Goal: Task Accomplishment & Management: Manage account settings

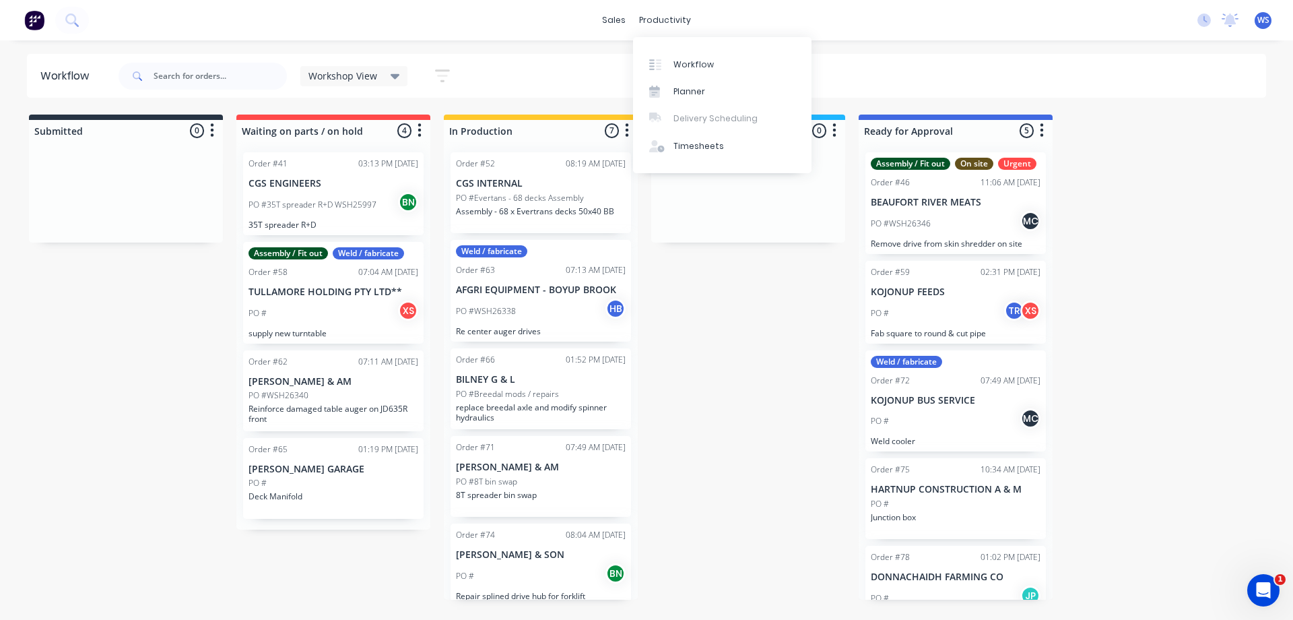
scroll to position [55, 0]
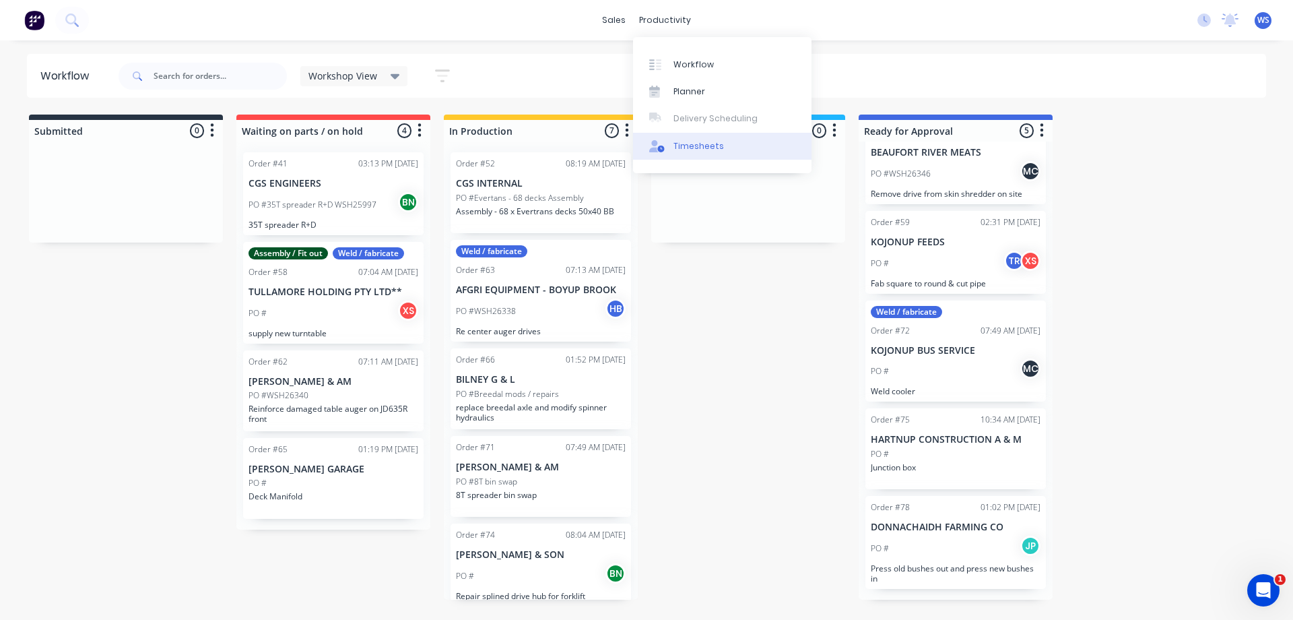
click at [688, 143] on div "Timesheets" at bounding box center [698, 146] width 51 height 12
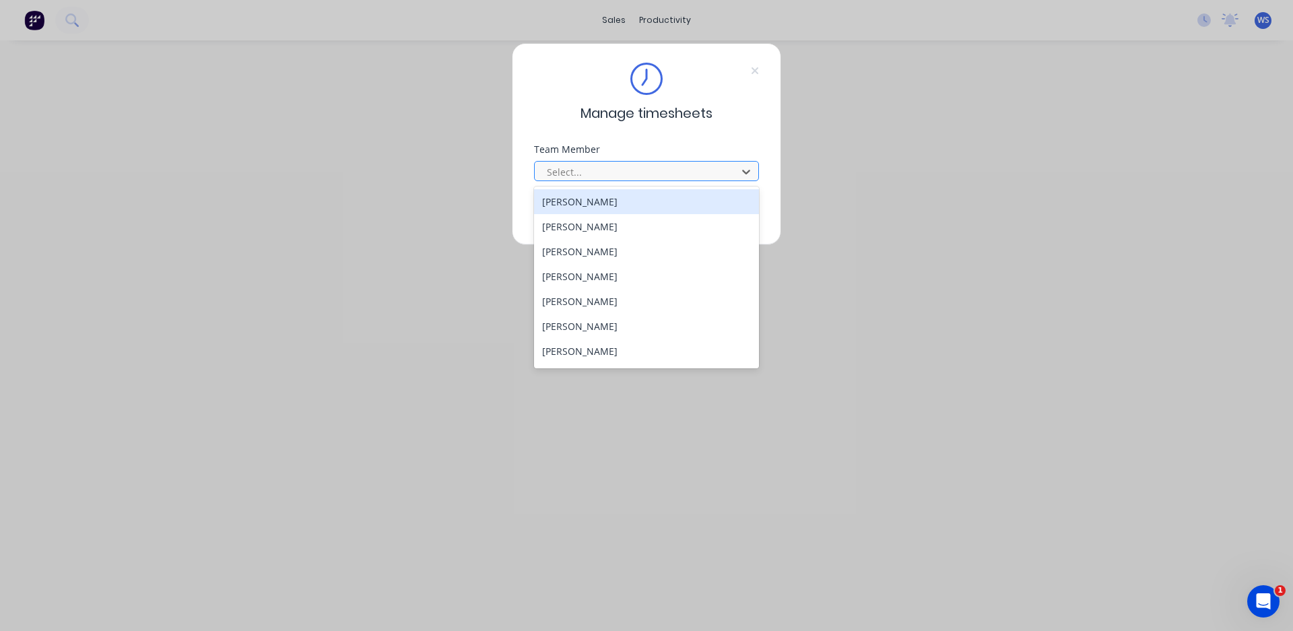
click at [605, 170] on div at bounding box center [637, 172] width 185 height 17
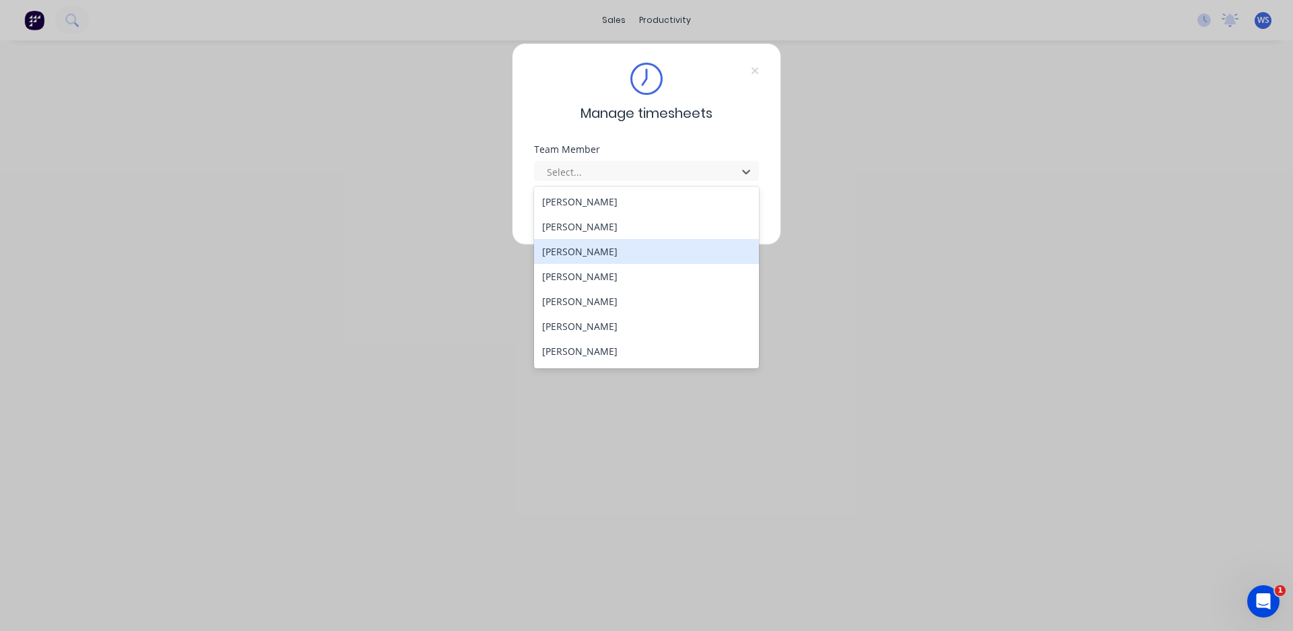
click at [612, 257] on div "[PERSON_NAME]" at bounding box center [646, 251] width 225 height 25
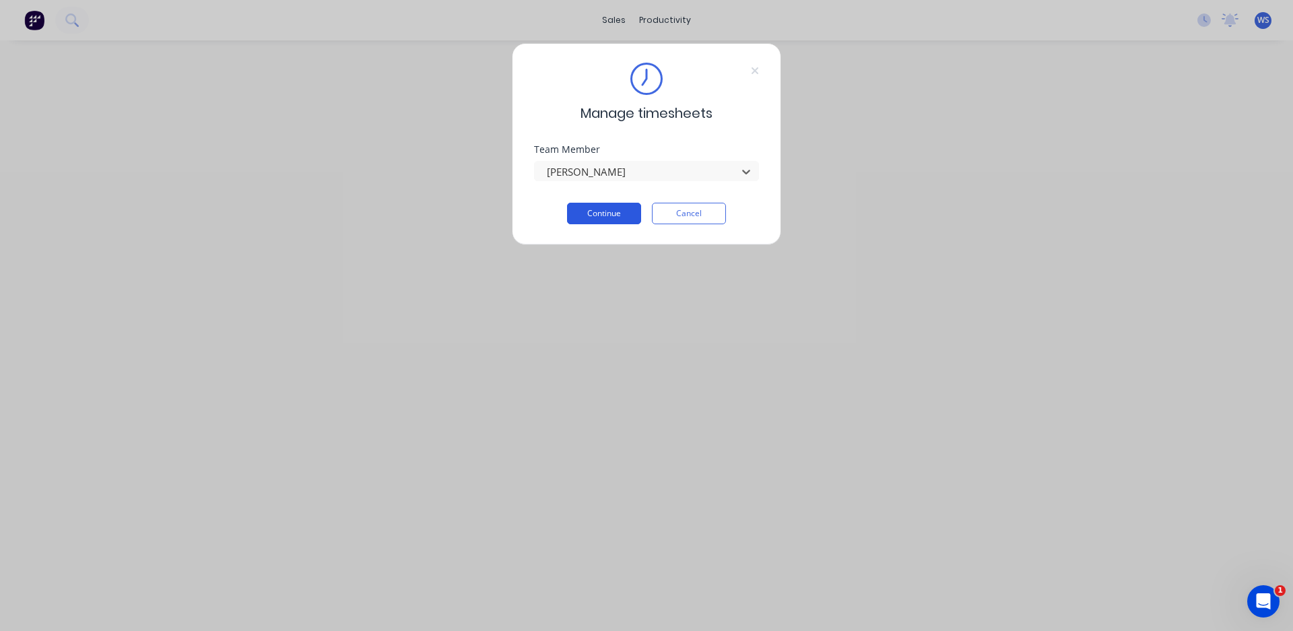
click at [600, 209] on button "Continue" at bounding box center [604, 214] width 74 height 22
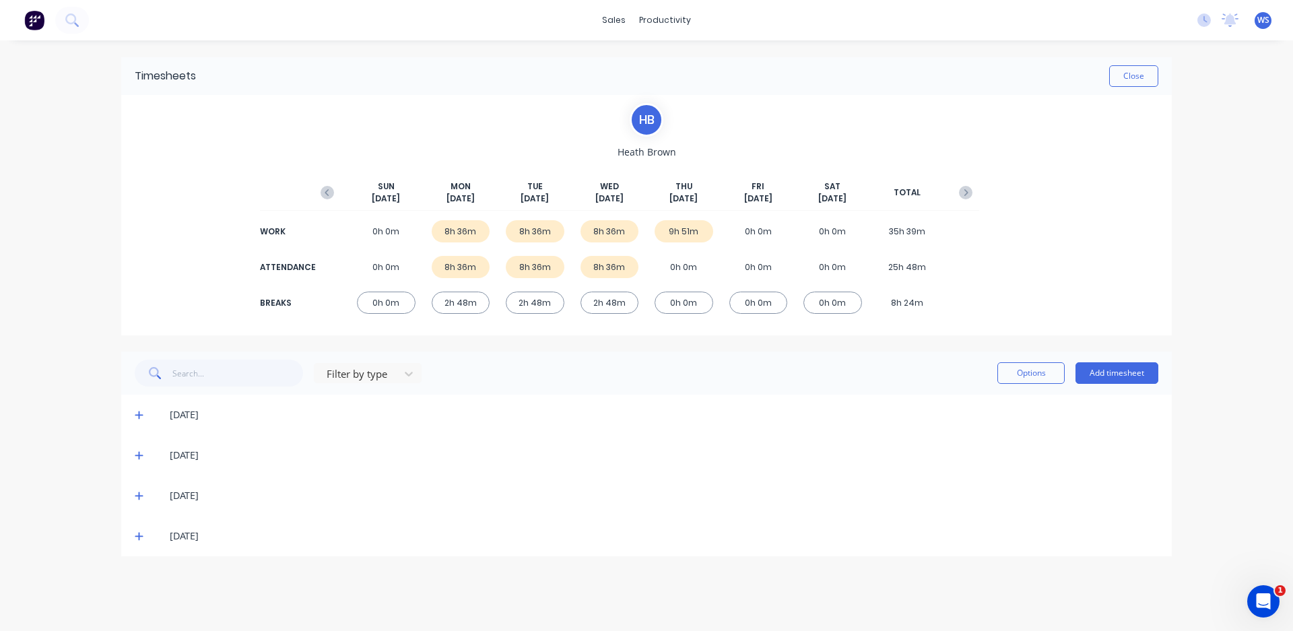
click at [143, 537] on span at bounding box center [141, 535] width 13 height 13
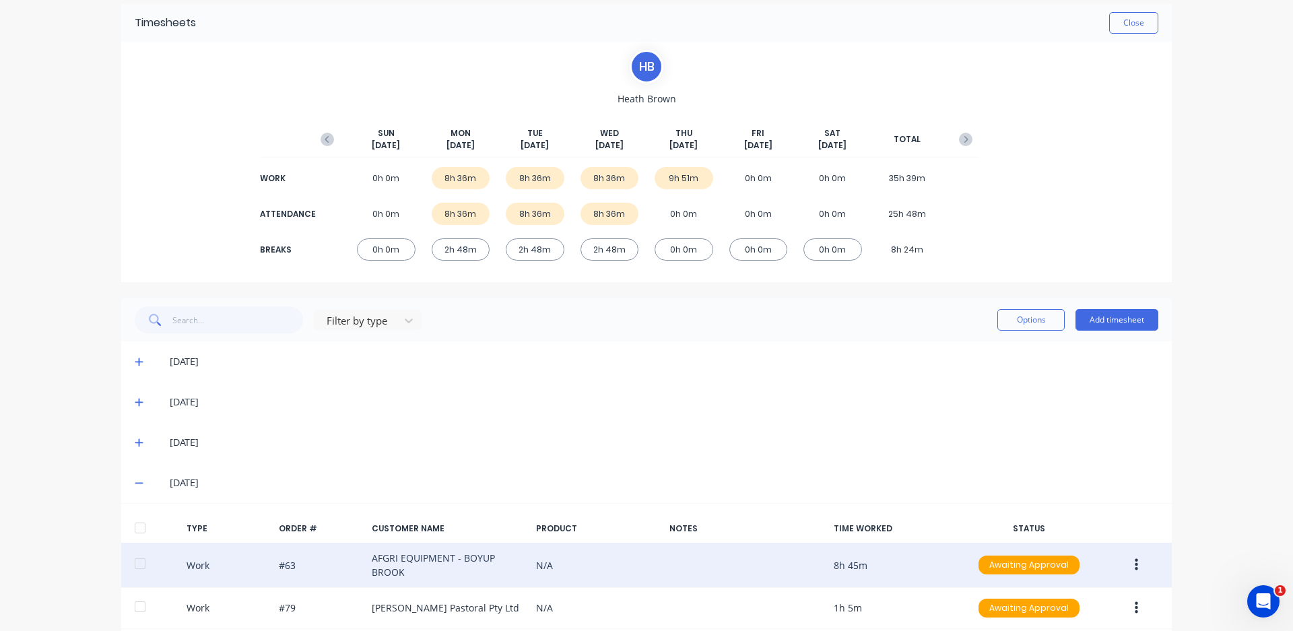
scroll to position [121, 0]
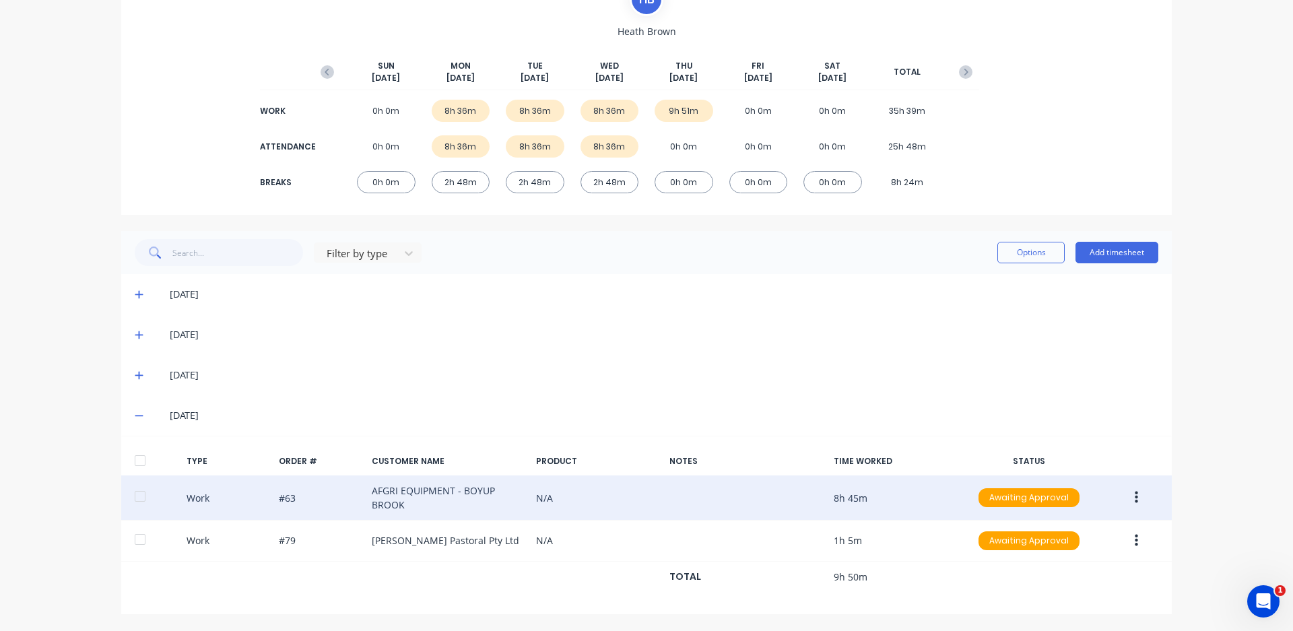
click at [1135, 500] on icon "button" at bounding box center [1136, 497] width 3 height 15
click at [1087, 481] on div "Edit" at bounding box center [1088, 475] width 104 height 20
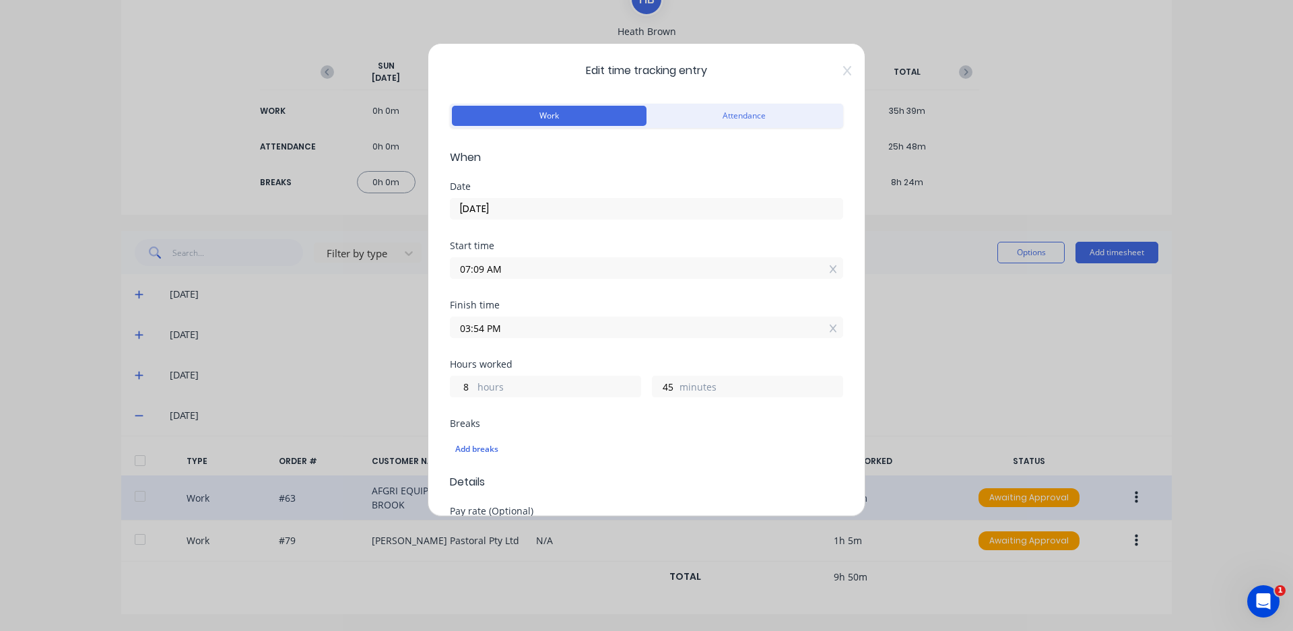
click at [484, 269] on input "07:09 AM" at bounding box center [646, 268] width 392 height 20
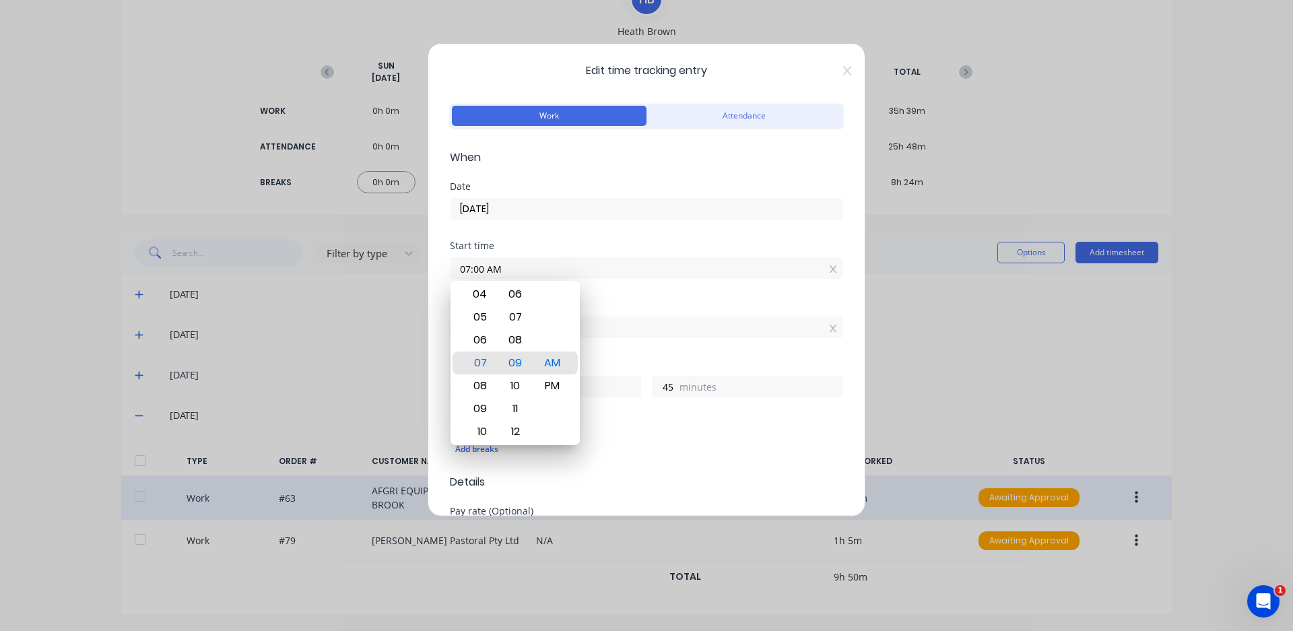
click at [631, 265] on input "07:00 AM" at bounding box center [646, 268] width 392 height 20
type input "07:00 AM"
type input "54"
click at [653, 323] on input "03:54 PM" at bounding box center [646, 327] width 392 height 20
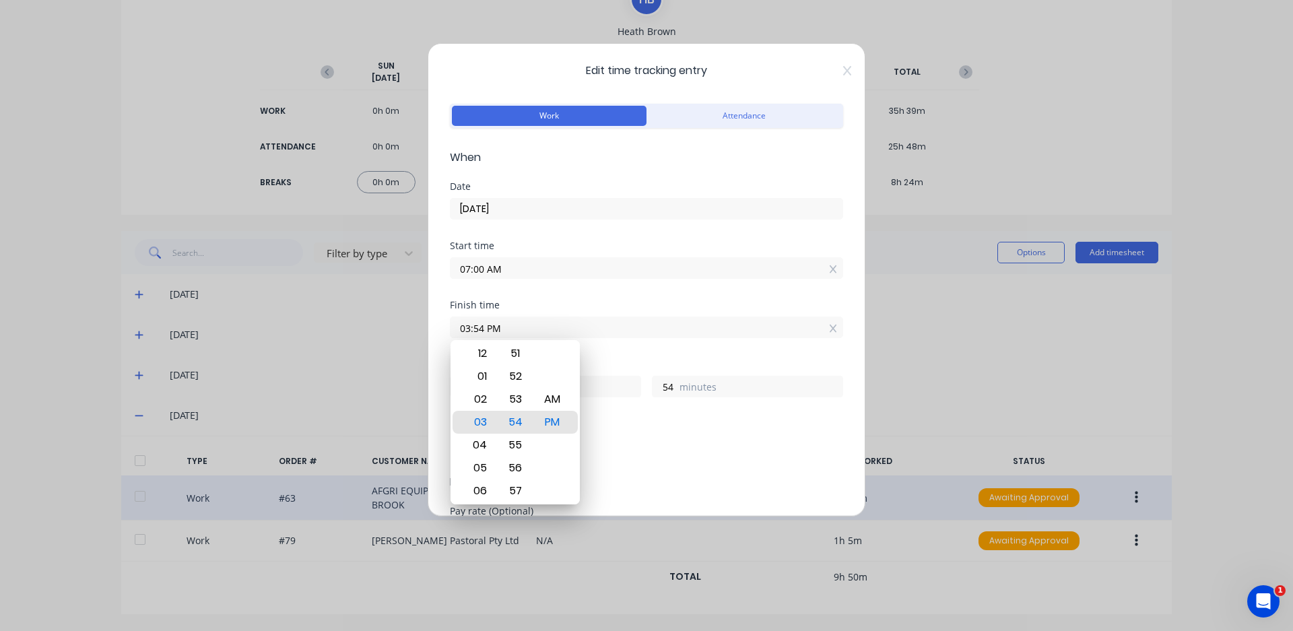
click at [655, 312] on div "Finish time 03:54 PM" at bounding box center [646, 319] width 393 height 38
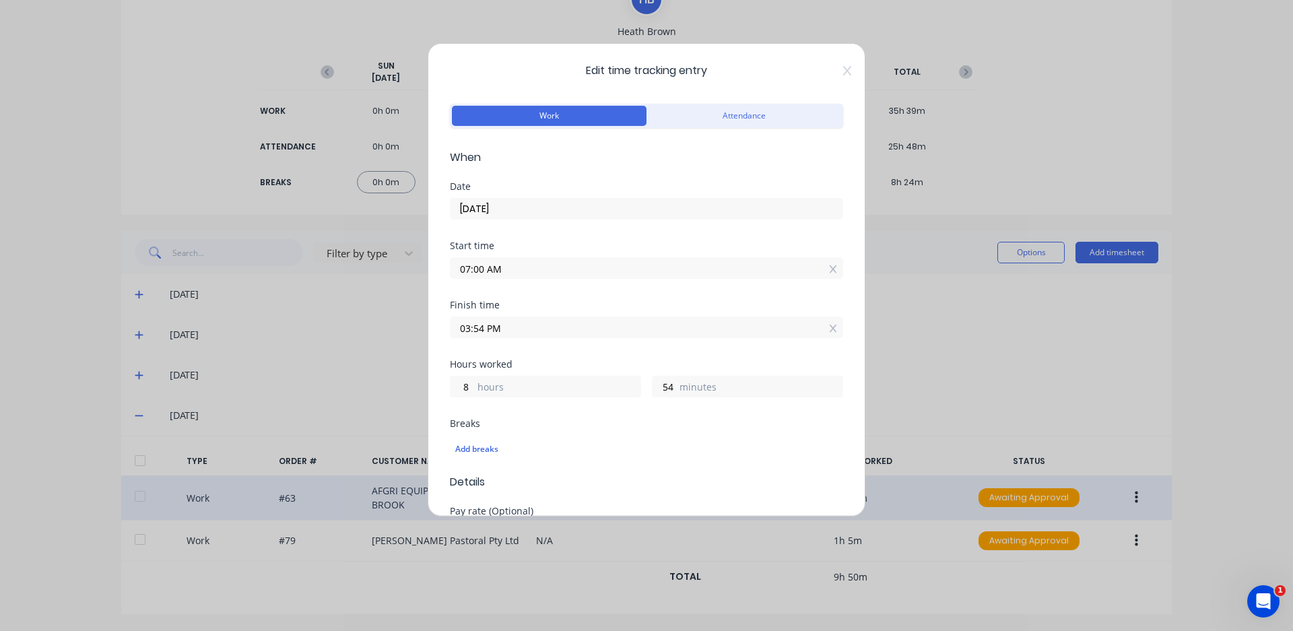
click at [482, 330] on input "03:54 PM" at bounding box center [646, 327] width 392 height 20
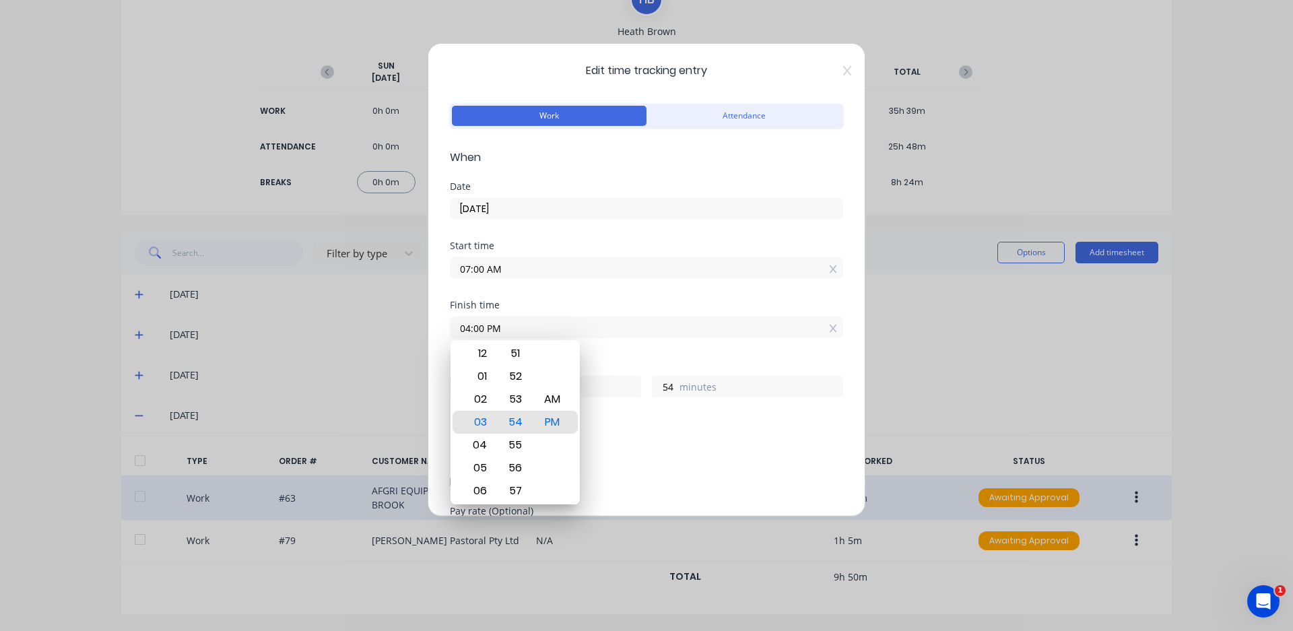
type input "04:00 PM"
type input "9"
type input "0"
click at [603, 443] on div "Add breaks" at bounding box center [646, 449] width 382 height 18
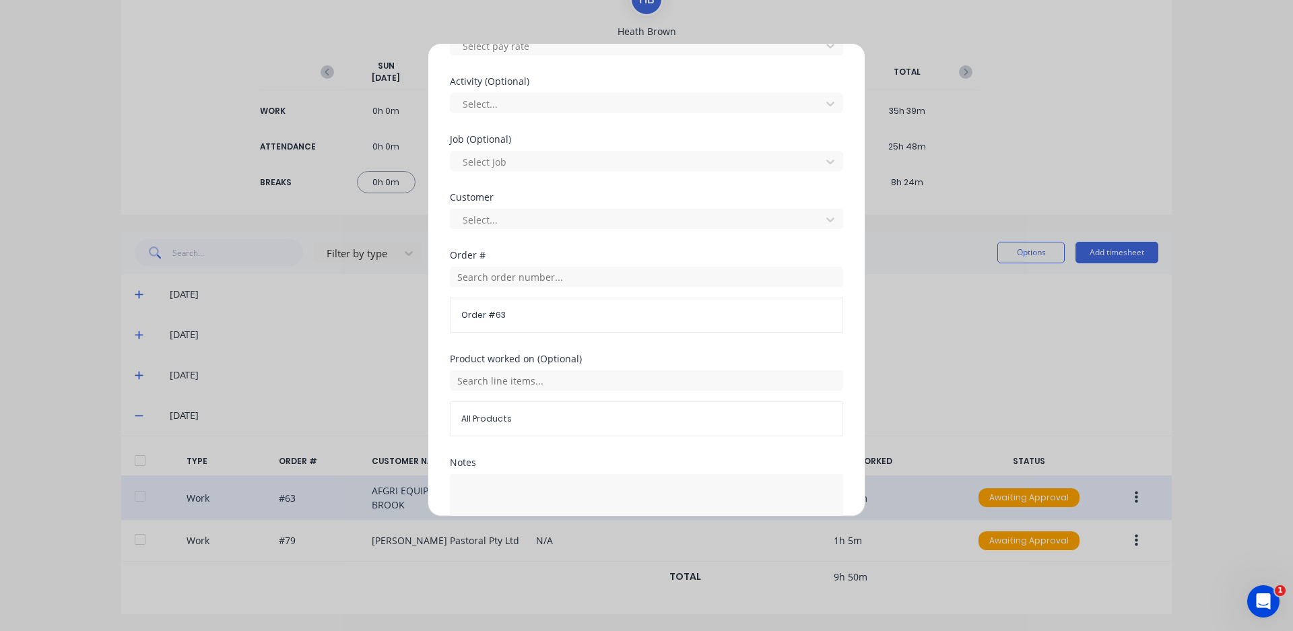
scroll to position [579, 0]
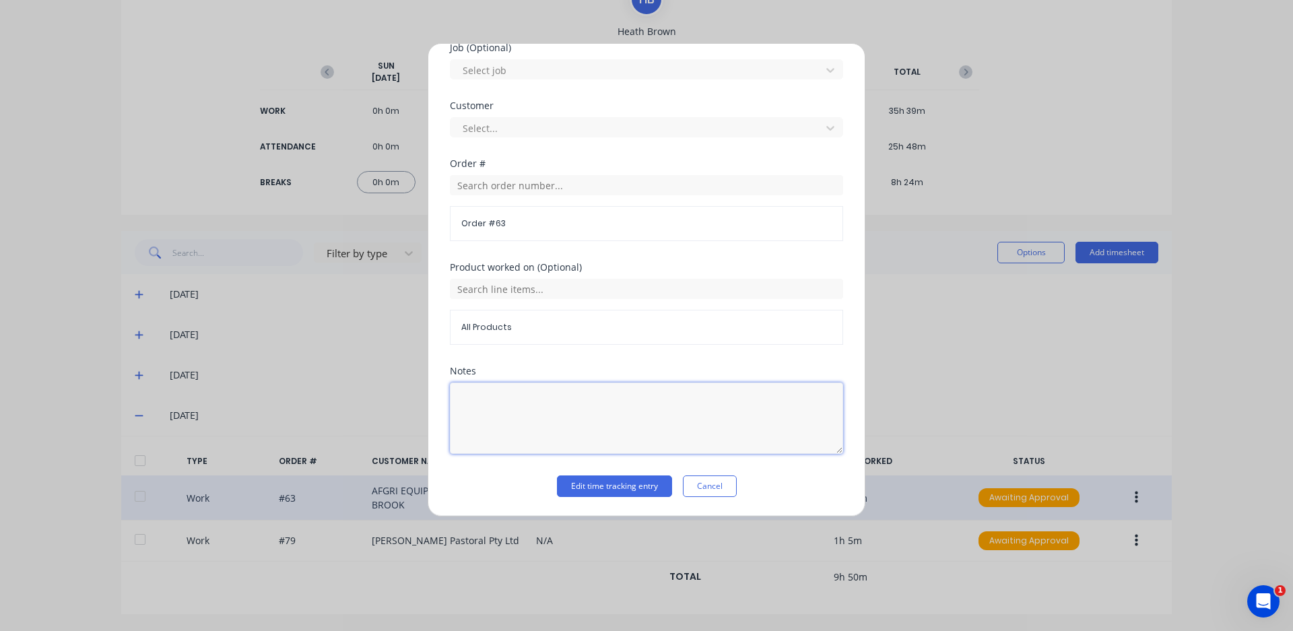
click at [584, 419] on textarea at bounding box center [646, 417] width 393 height 71
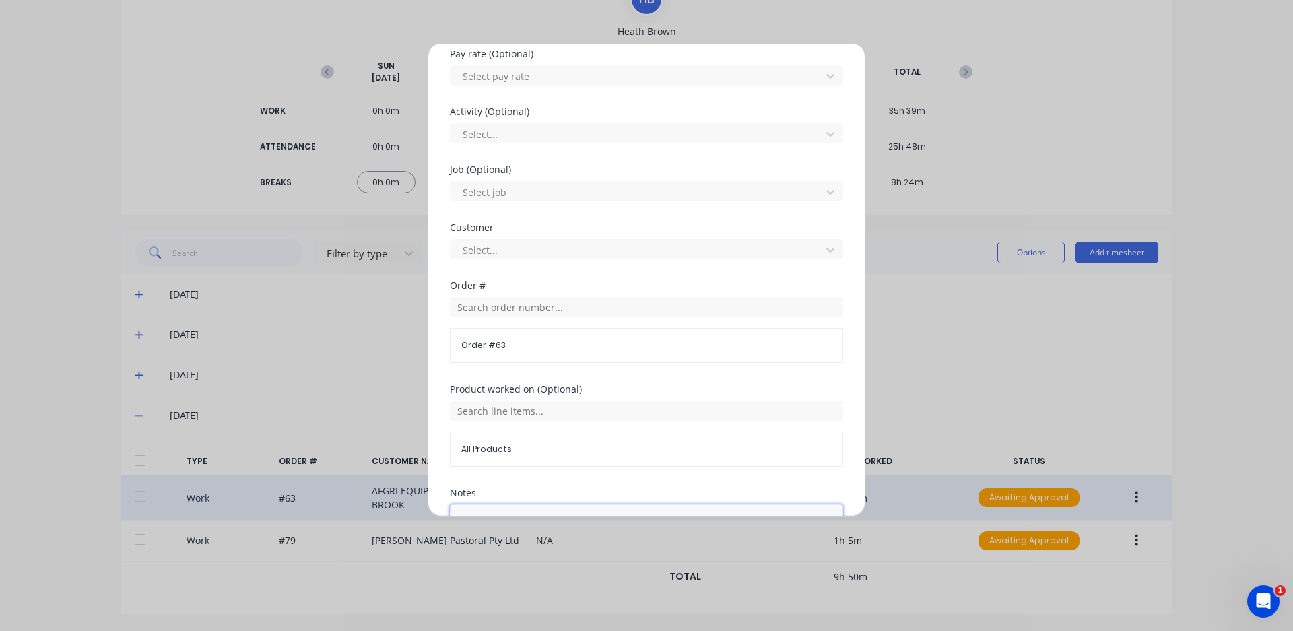
scroll to position [377, 0]
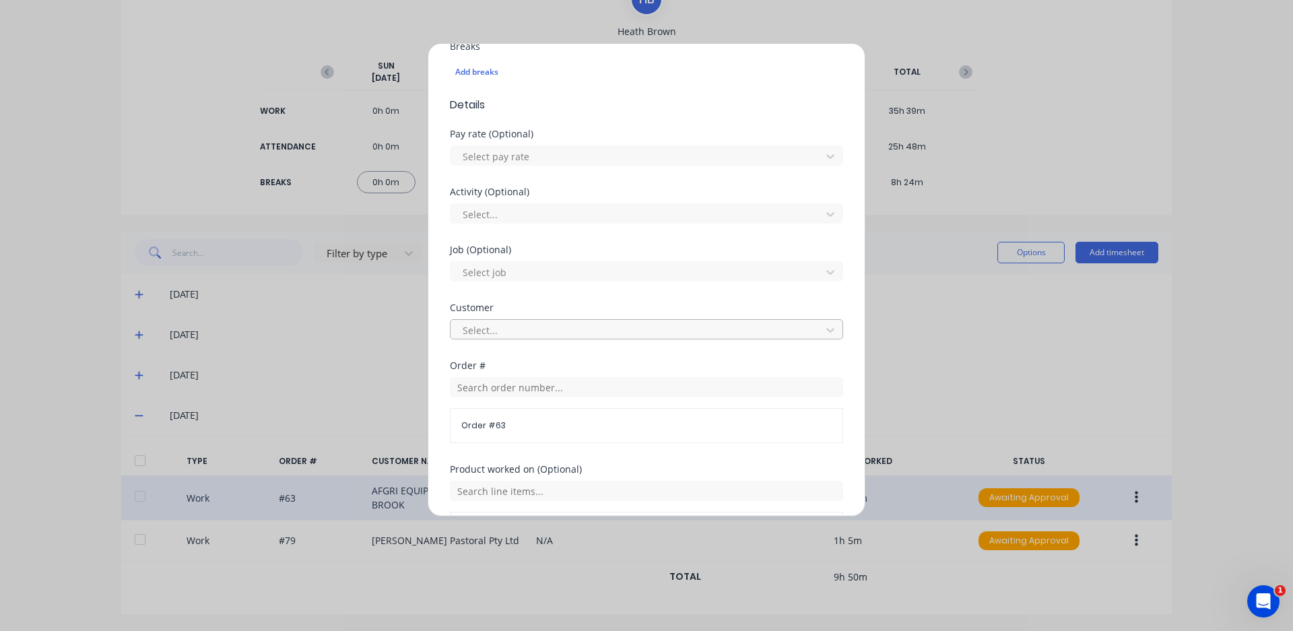
type textarea "prep and paint."
click at [645, 331] on div at bounding box center [637, 330] width 353 height 17
type input "afgri"
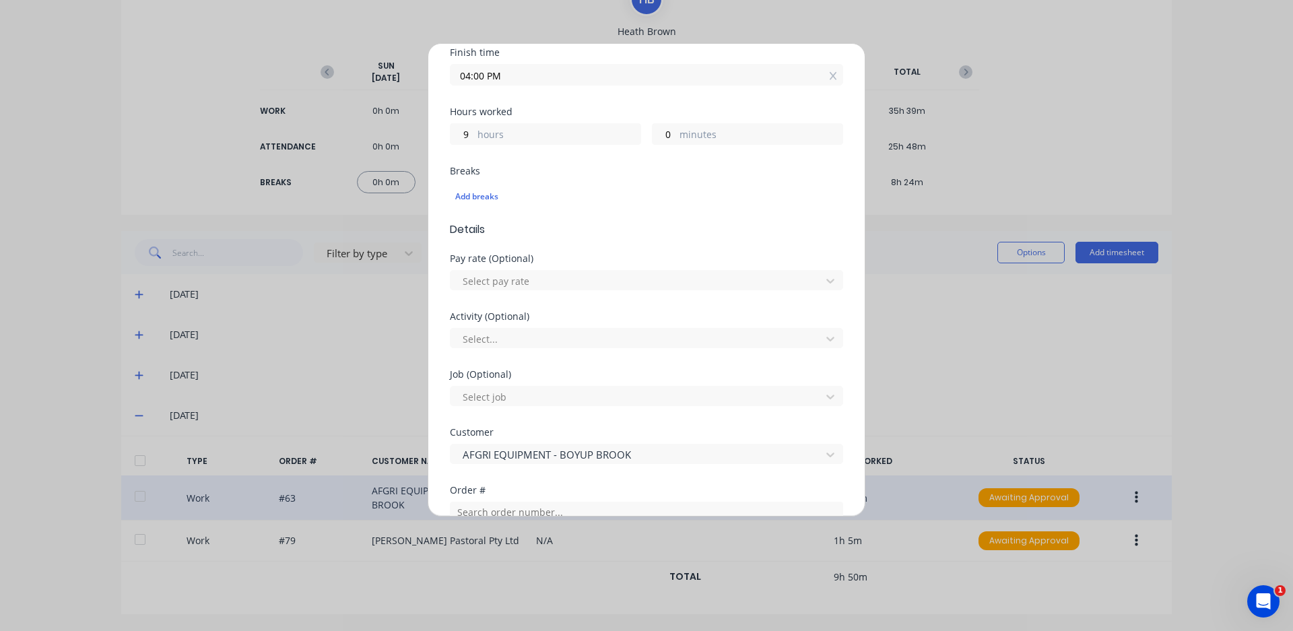
scroll to position [175, 0]
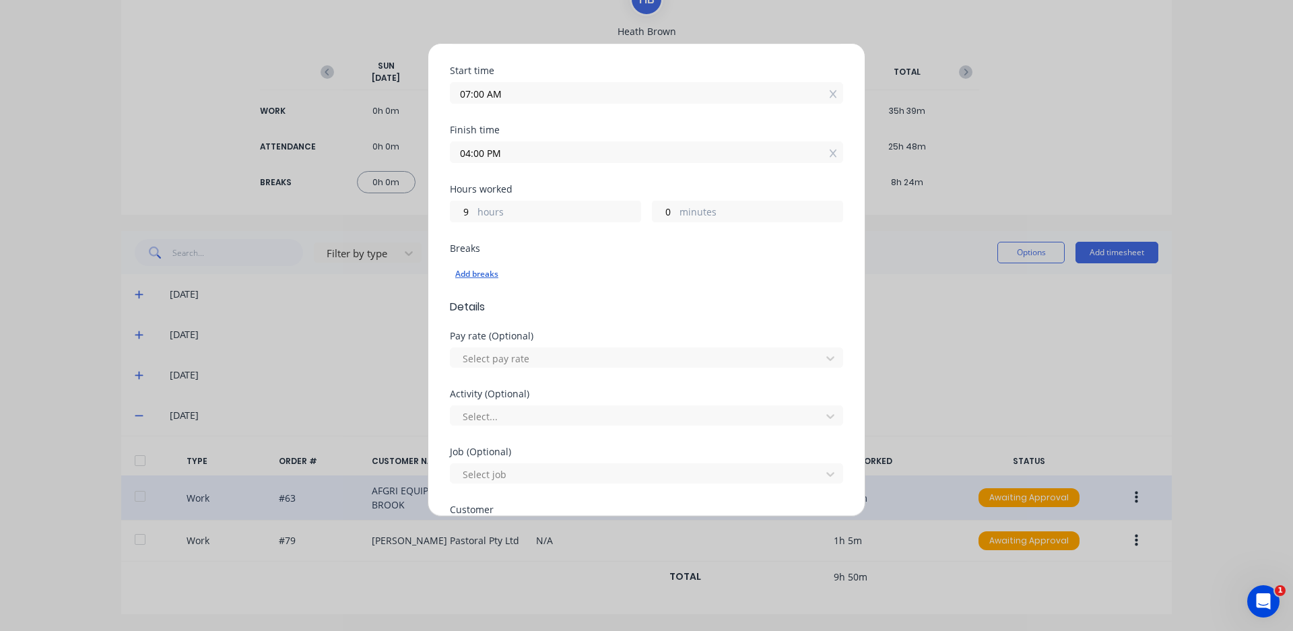
click at [486, 270] on div "Add breaks" at bounding box center [646, 274] width 382 height 18
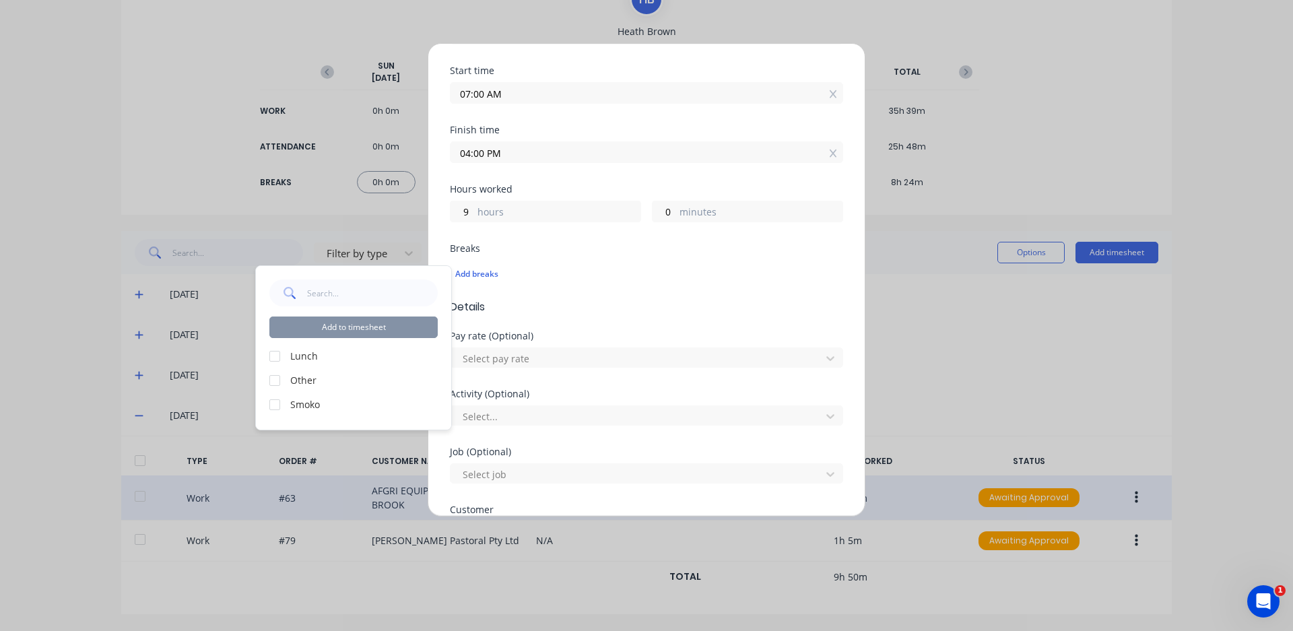
click at [277, 353] on div at bounding box center [274, 356] width 27 height 27
click at [273, 405] on div at bounding box center [274, 404] width 27 height 27
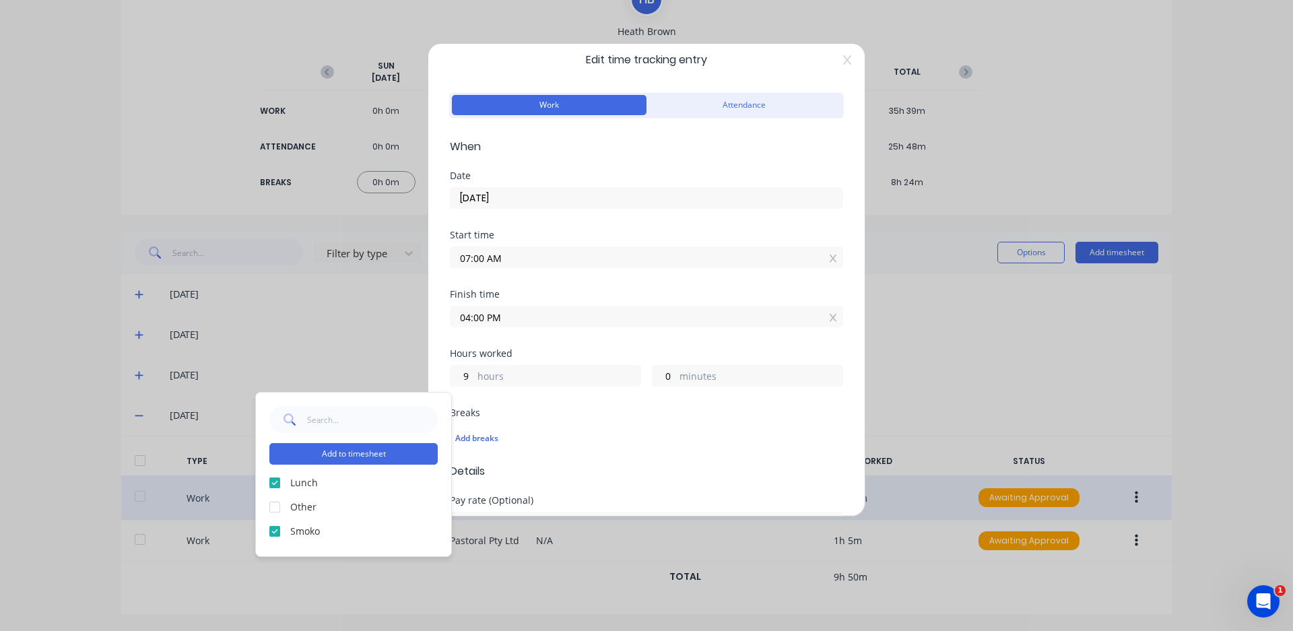
scroll to position [0, 0]
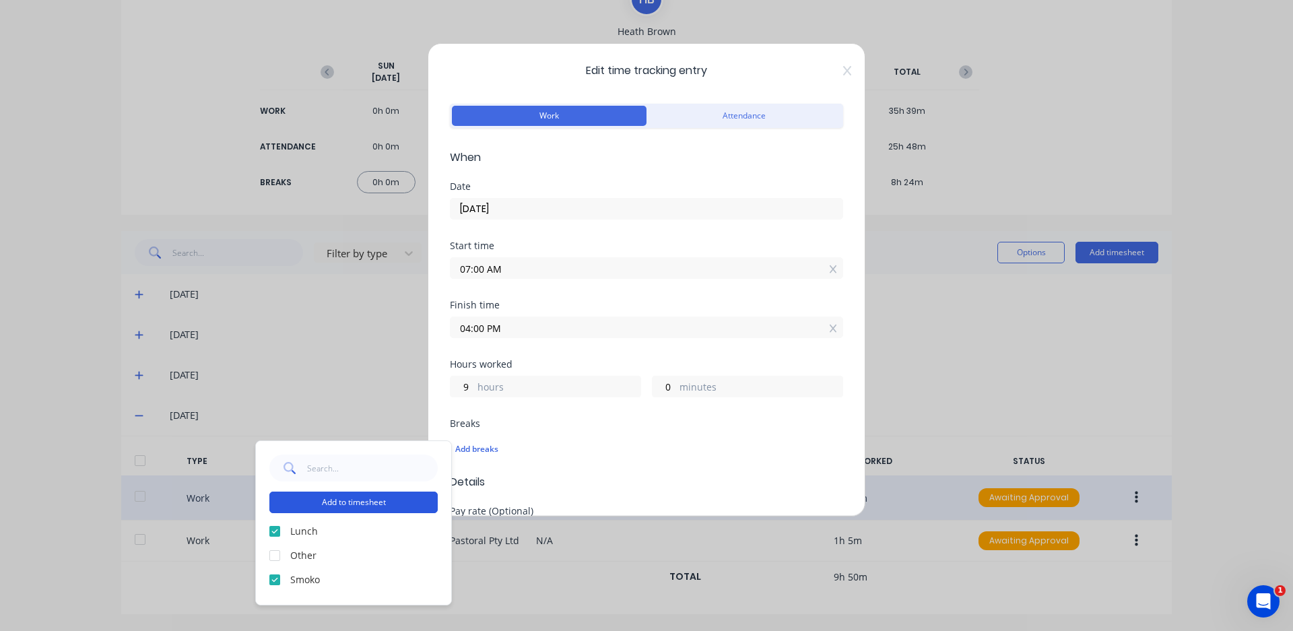
click at [426, 510] on button "Add to timesheet" at bounding box center [353, 503] width 168 height 22
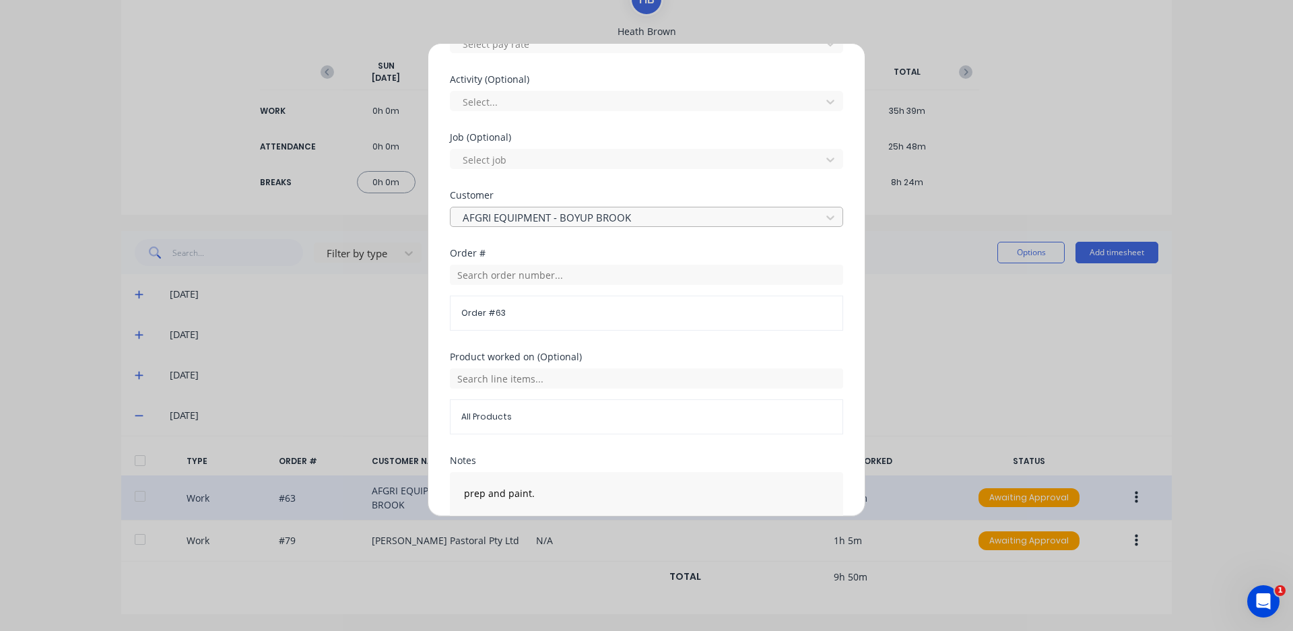
scroll to position [625, 0]
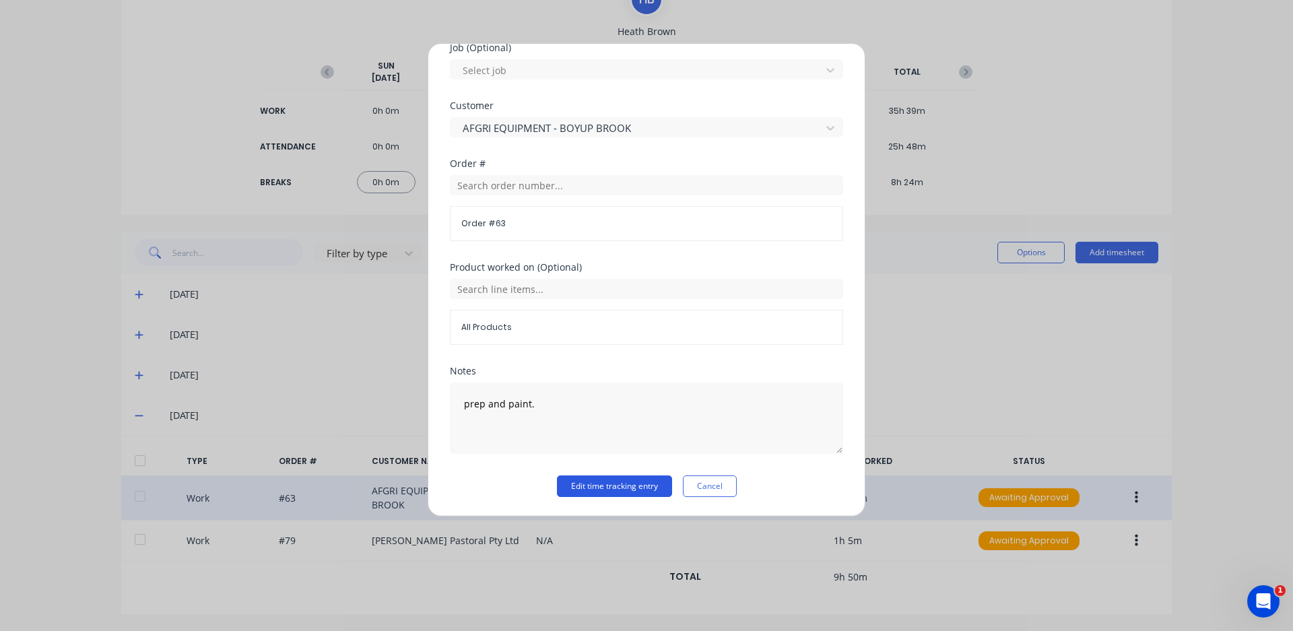
click at [634, 480] on button "Edit time tracking entry" at bounding box center [614, 486] width 115 height 22
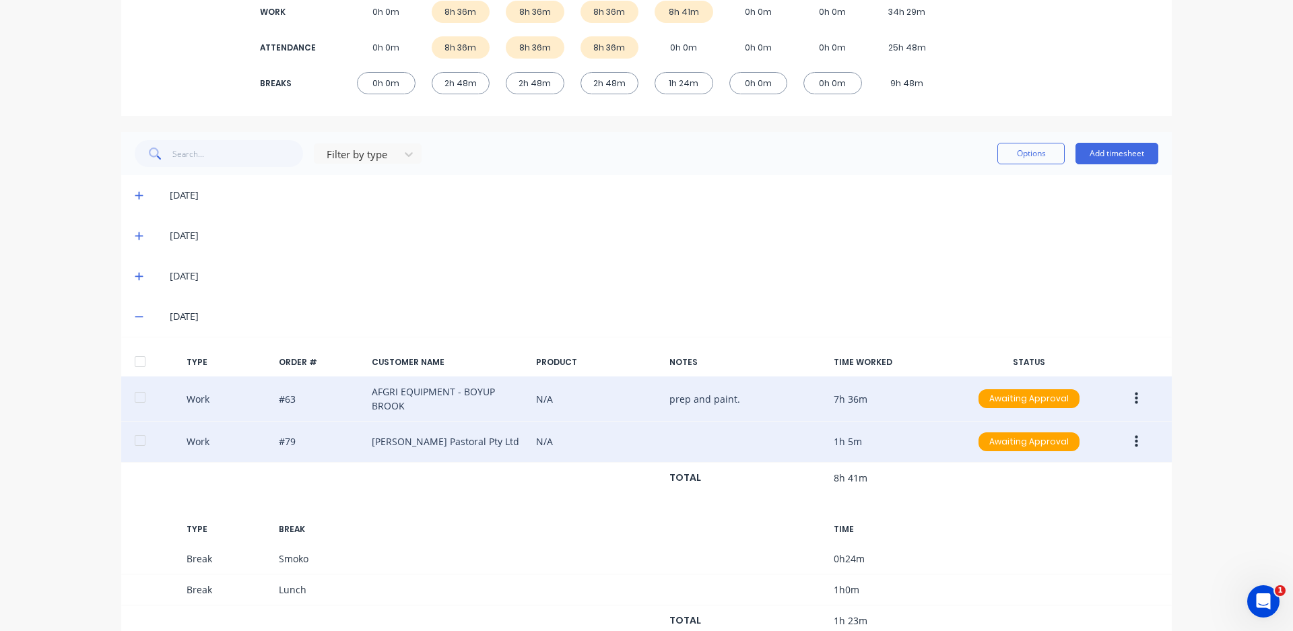
scroll to position [263, 0]
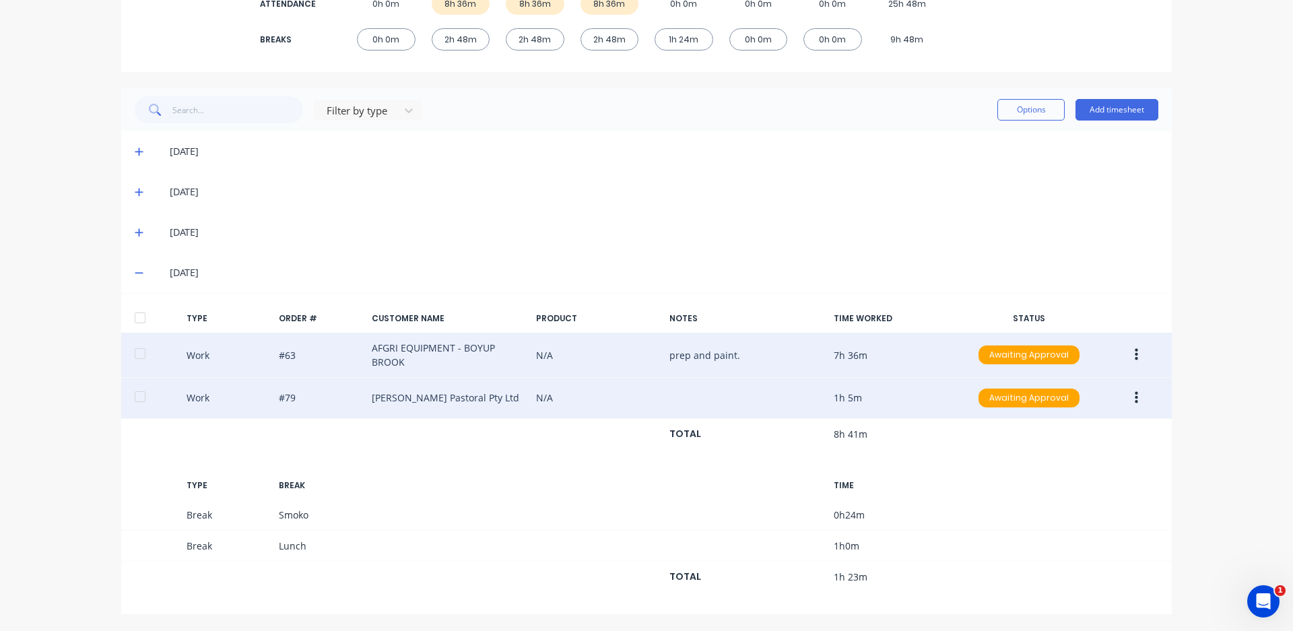
click at [723, 395] on div "Work #79 [PERSON_NAME] Pastoral Pty Ltd N/A 1h 5m Awaiting Approval" at bounding box center [646, 398] width 1050 height 41
click at [1133, 399] on button "button" at bounding box center [1136, 398] width 32 height 24
click at [1098, 378] on div "Edit" at bounding box center [1088, 374] width 104 height 20
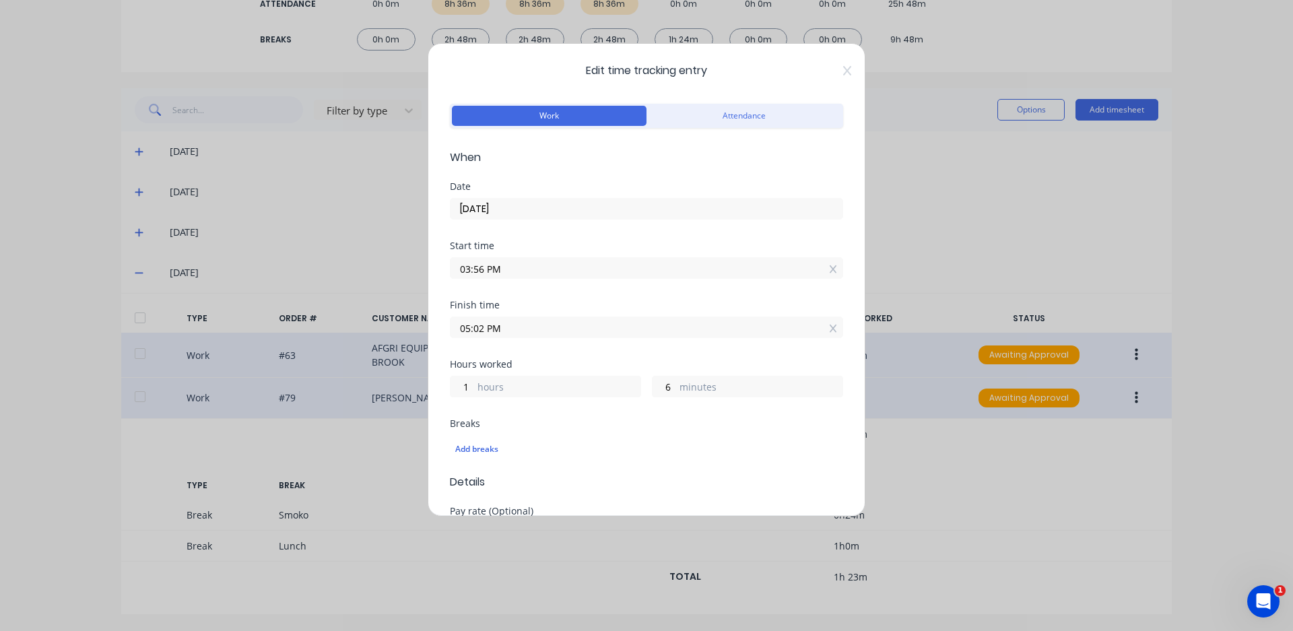
scroll to position [67, 0]
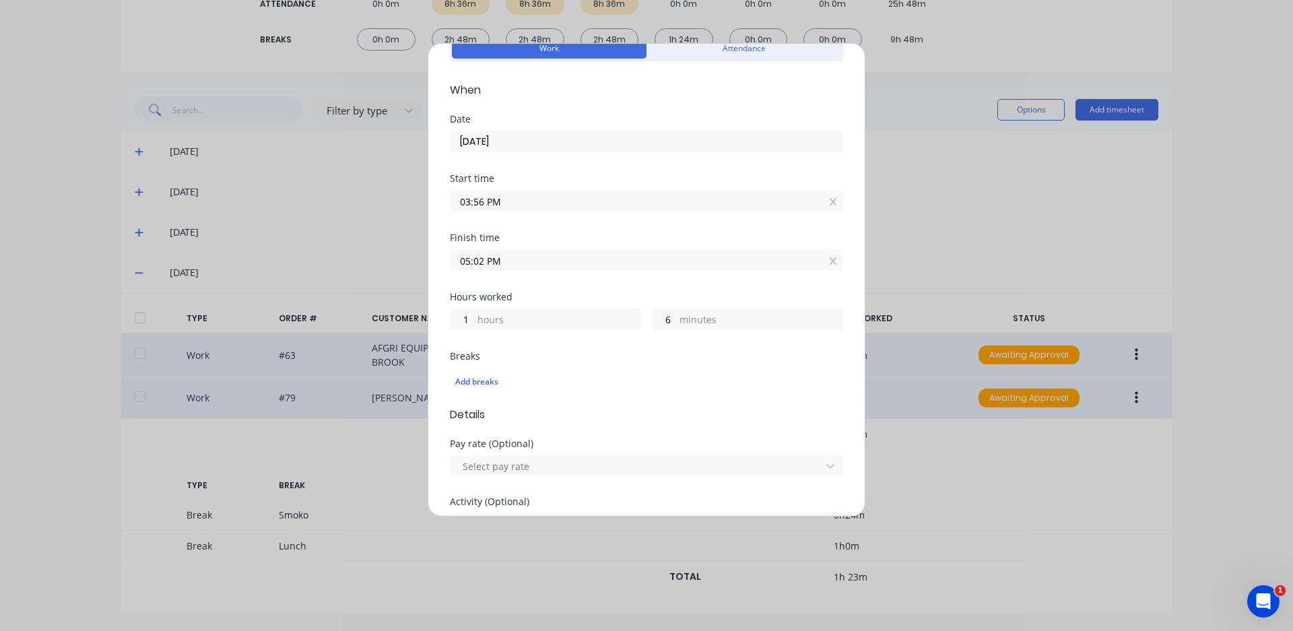
click at [484, 207] on input "03:56 PM" at bounding box center [646, 201] width 392 height 20
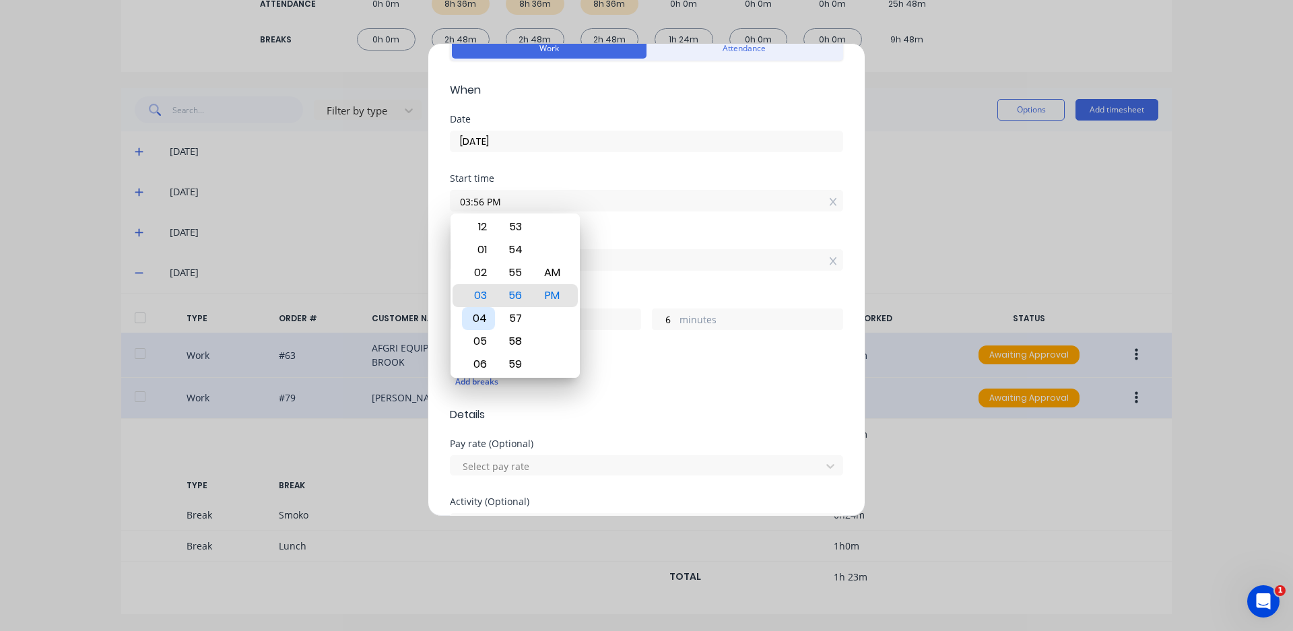
click at [475, 314] on div "04" at bounding box center [478, 318] width 33 height 23
type input "04:56 PM"
type input "0"
type input "04:58 PM"
type input "4"
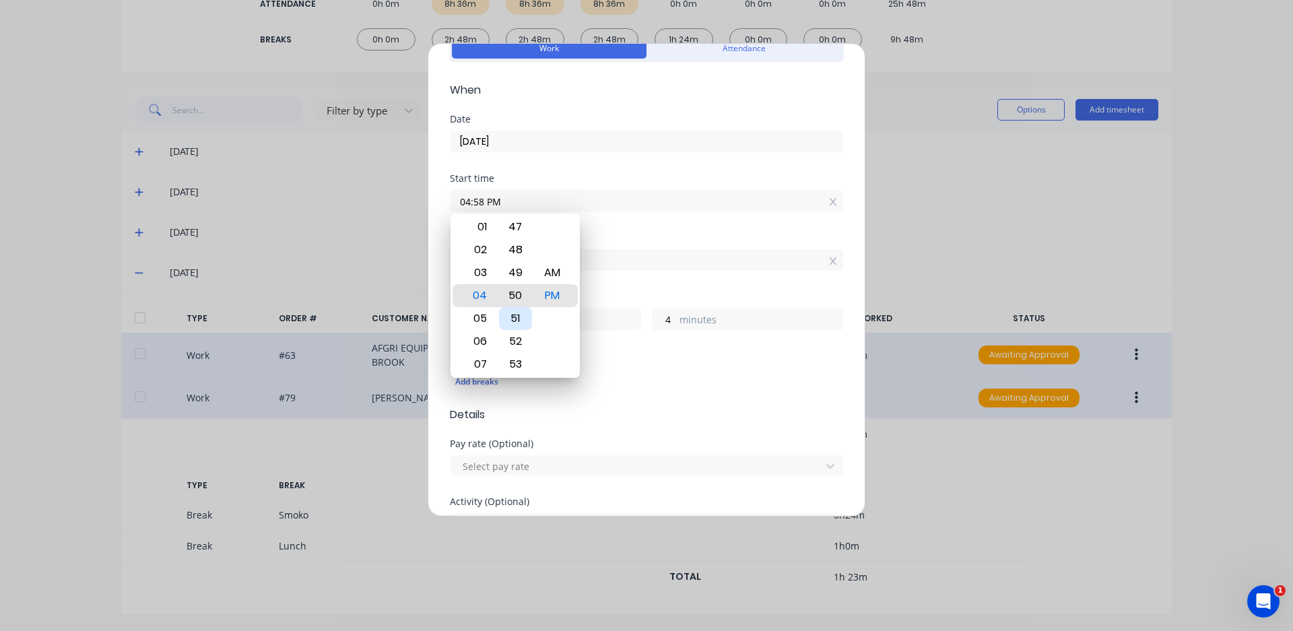
type input "04:50 PM"
type input "12"
type input "04:43 PM"
type input "19"
type input "04:34 PM"
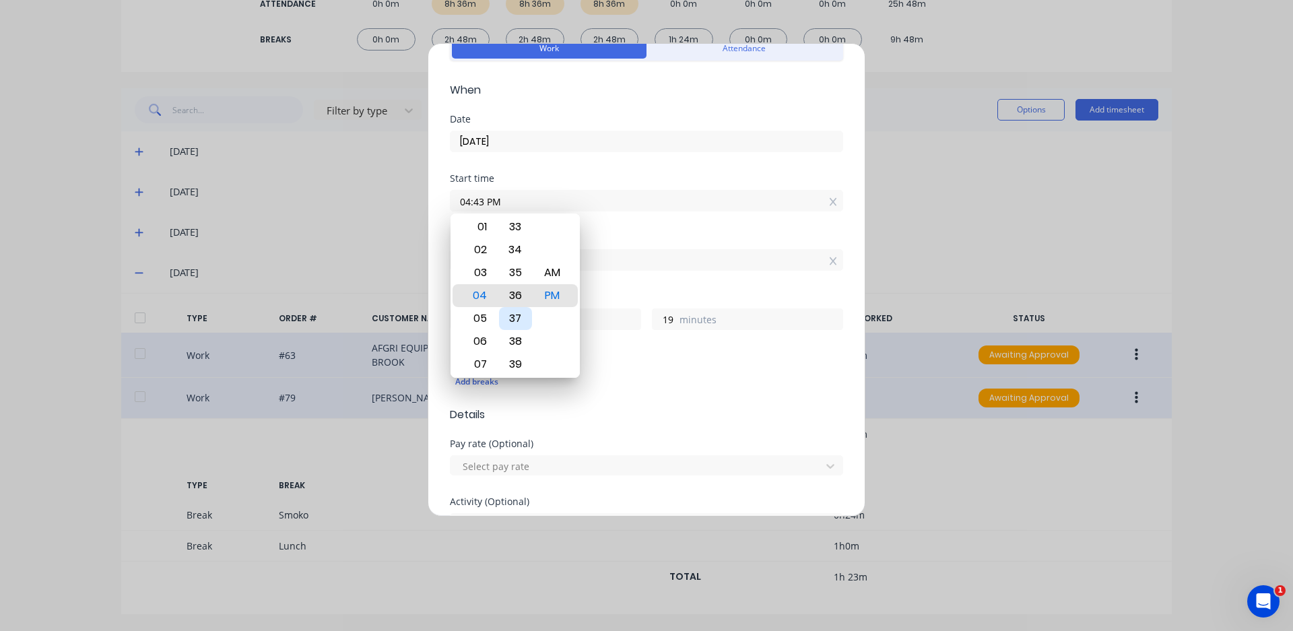
type input "28"
type input "04:26 PM"
type input "36"
type input "04:19 PM"
type input "43"
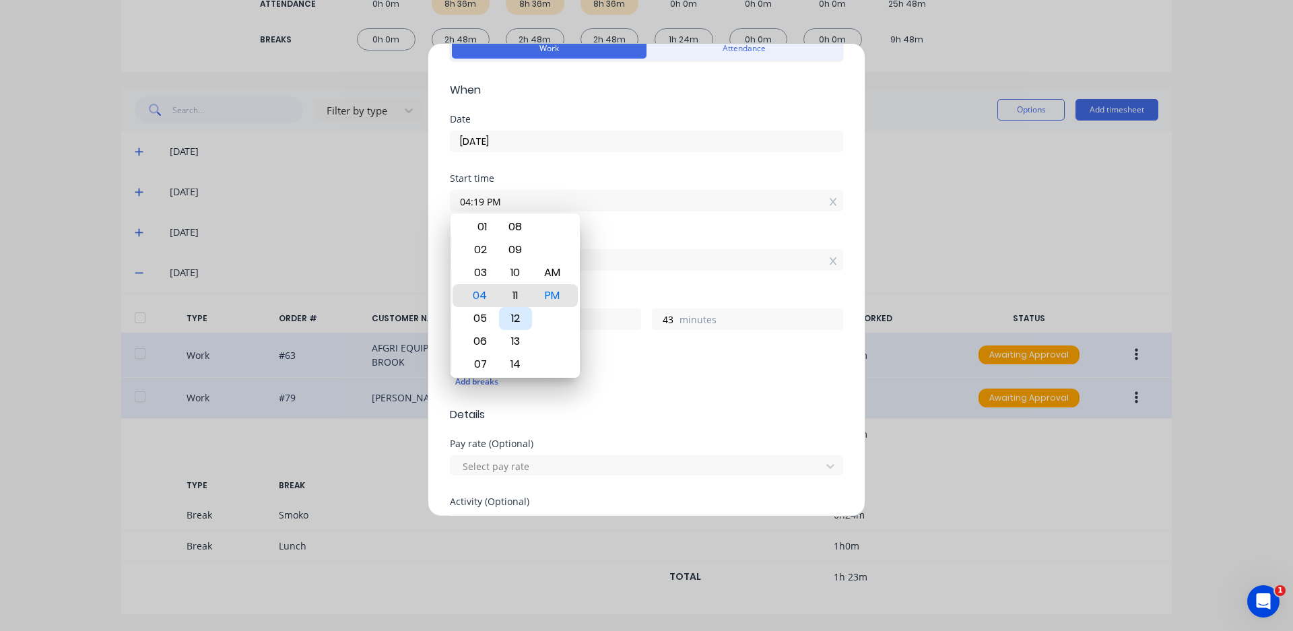
type input "04:11 PM"
type input "51"
type input "04:02 PM"
type input "1"
type input "0"
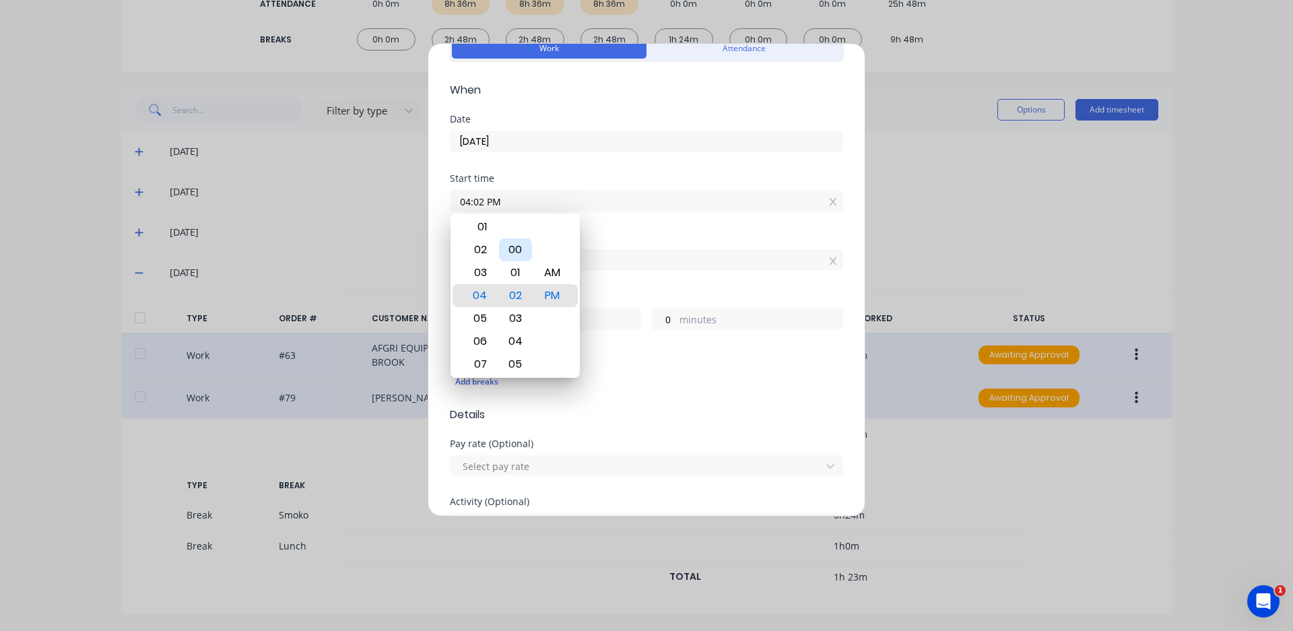
click at [520, 257] on div "00" at bounding box center [515, 249] width 33 height 23
type input "04:00 PM"
type input "2"
click at [591, 226] on div "Start time 04:00 PM" at bounding box center [646, 203] width 393 height 59
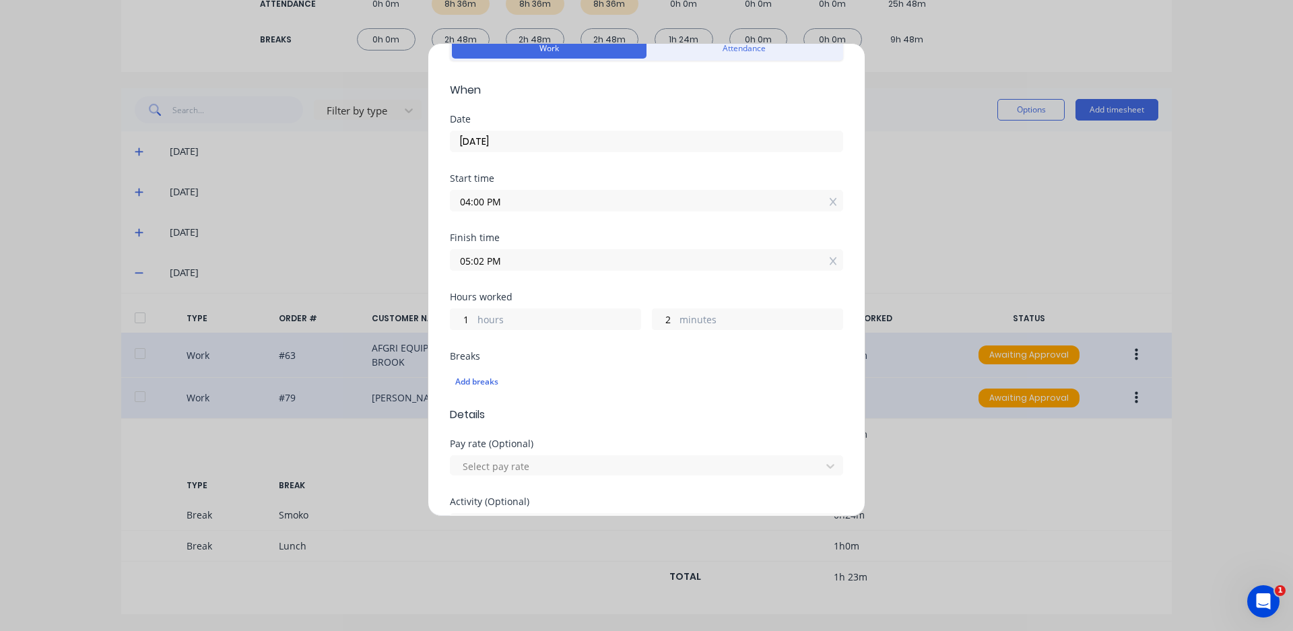
click at [482, 257] on input "05:02 PM" at bounding box center [646, 260] width 392 height 20
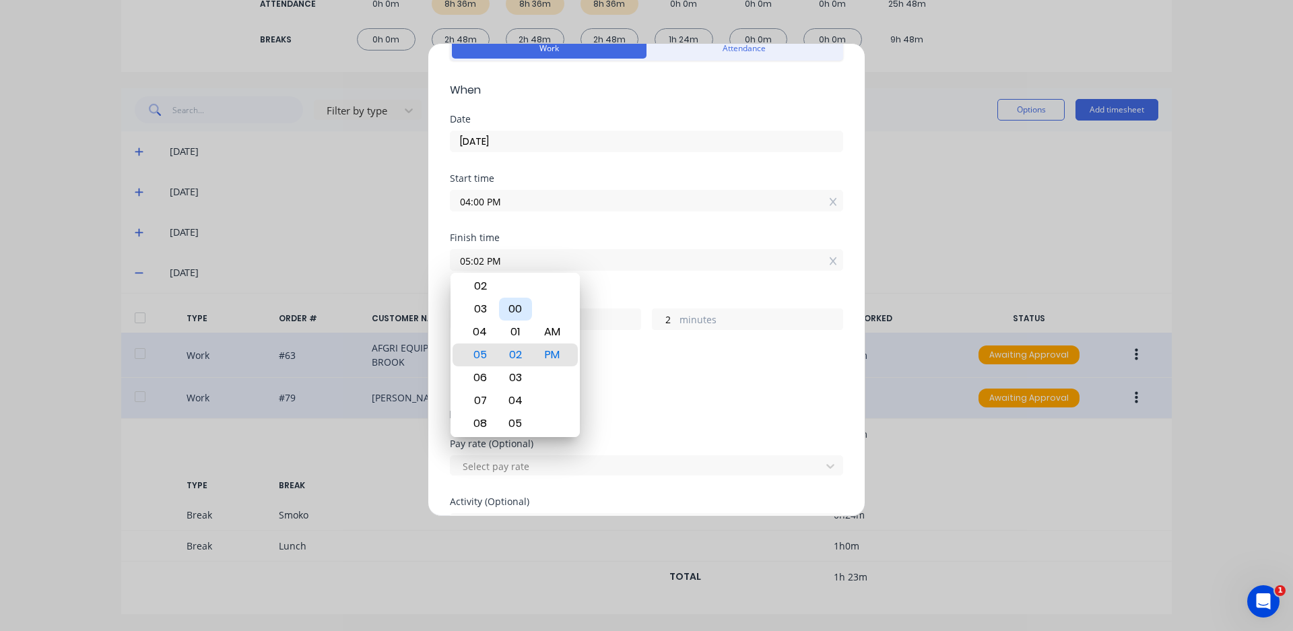
click at [518, 310] on div "00" at bounding box center [515, 309] width 33 height 23
type input "05:00 PM"
type input "0"
click at [615, 234] on div "Finish time" at bounding box center [646, 237] width 393 height 9
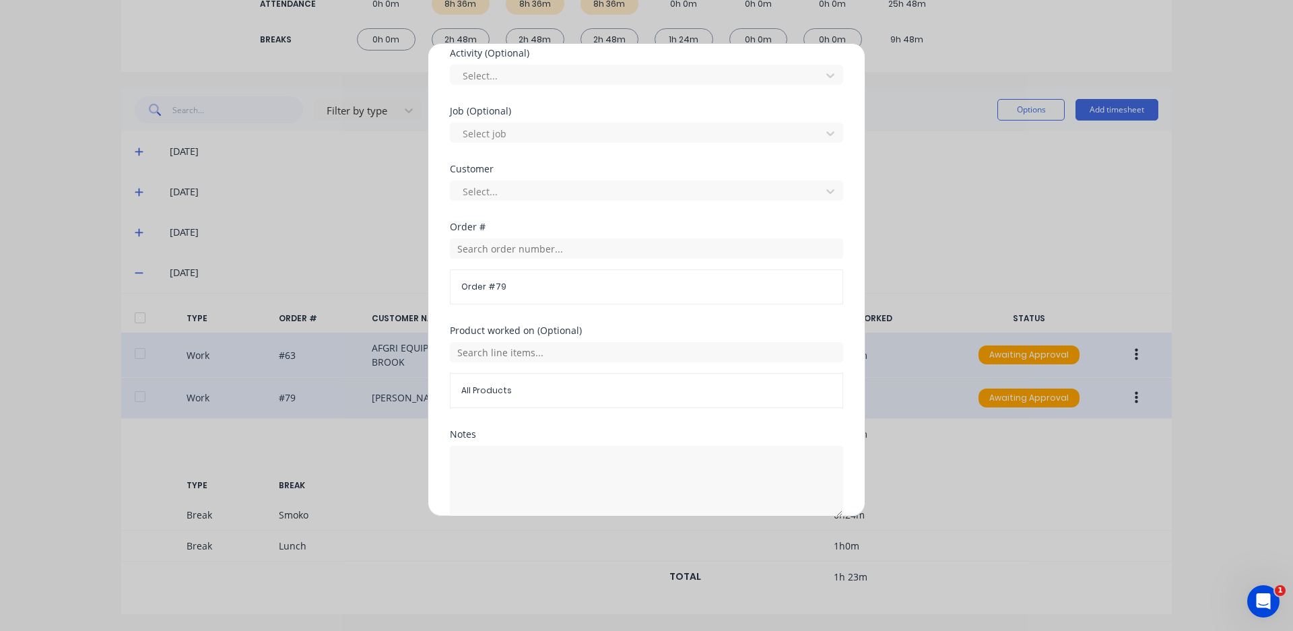
scroll to position [579, 0]
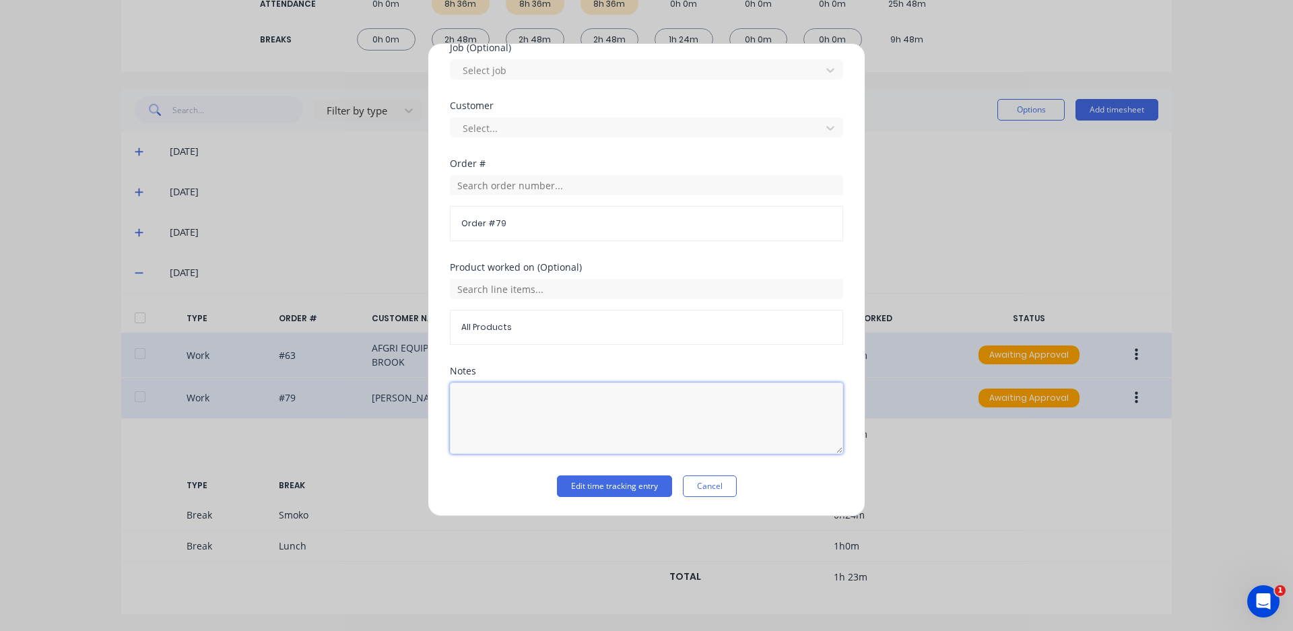
click at [529, 422] on textarea at bounding box center [646, 417] width 393 height 71
type textarea "cut parts."
click at [626, 484] on button "Edit time tracking entry" at bounding box center [614, 486] width 115 height 22
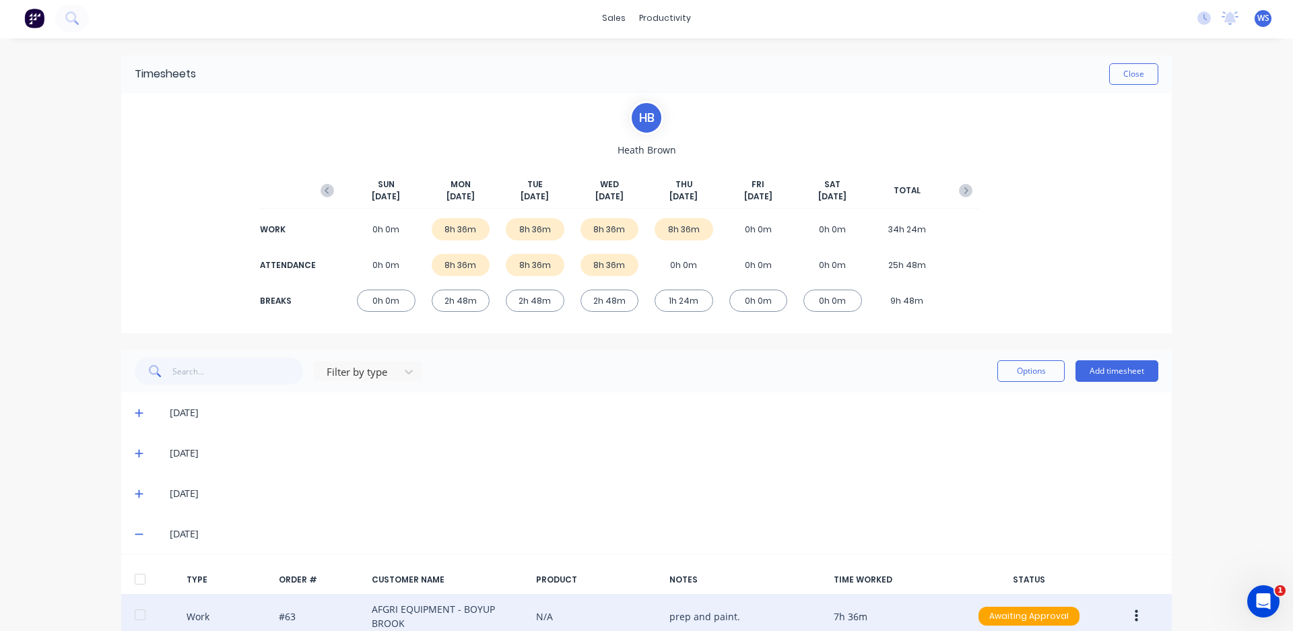
scroll to position [0, 0]
click at [1126, 378] on button "Add timesheet" at bounding box center [1116, 373] width 83 height 22
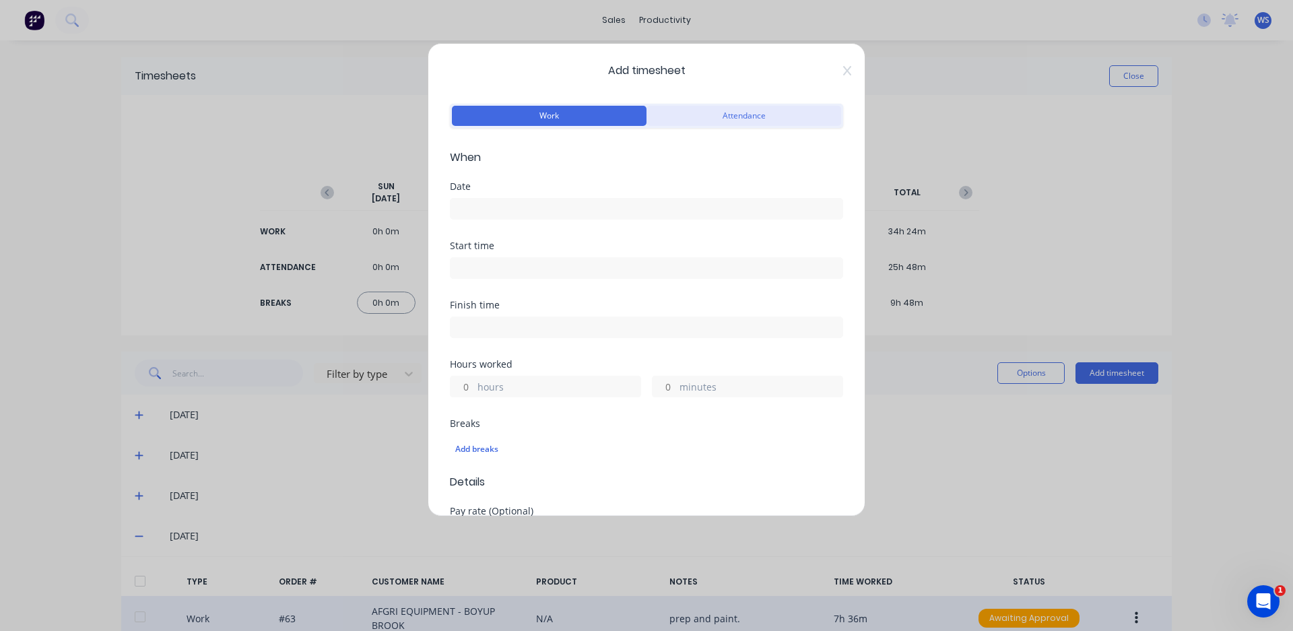
click at [713, 119] on button "Attendance" at bounding box center [743, 116] width 195 height 20
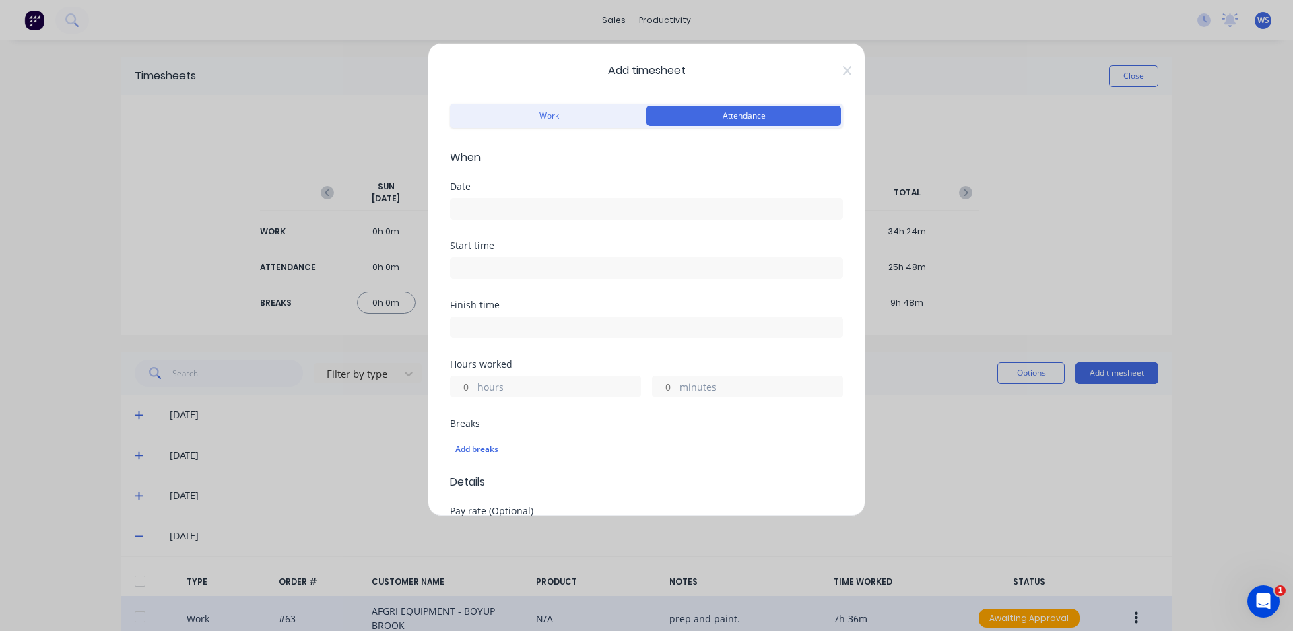
click at [633, 217] on input at bounding box center [646, 209] width 392 height 20
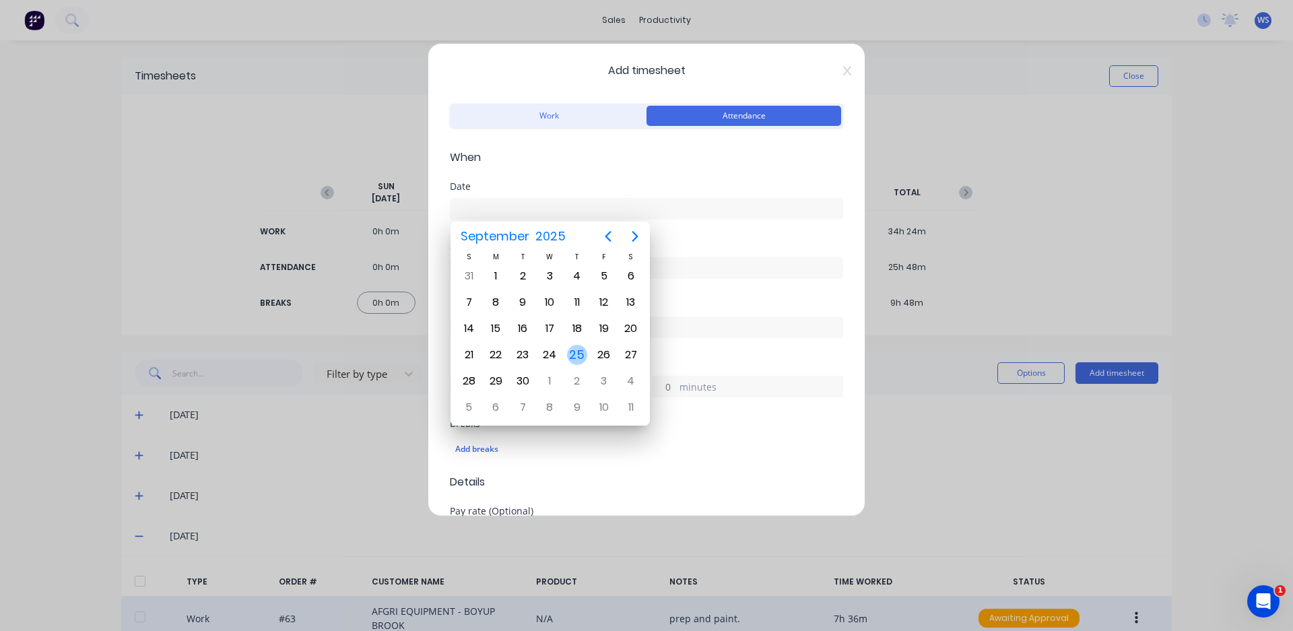
click at [572, 354] on div "25" at bounding box center [577, 355] width 20 height 20
type input "[DATE]"
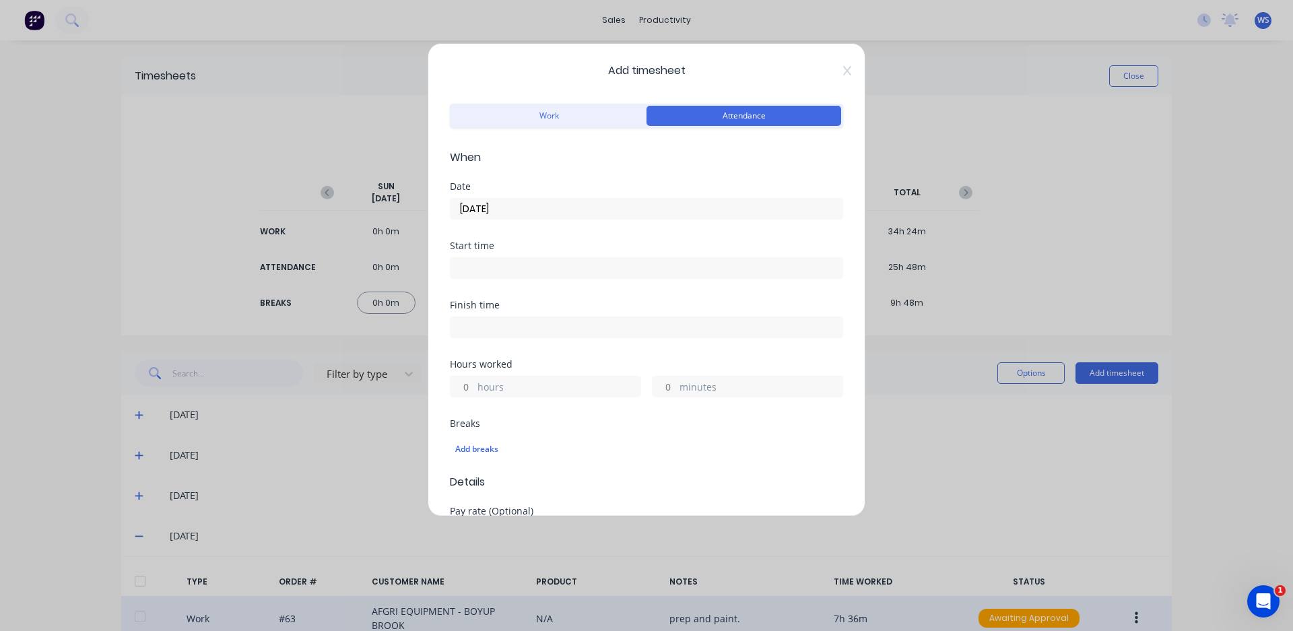
click at [545, 265] on input at bounding box center [646, 268] width 392 height 20
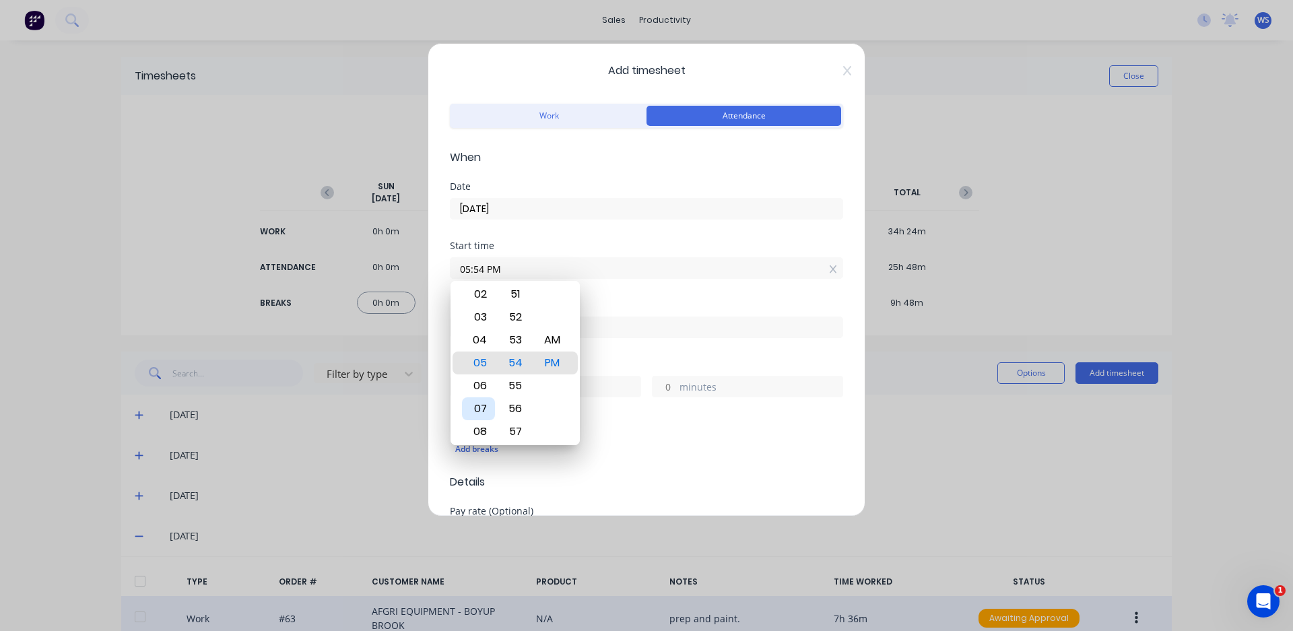
click at [477, 405] on div "07" at bounding box center [478, 408] width 33 height 23
click at [545, 344] on div "AM" at bounding box center [552, 340] width 33 height 23
type input "07:00 AM"
click at [525, 366] on div "00" at bounding box center [515, 363] width 33 height 23
click at [527, 363] on div "00" at bounding box center [515, 363] width 33 height 23
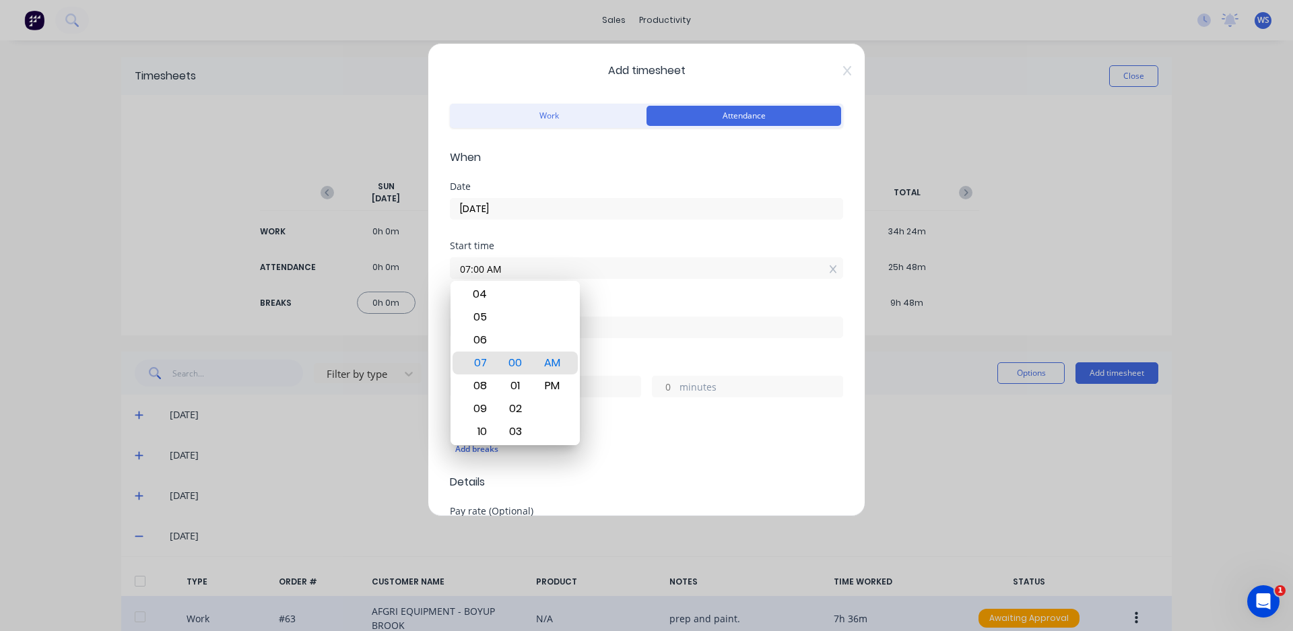
click at [619, 429] on div "Breaks Add breaks" at bounding box center [646, 441] width 393 height 44
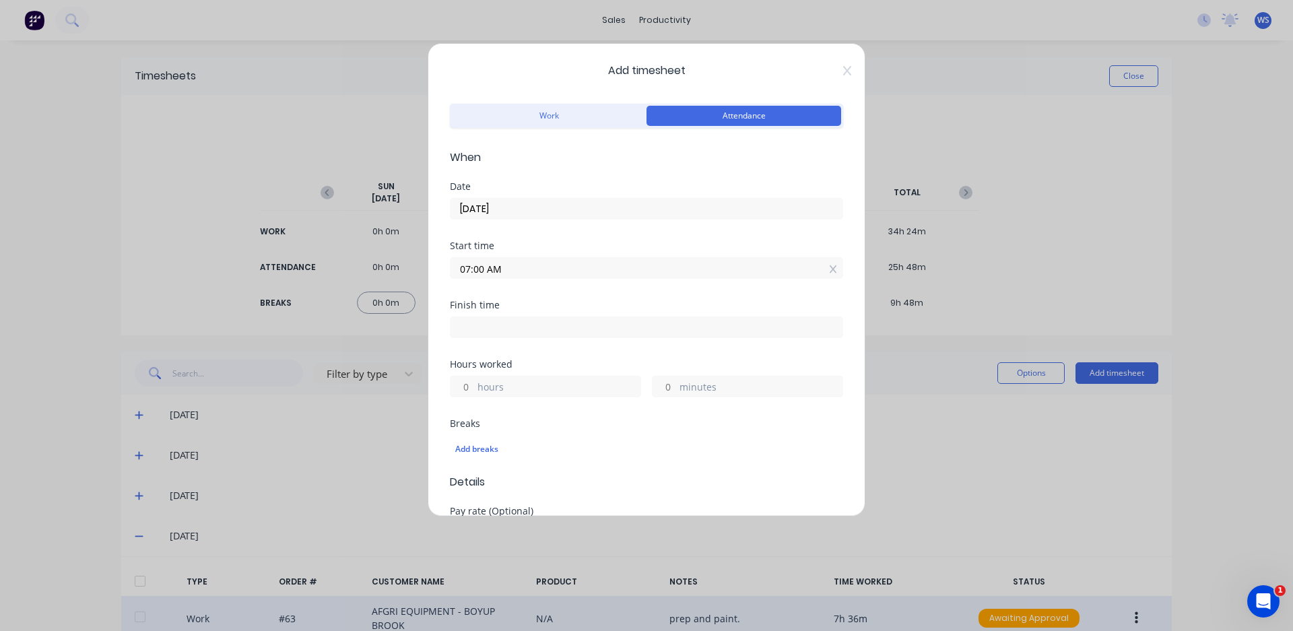
click at [516, 321] on input at bounding box center [646, 327] width 392 height 20
type input "05:54 PM"
type input "10"
type input "54"
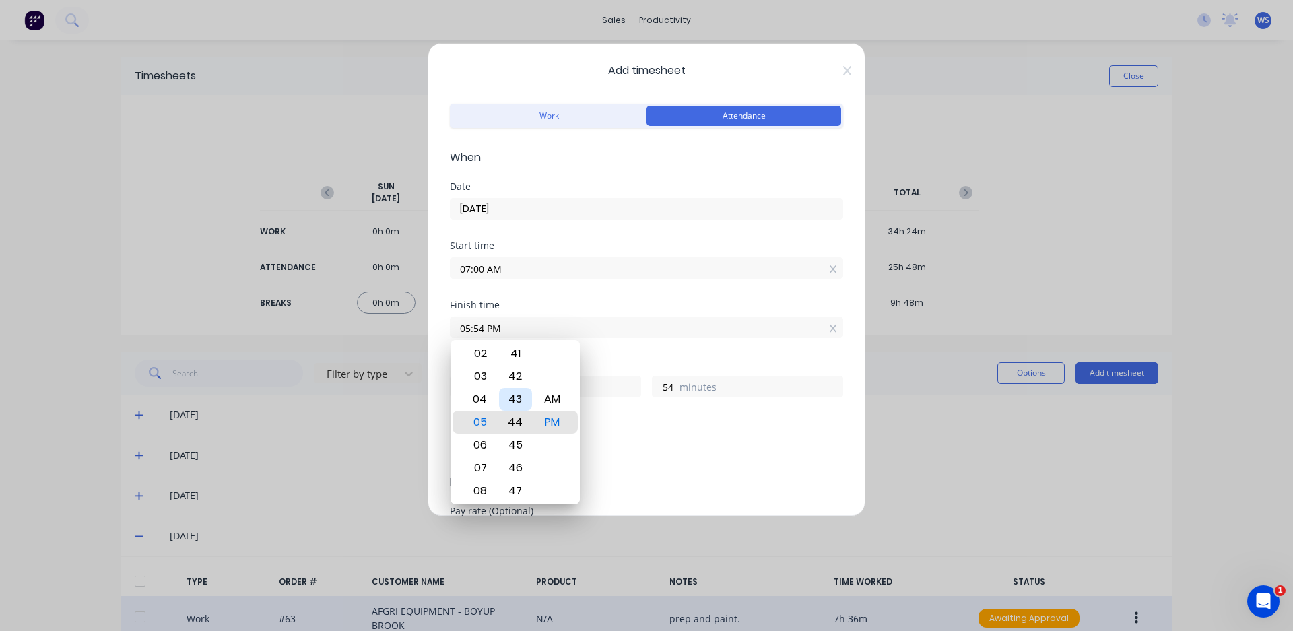
type input "05:44 PM"
type input "44"
type input "05:33 PM"
type input "33"
type input "05:23 PM"
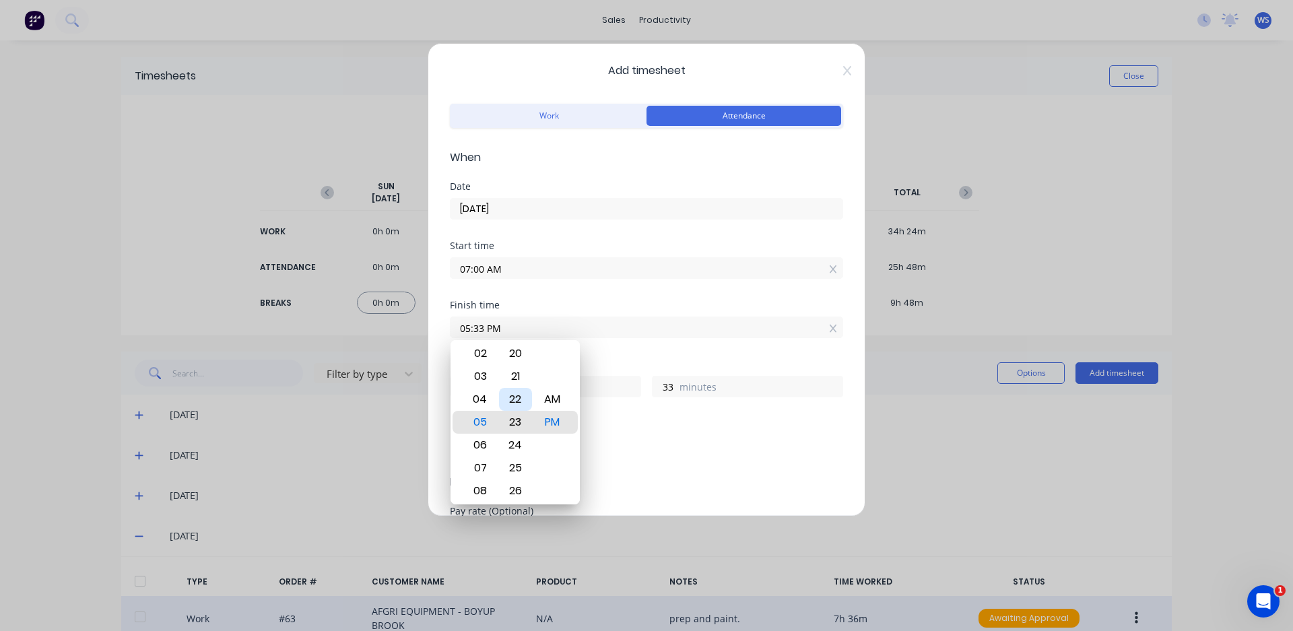
type input "23"
type input "05:13 PM"
type input "13"
type input "05:04 PM"
type input "4"
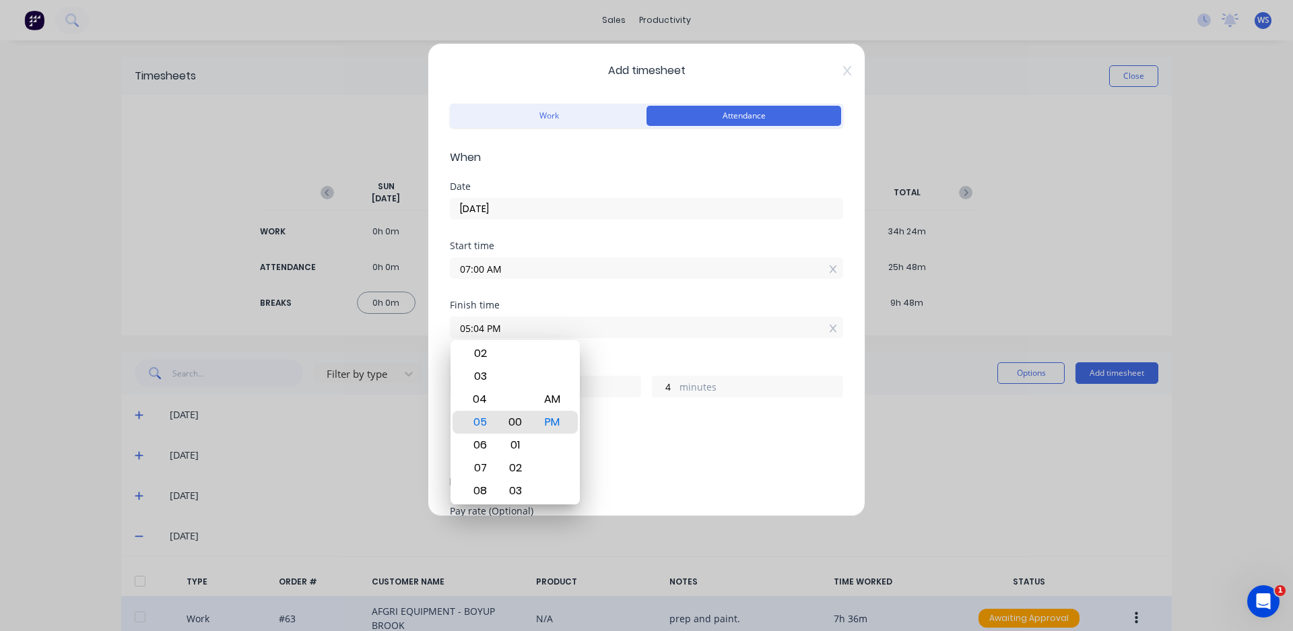
type input "05:00 PM"
type input "0"
click at [622, 451] on div "Add breaks" at bounding box center [646, 449] width 382 height 18
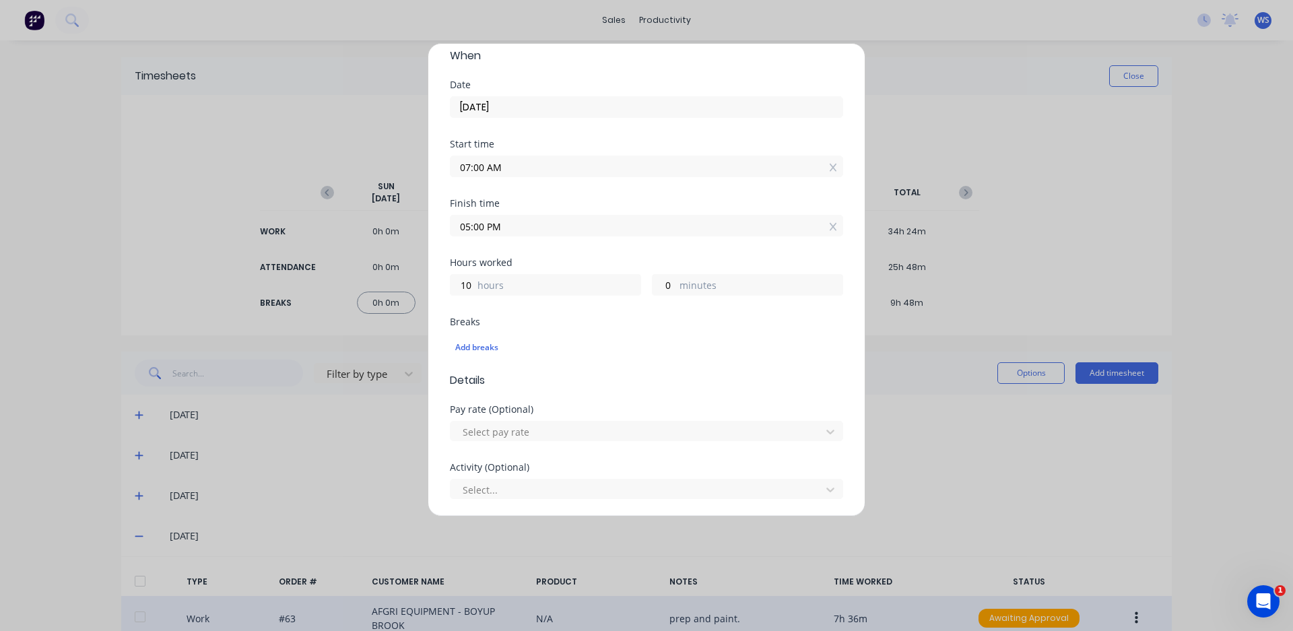
scroll to position [202, 0]
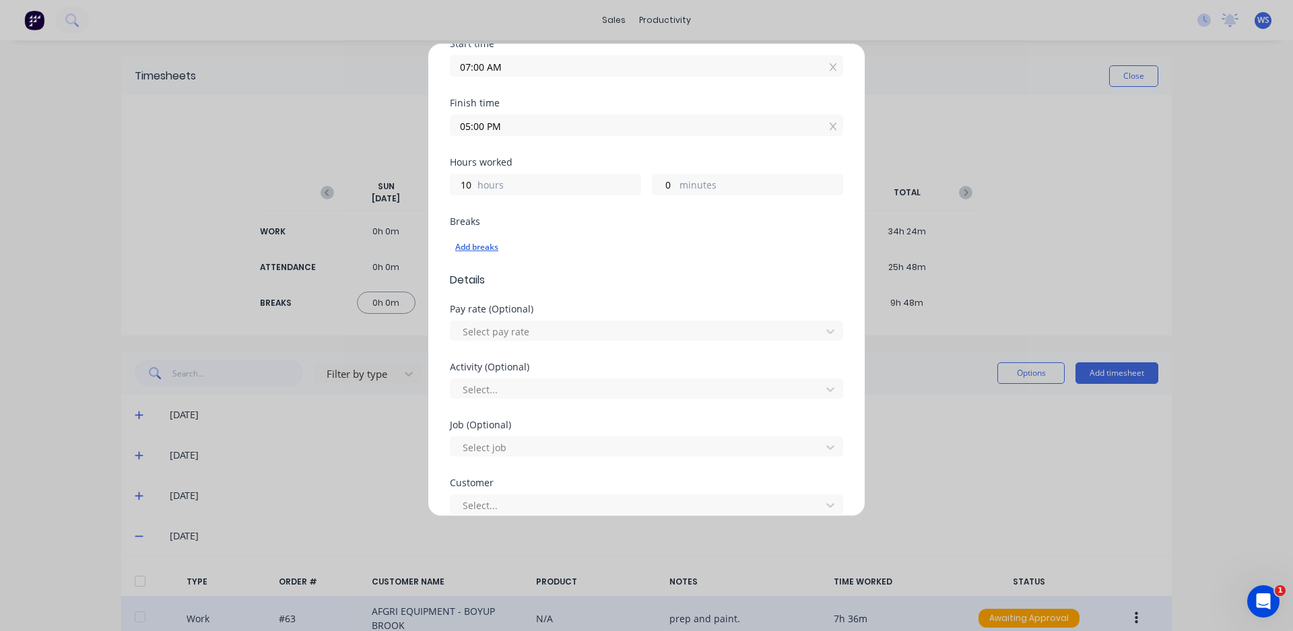
click at [470, 243] on div "Add breaks" at bounding box center [646, 247] width 382 height 18
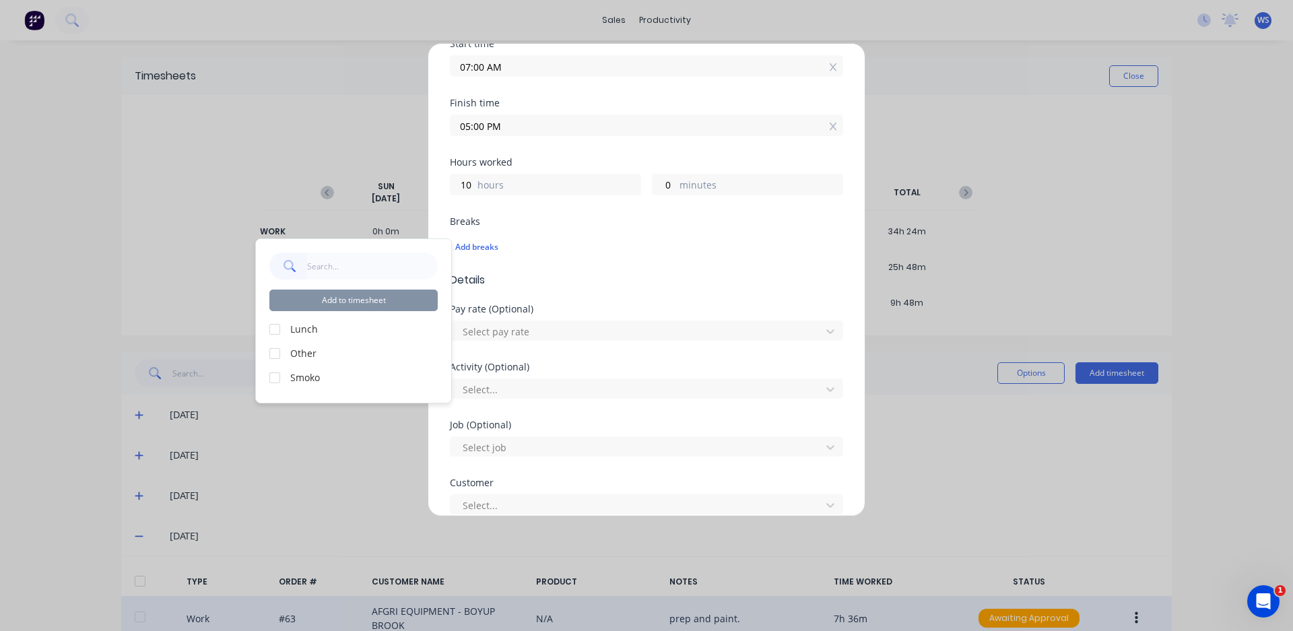
click at [275, 331] on div at bounding box center [274, 329] width 27 height 27
click at [275, 374] on div at bounding box center [274, 377] width 27 height 27
click at [362, 296] on button "Add to timesheet" at bounding box center [353, 301] width 168 height 22
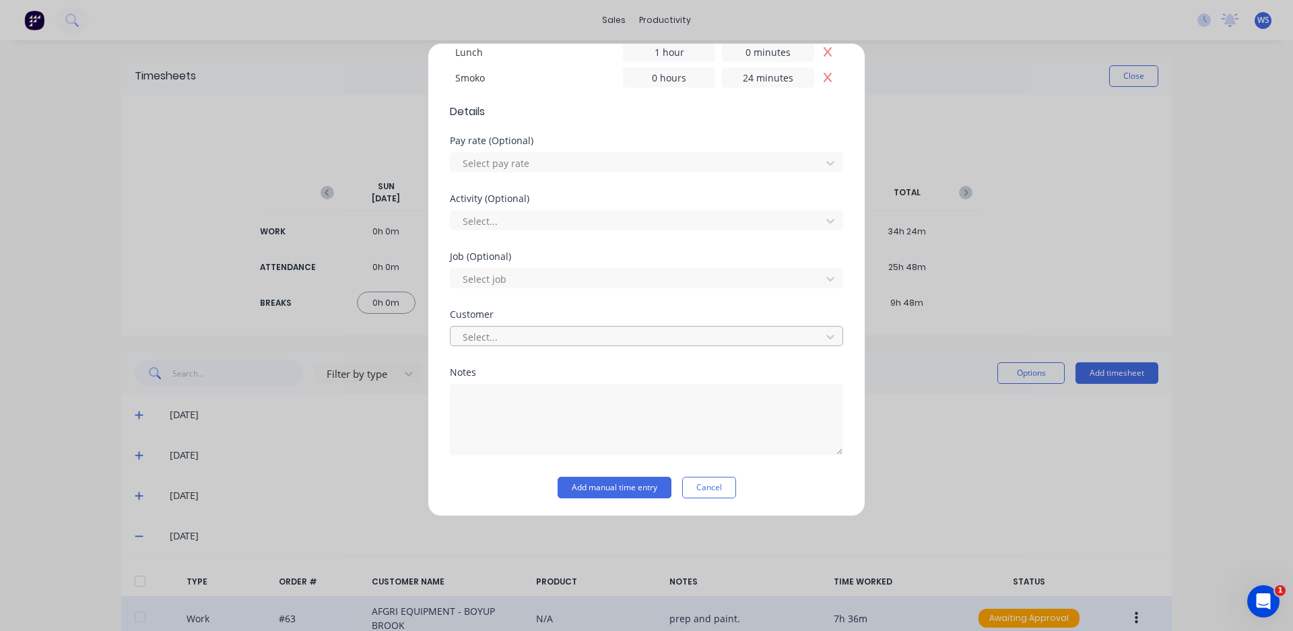
scroll to position [417, 0]
click at [597, 483] on button "Add manual time entry" at bounding box center [615, 486] width 114 height 22
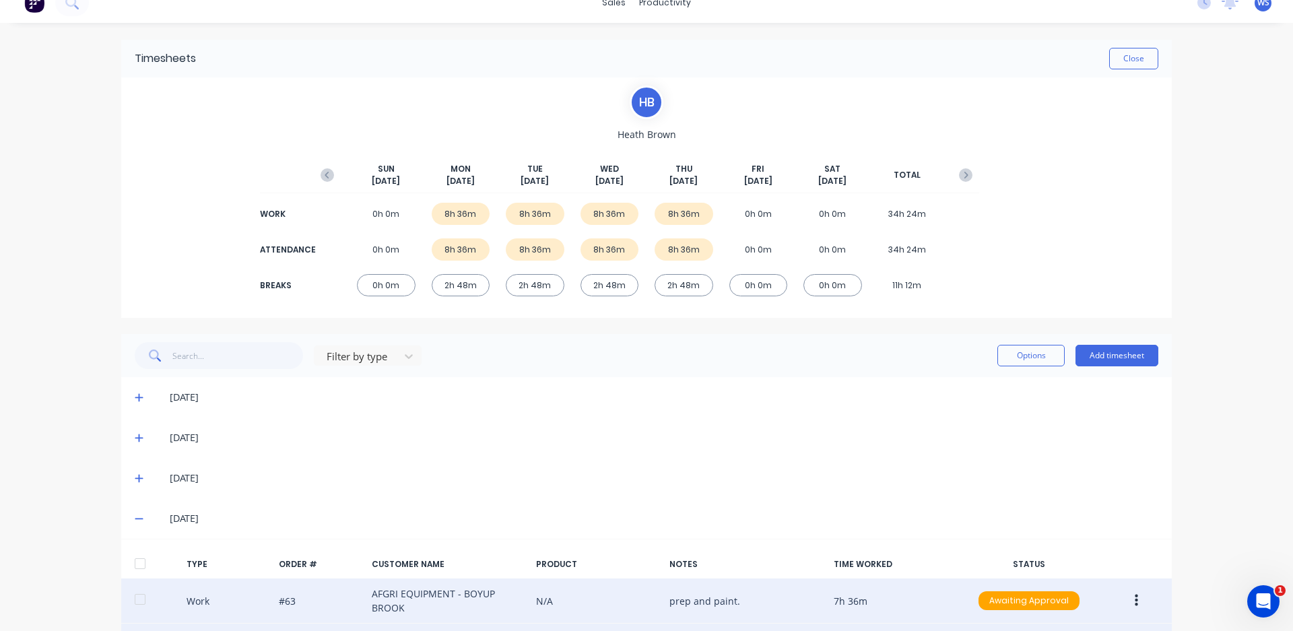
scroll to position [0, 0]
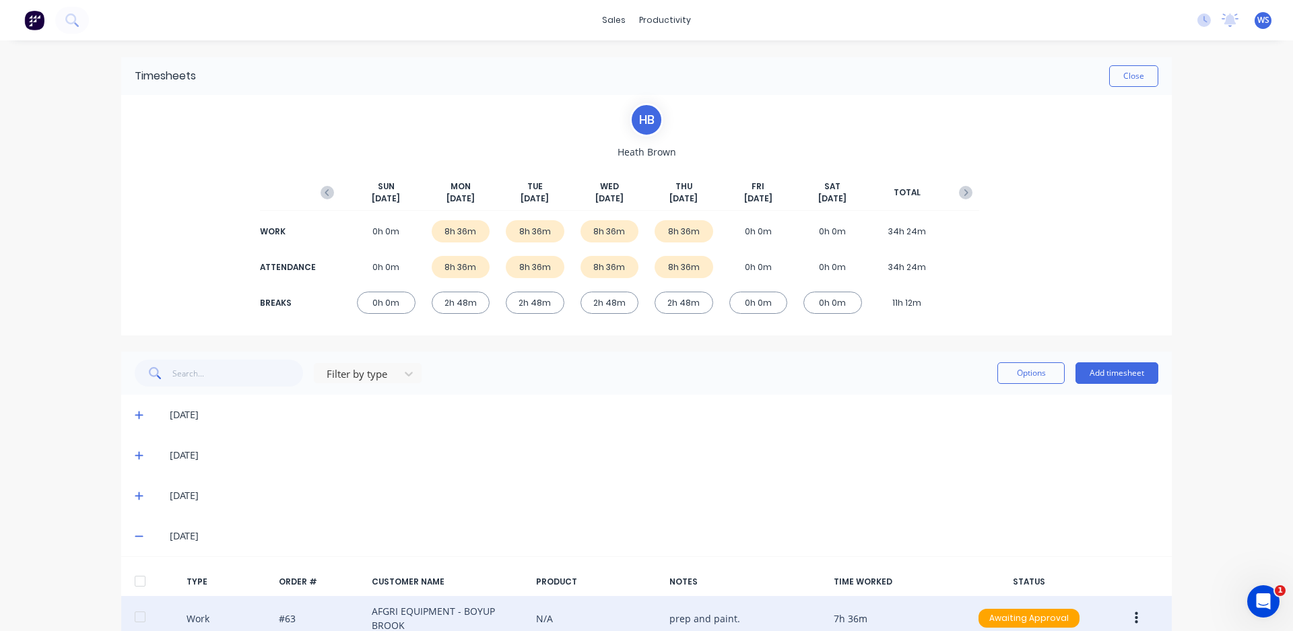
click at [135, 415] on icon at bounding box center [139, 415] width 8 height 8
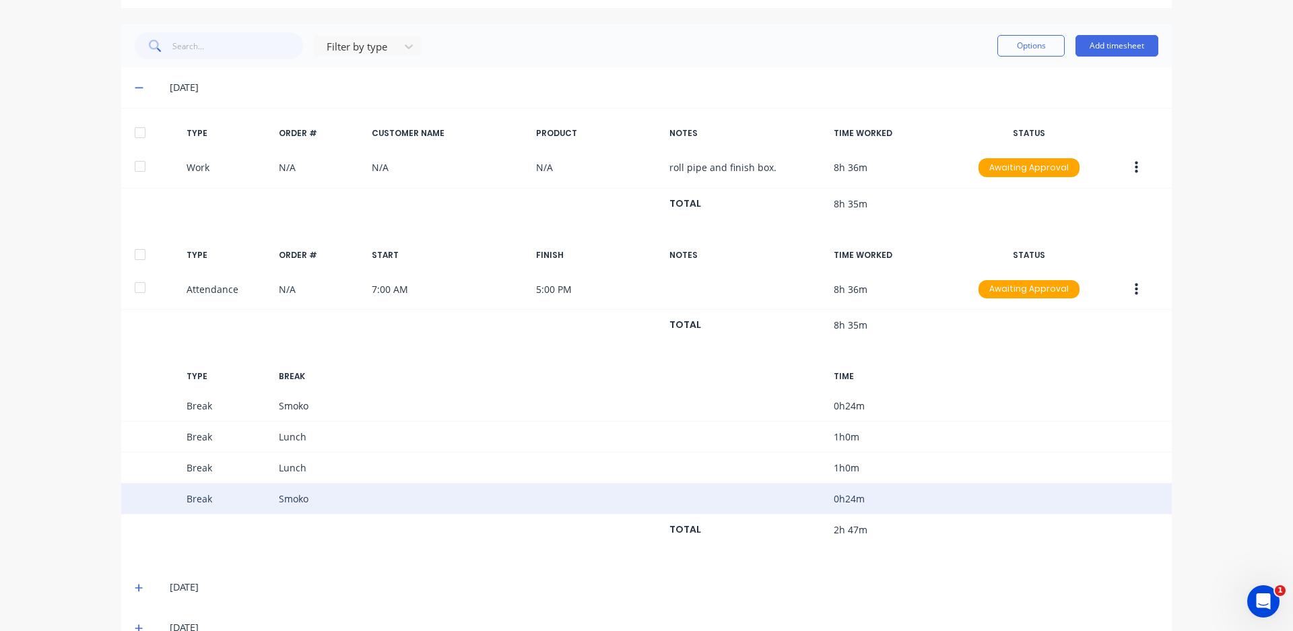
scroll to position [404, 0]
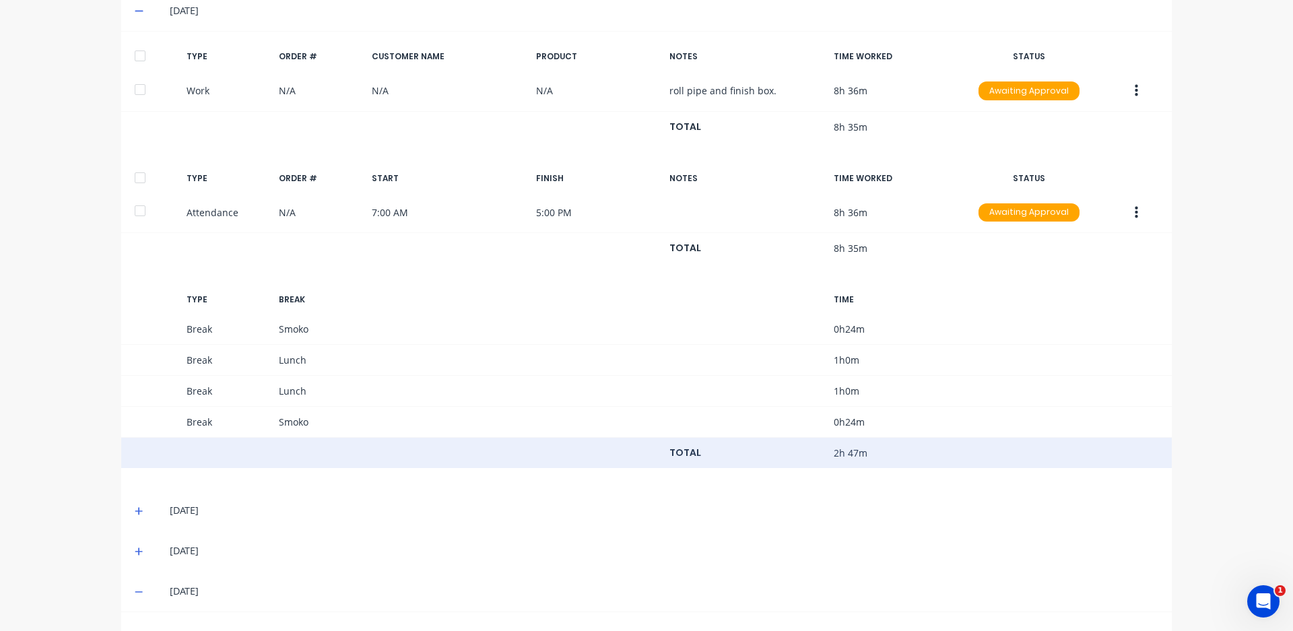
drag, startPoint x: 620, startPoint y: 410, endPoint x: 502, endPoint y: 465, distance: 129.9
click at [502, 465] on div "TOTAL 2h 47m" at bounding box center [646, 453] width 1050 height 31
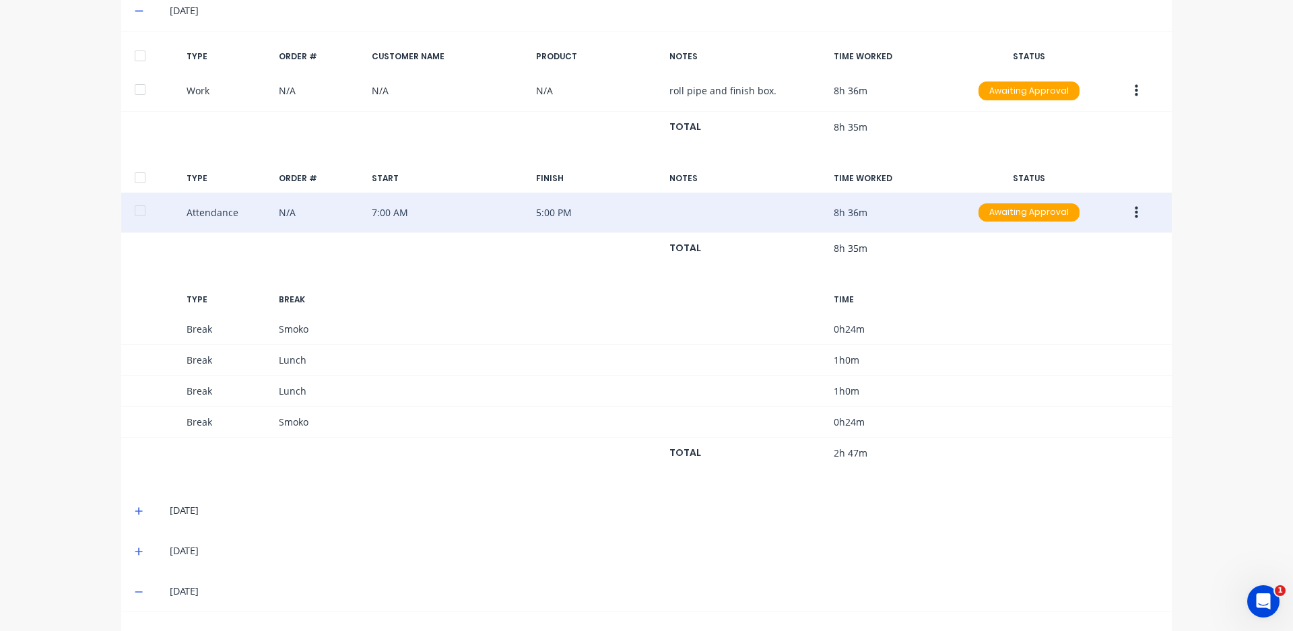
click at [1134, 212] on button "button" at bounding box center [1136, 213] width 32 height 24
click at [1052, 189] on div "Edit" at bounding box center [1088, 189] width 104 height 20
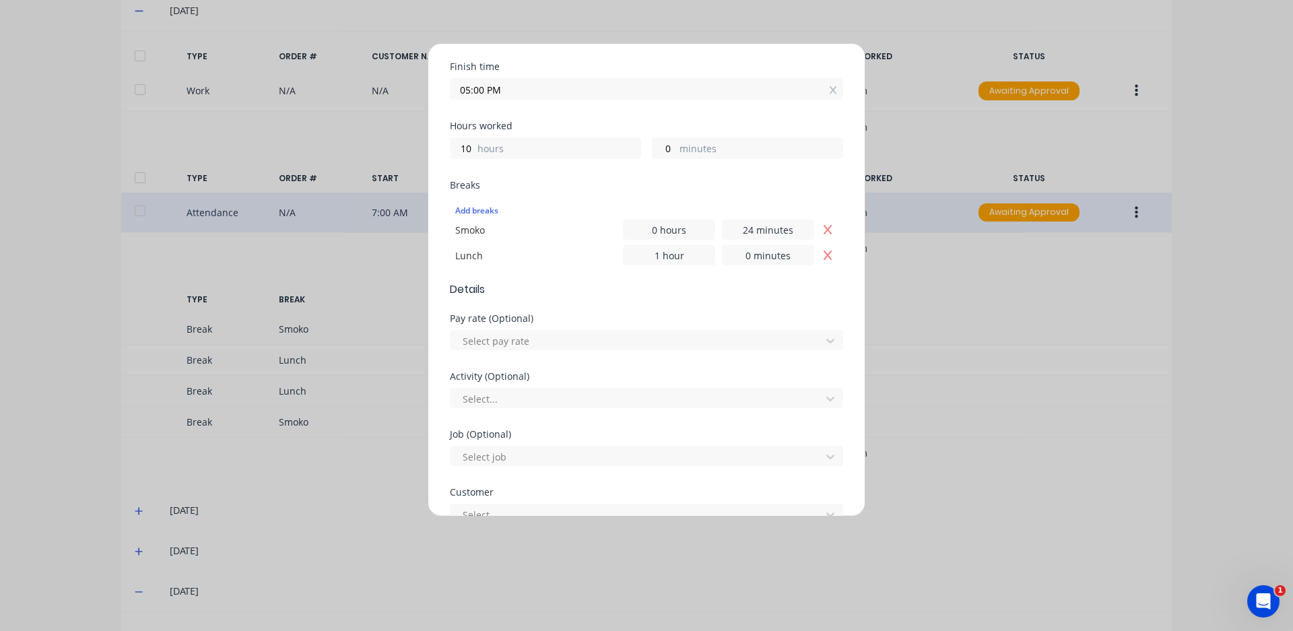
scroll to position [269, 0]
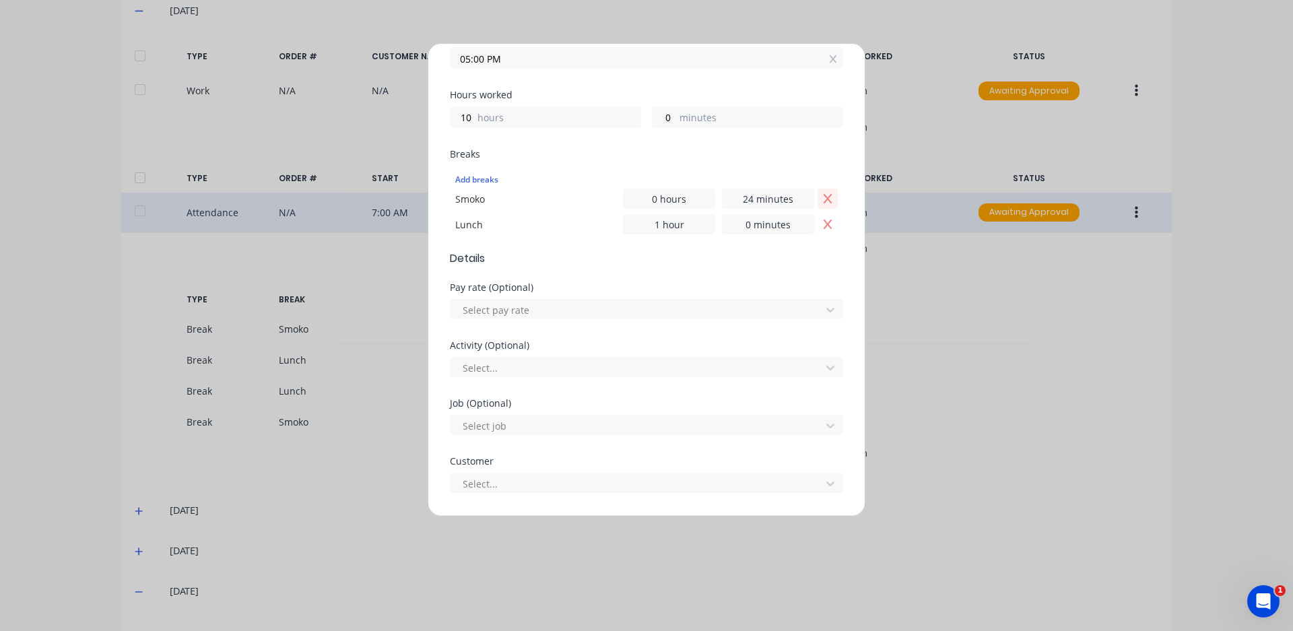
click at [822, 199] on icon "Remove Smoko" at bounding box center [827, 198] width 11 height 11
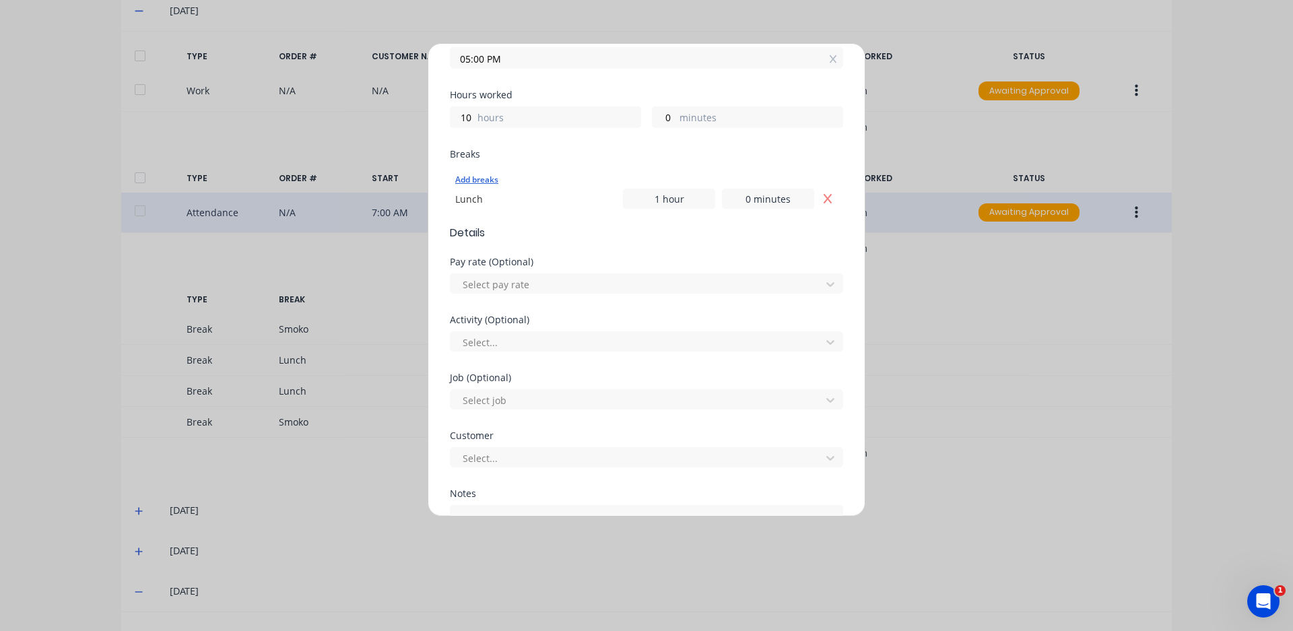
click at [811, 184] on div "Add breaks" at bounding box center [646, 180] width 382 height 18
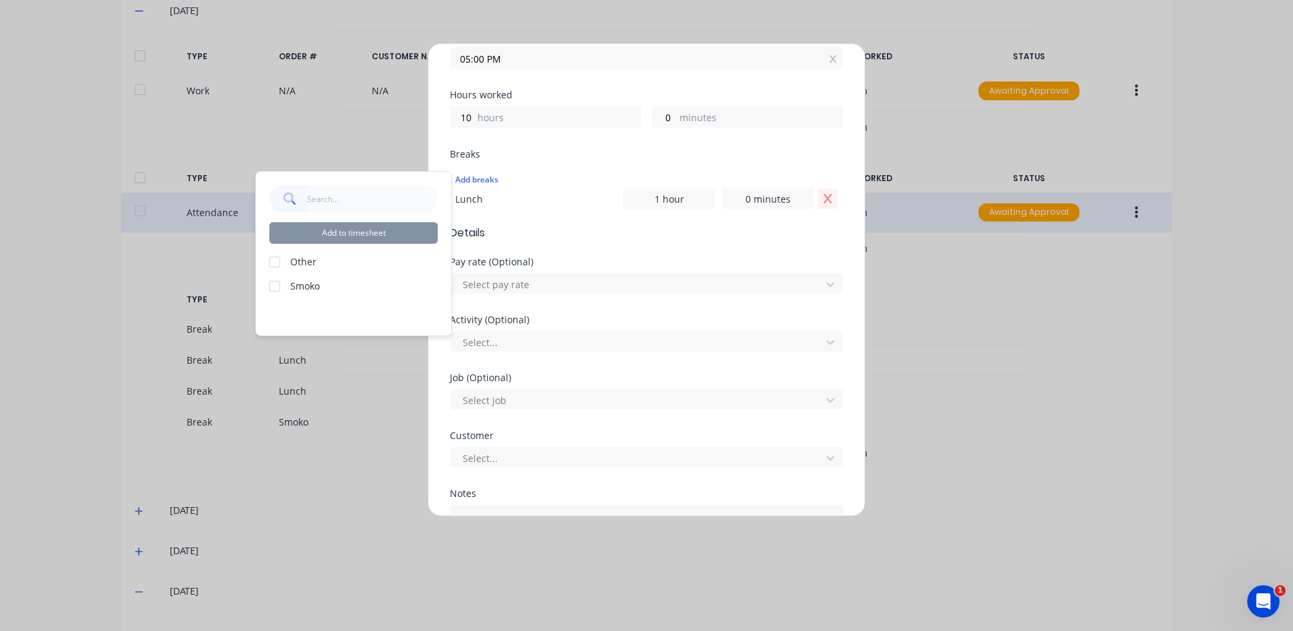
click at [822, 200] on icon "Remove Lunch" at bounding box center [827, 198] width 11 height 11
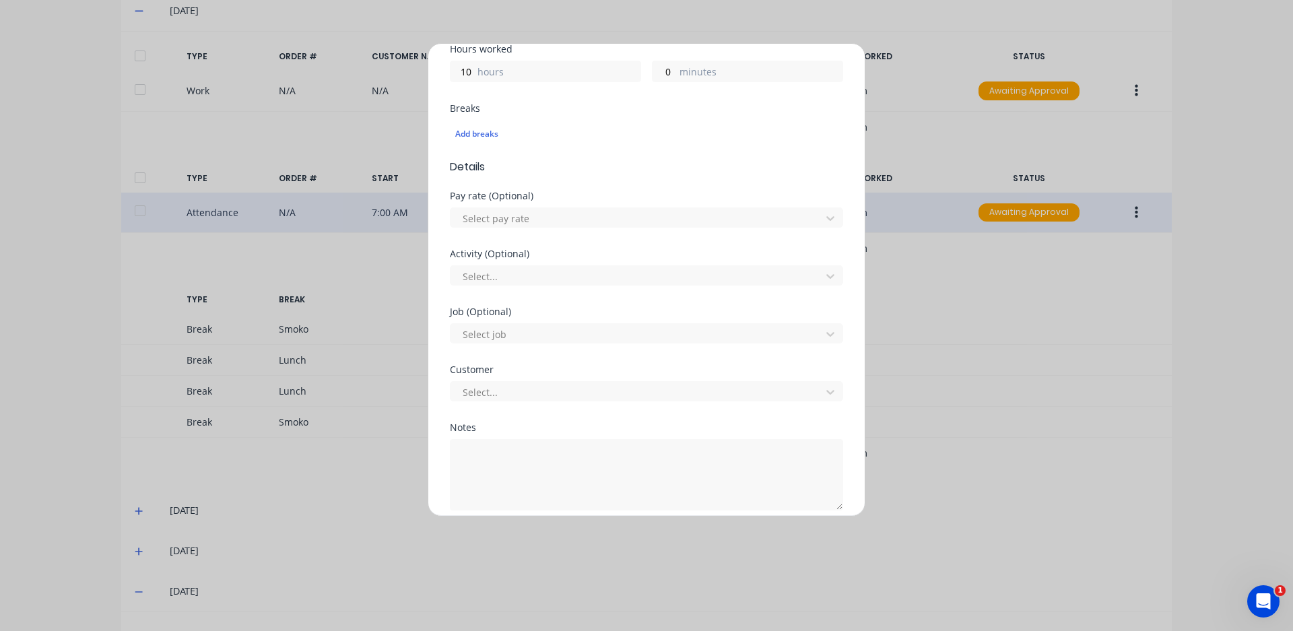
scroll to position [372, 0]
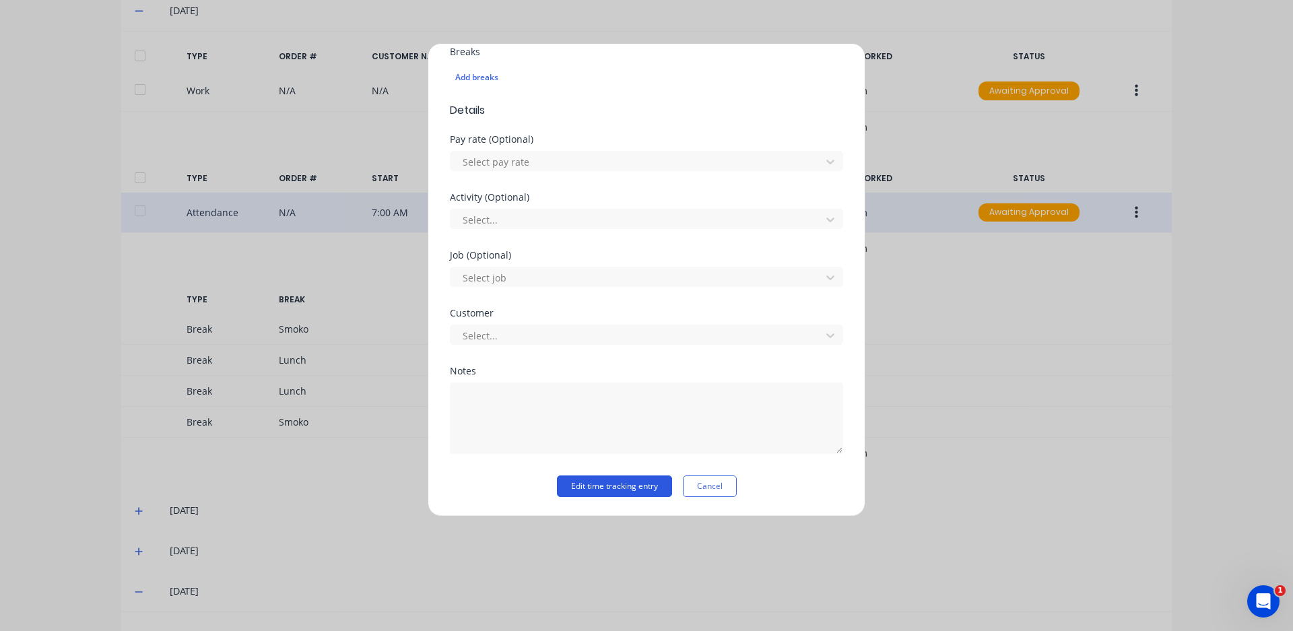
click at [589, 487] on button "Edit time tracking entry" at bounding box center [614, 486] width 115 height 22
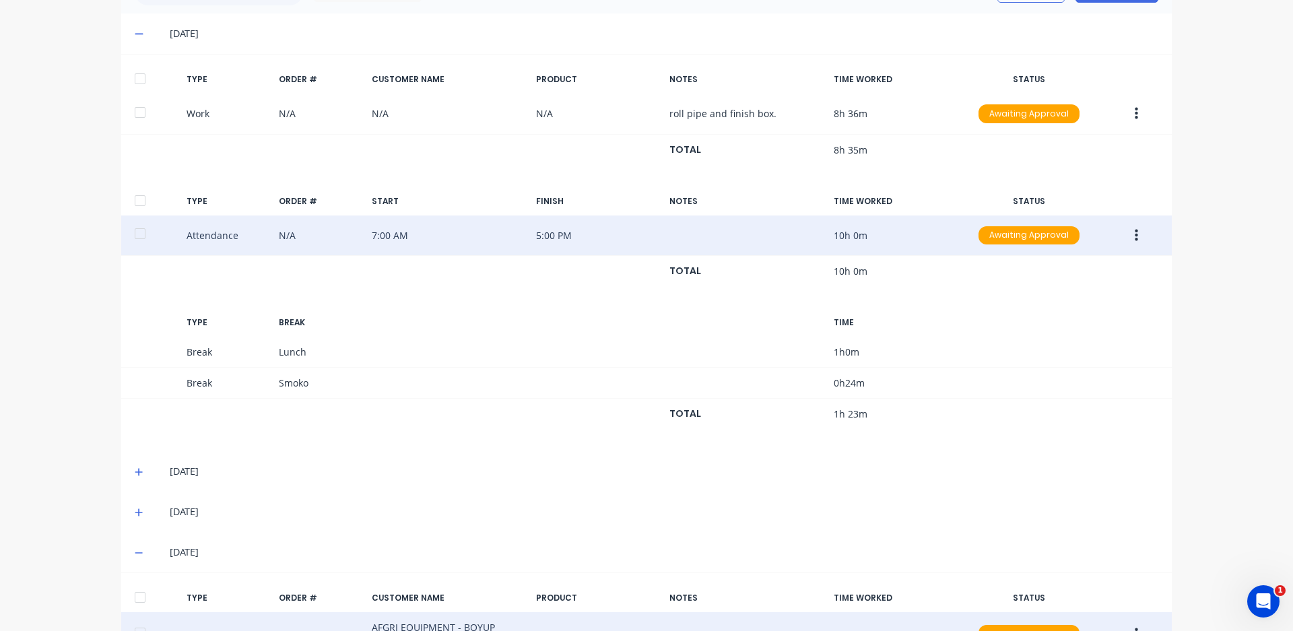
scroll to position [305, 0]
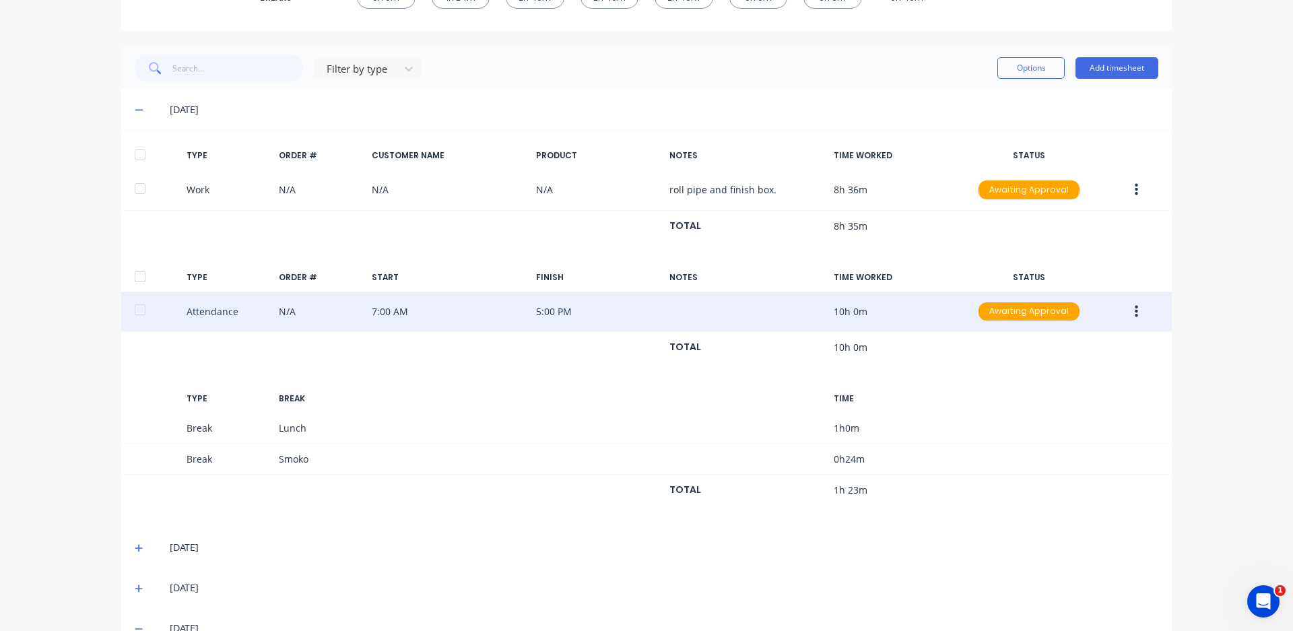
click at [135, 108] on icon at bounding box center [139, 109] width 9 height 9
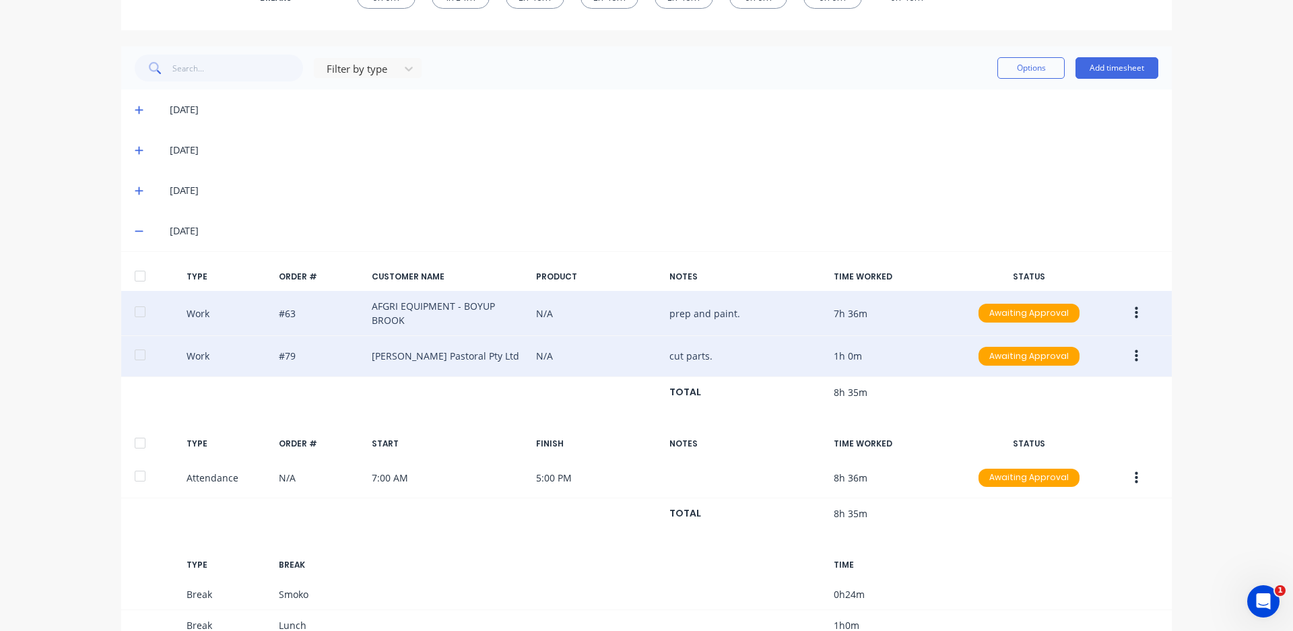
click at [137, 151] on icon at bounding box center [139, 151] width 8 height 8
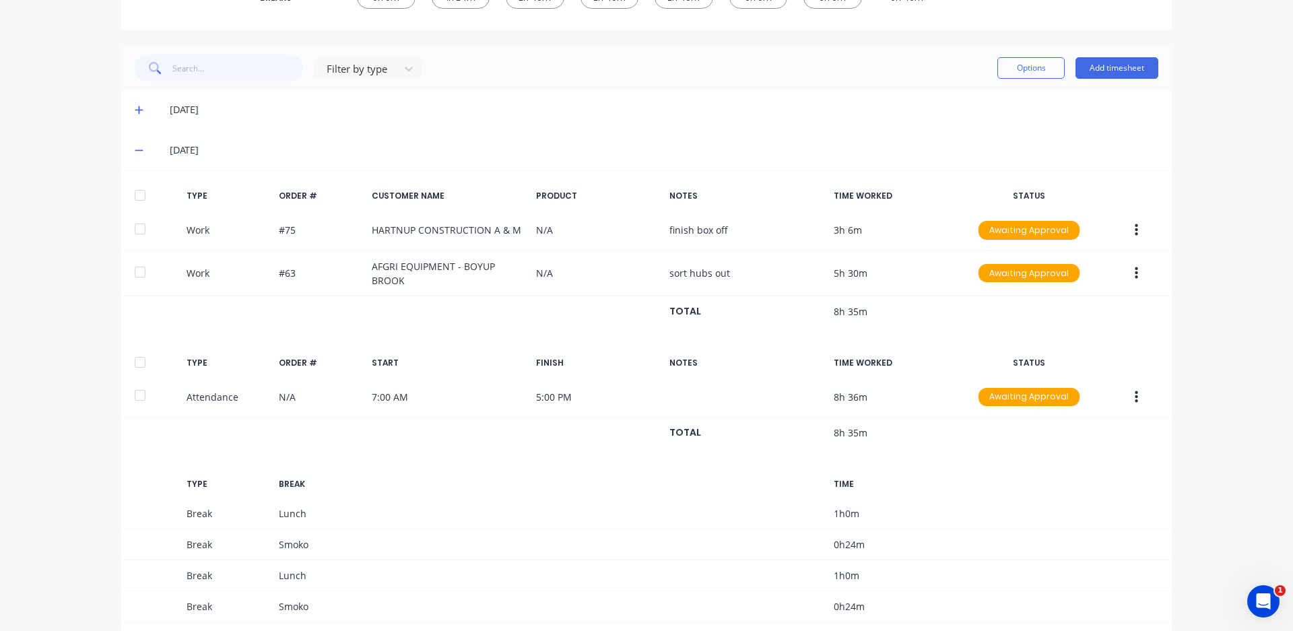
click at [135, 151] on icon at bounding box center [139, 150] width 8 height 1
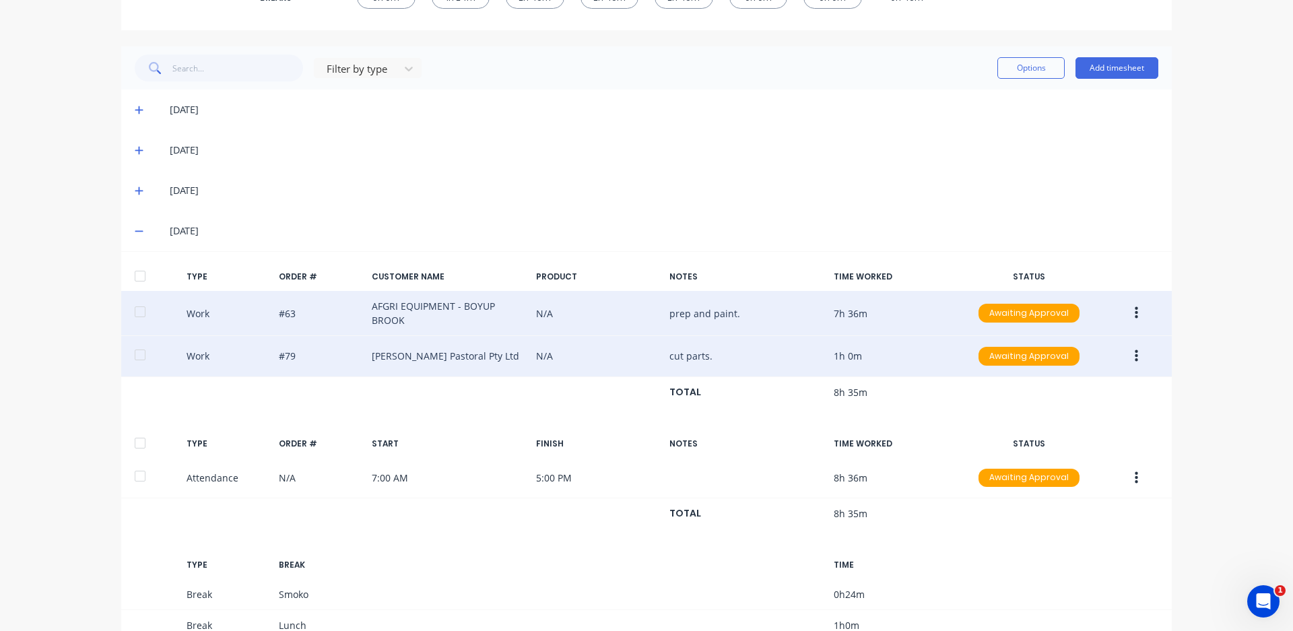
click at [136, 153] on icon at bounding box center [139, 149] width 9 height 9
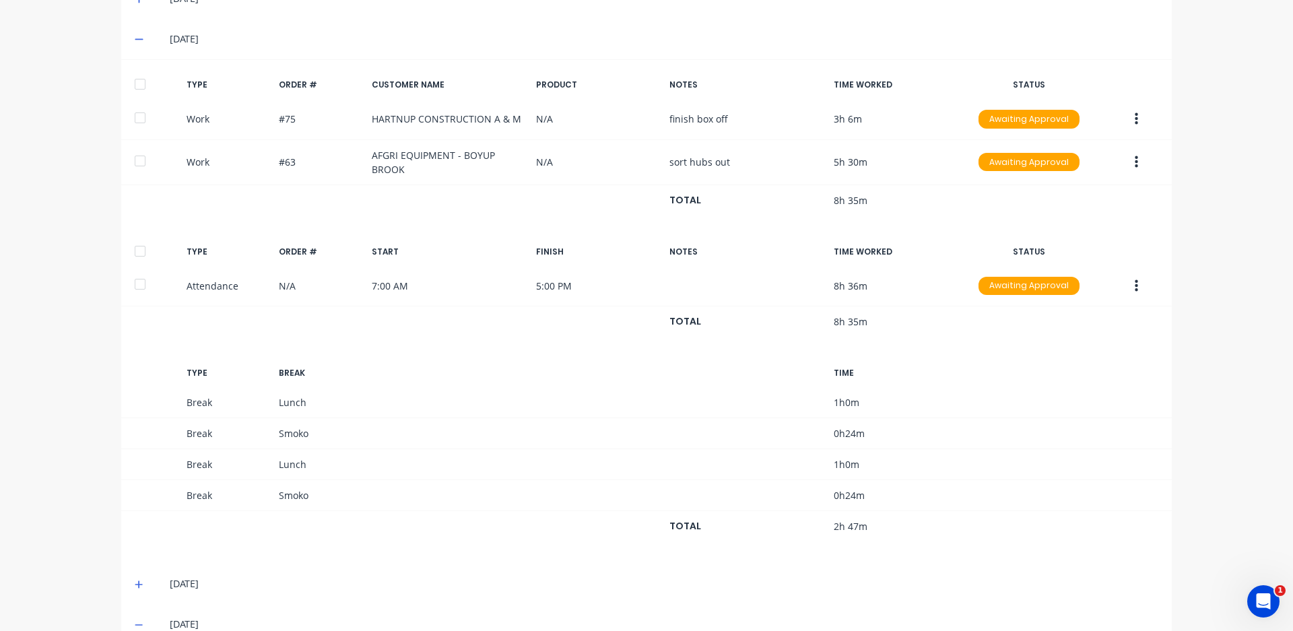
scroll to position [507, 0]
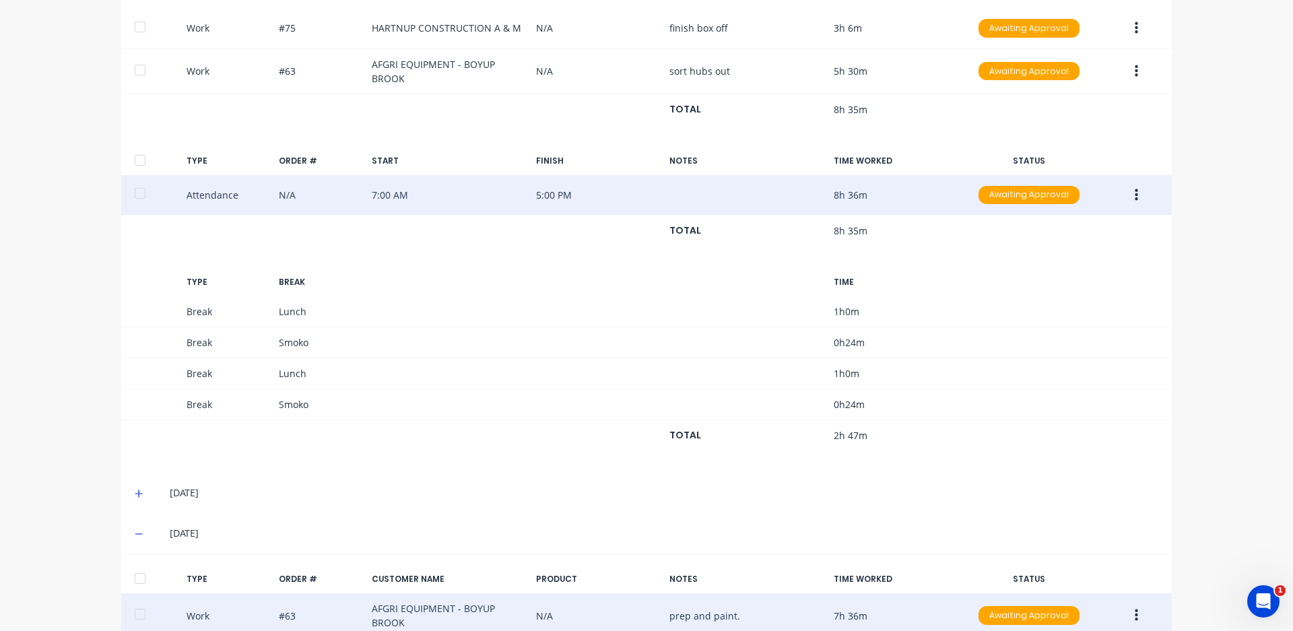
click at [1125, 195] on button "button" at bounding box center [1136, 195] width 32 height 24
click at [1047, 172] on div "Edit" at bounding box center [1088, 172] width 104 height 20
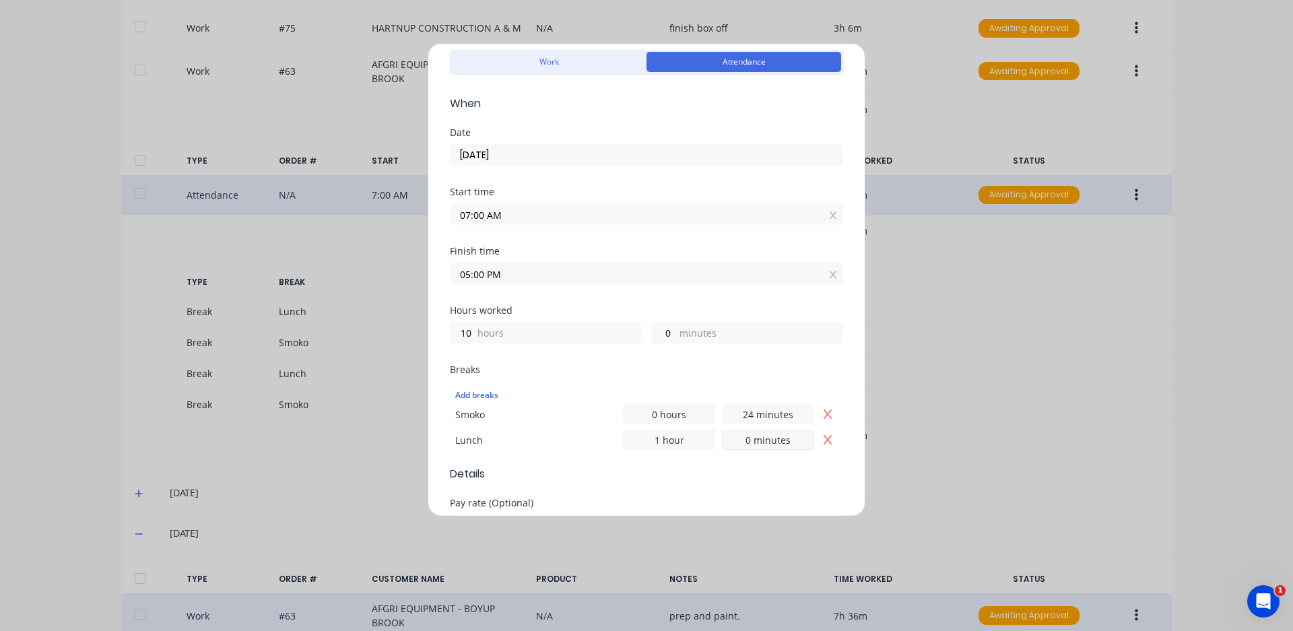
scroll to position [202, 0]
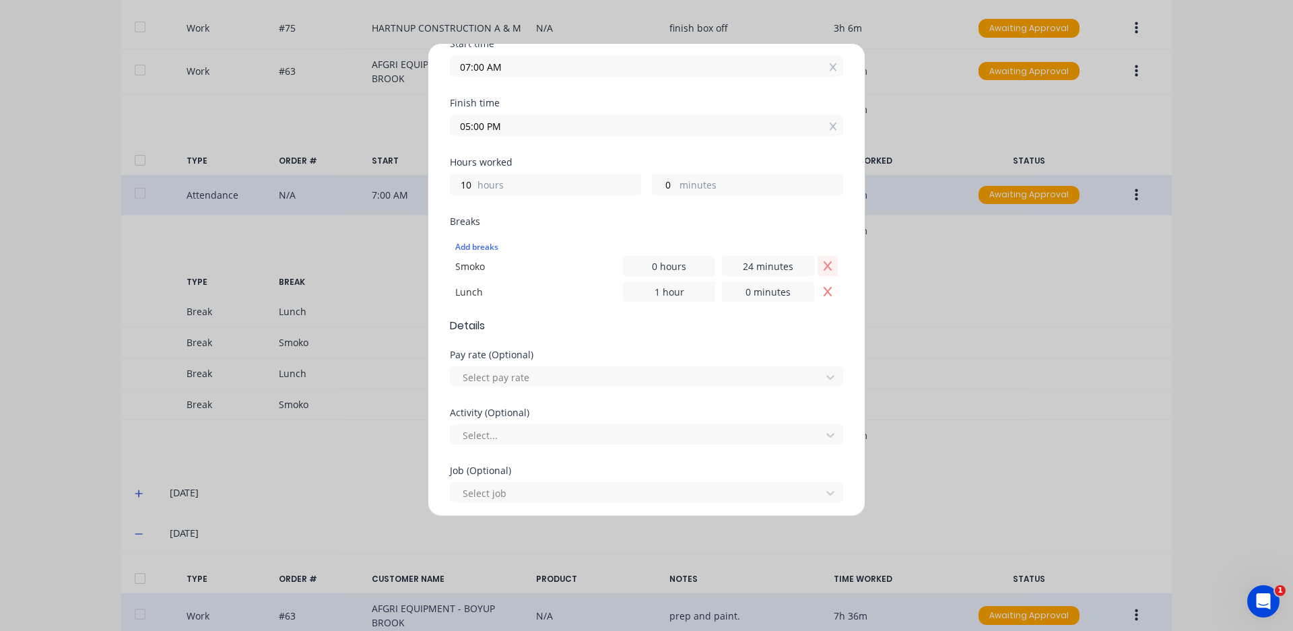
click at [817, 263] on button "Remove Smoko" at bounding box center [827, 266] width 20 height 20
click at [824, 267] on icon "Remove Lunch" at bounding box center [828, 265] width 8 height 9
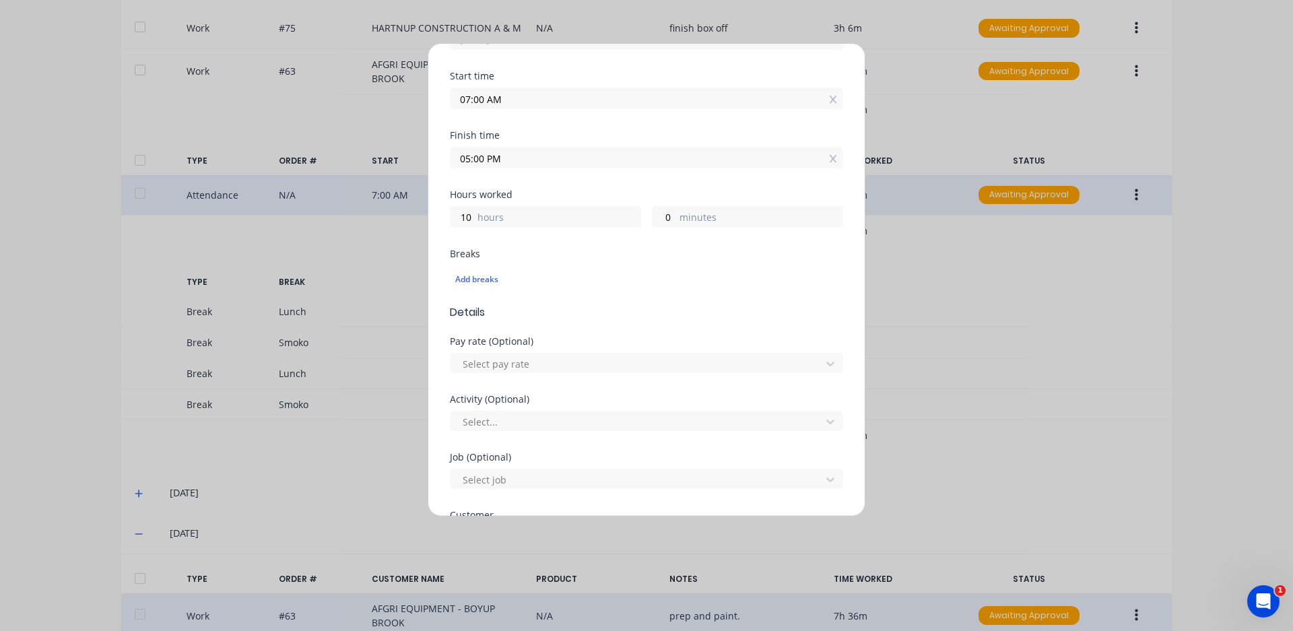
scroll to position [372, 0]
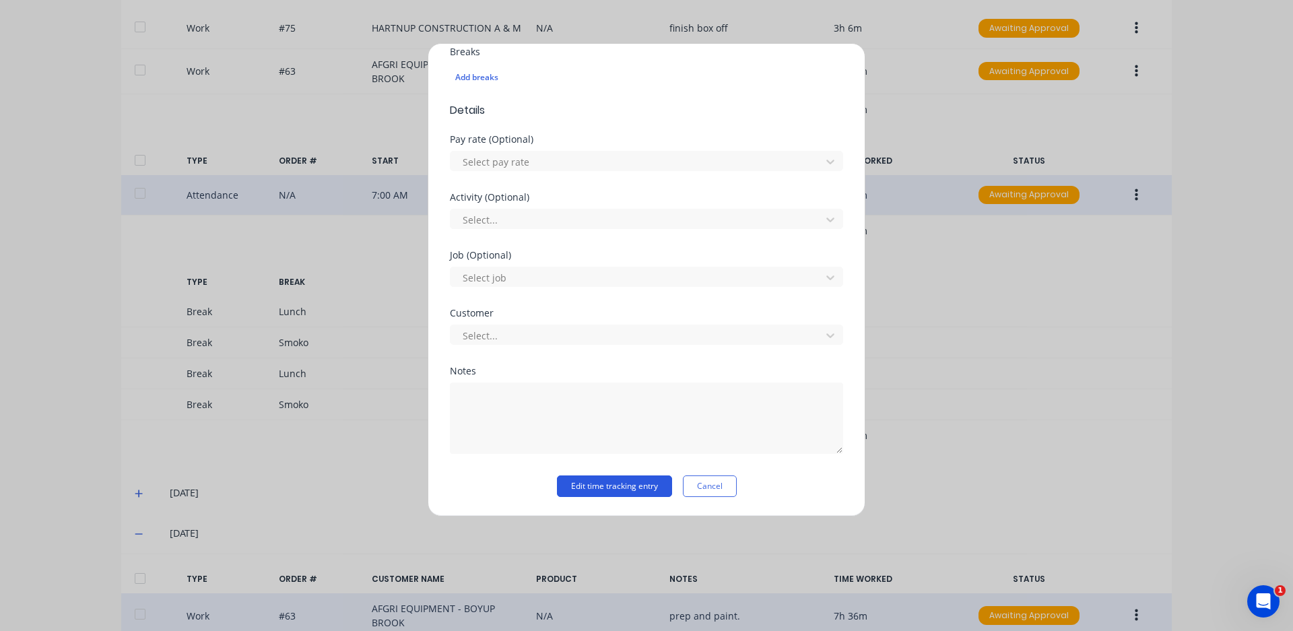
click at [644, 486] on button "Edit time tracking entry" at bounding box center [614, 486] width 115 height 22
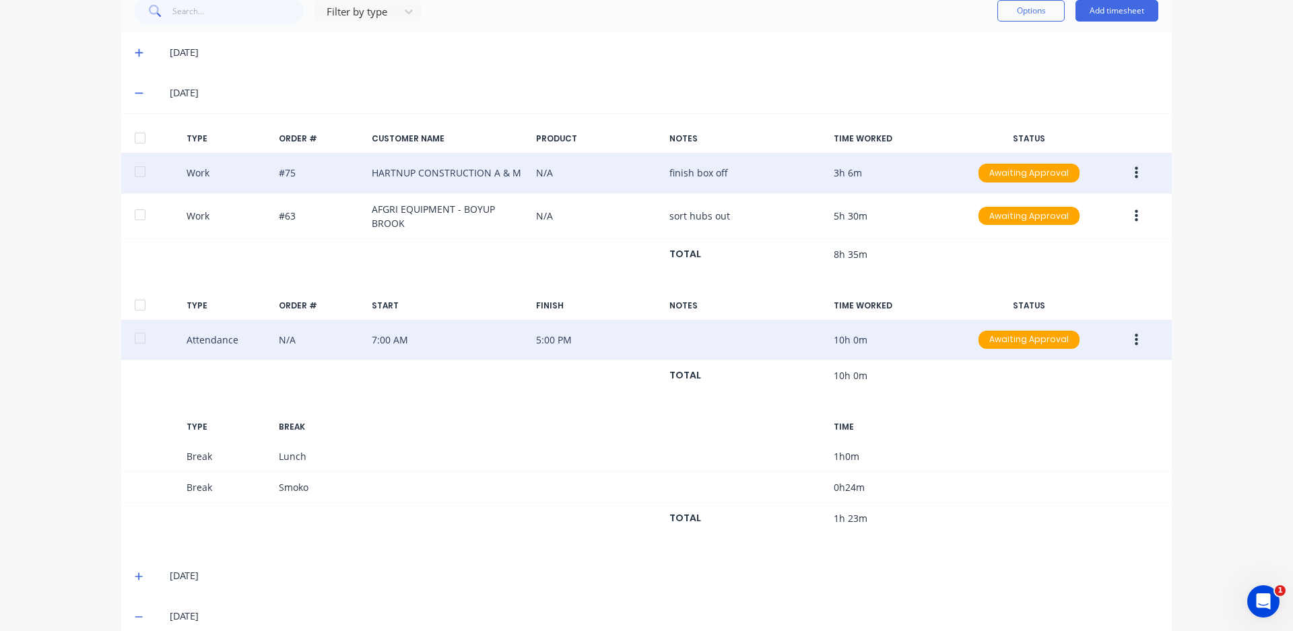
scroll to position [238, 0]
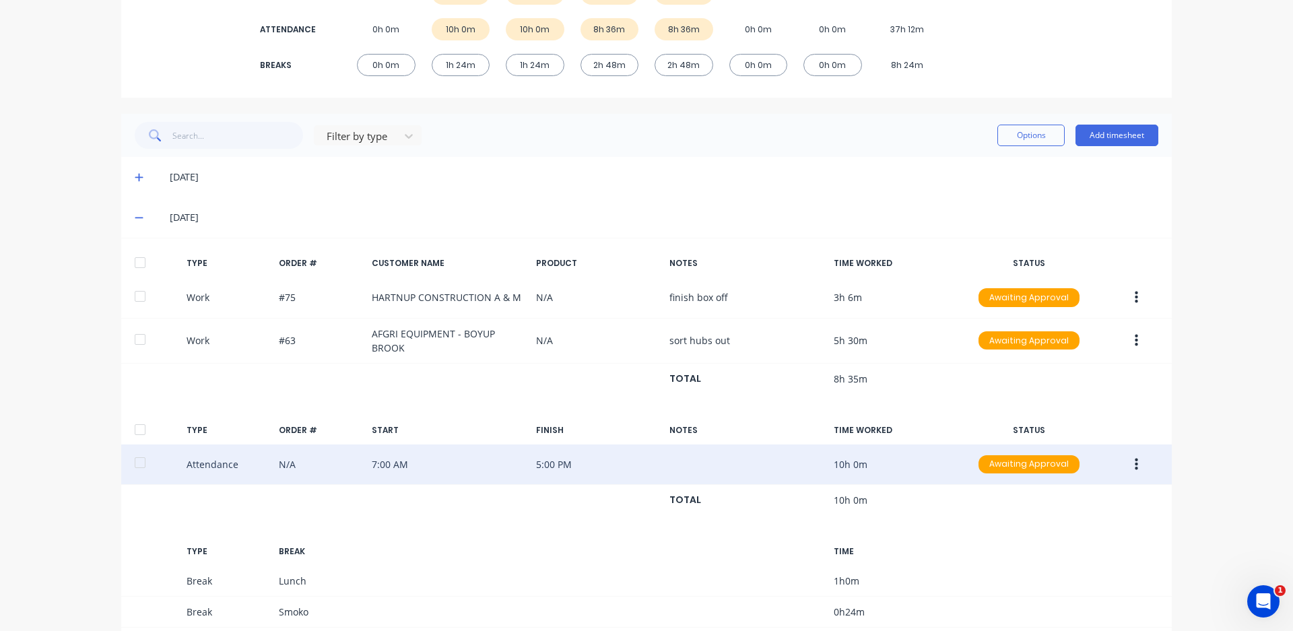
click at [135, 215] on icon at bounding box center [139, 217] width 9 height 9
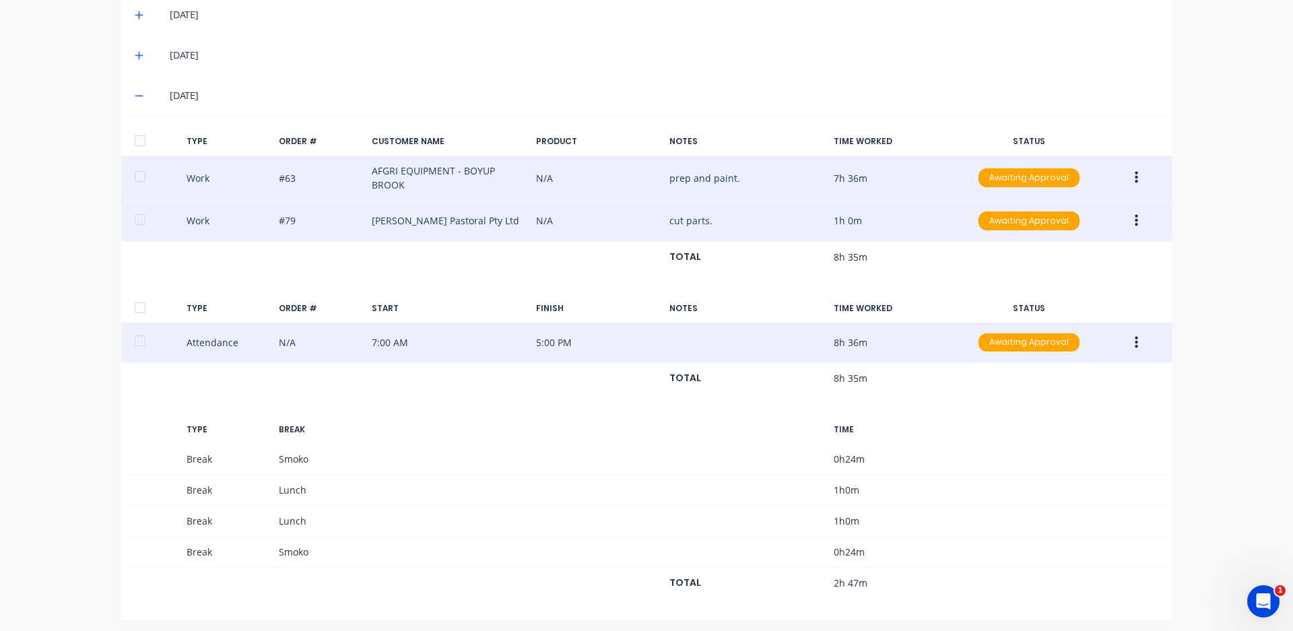
scroll to position [446, 0]
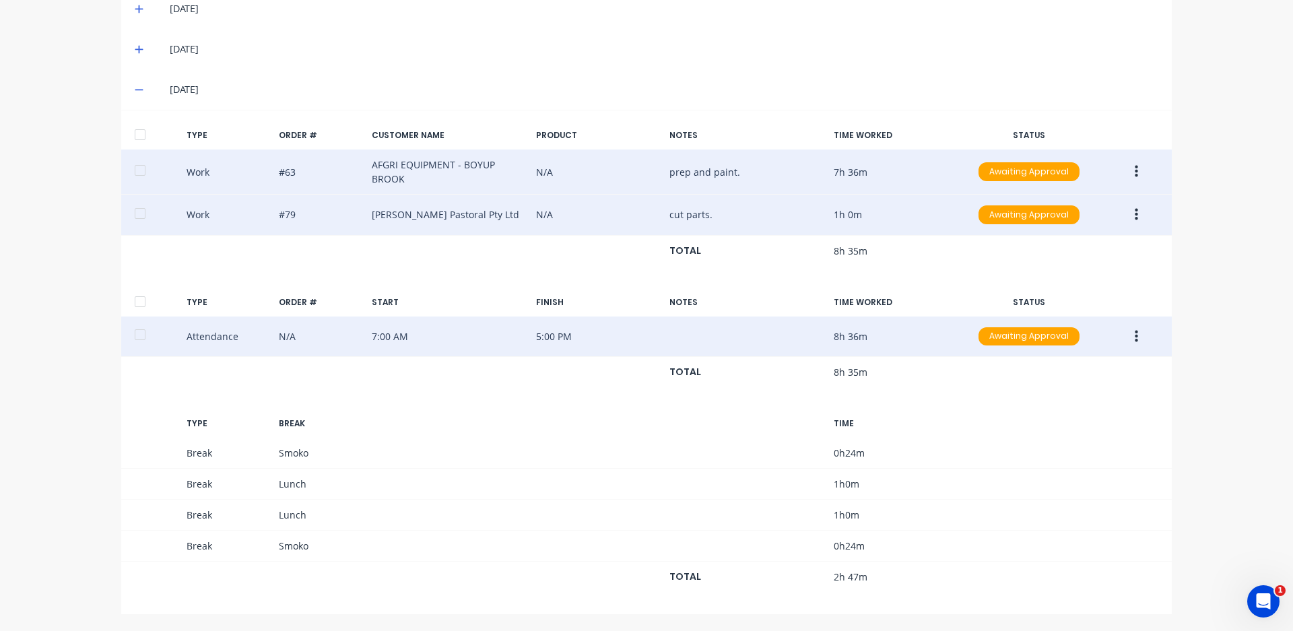
click at [1135, 339] on icon "button" at bounding box center [1136, 336] width 3 height 15
click at [1061, 308] on div "Edit" at bounding box center [1088, 313] width 104 height 20
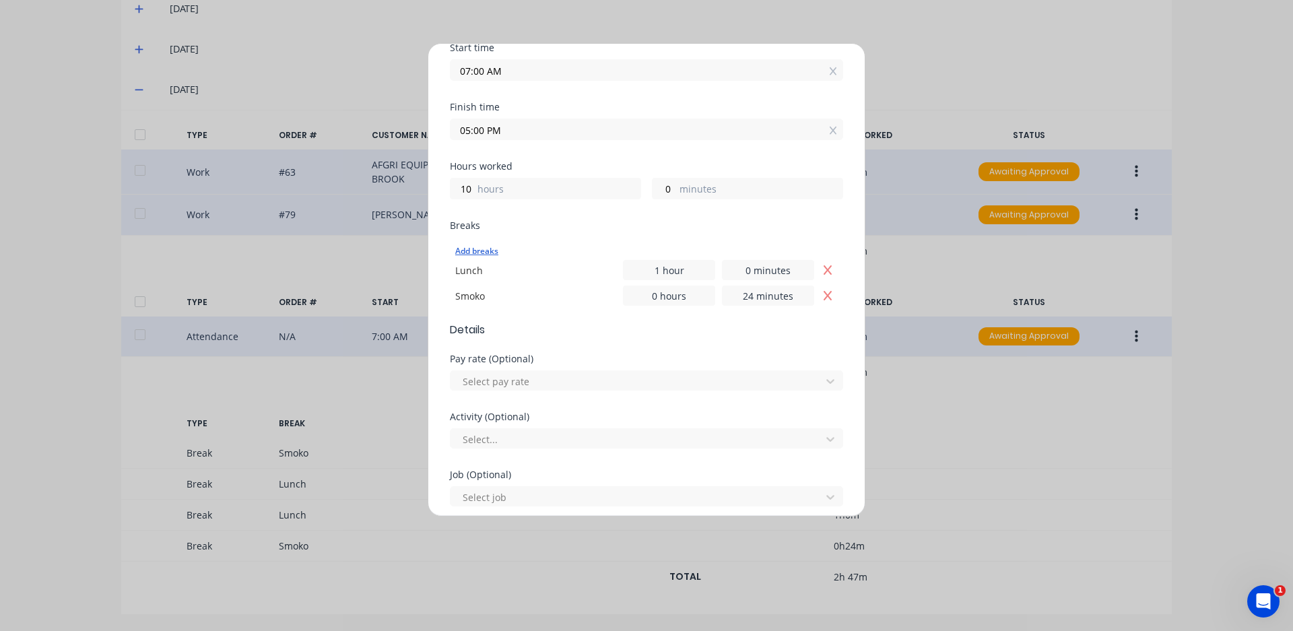
scroll to position [202, 0]
click at [822, 269] on icon "Remove Lunch" at bounding box center [827, 266] width 11 height 11
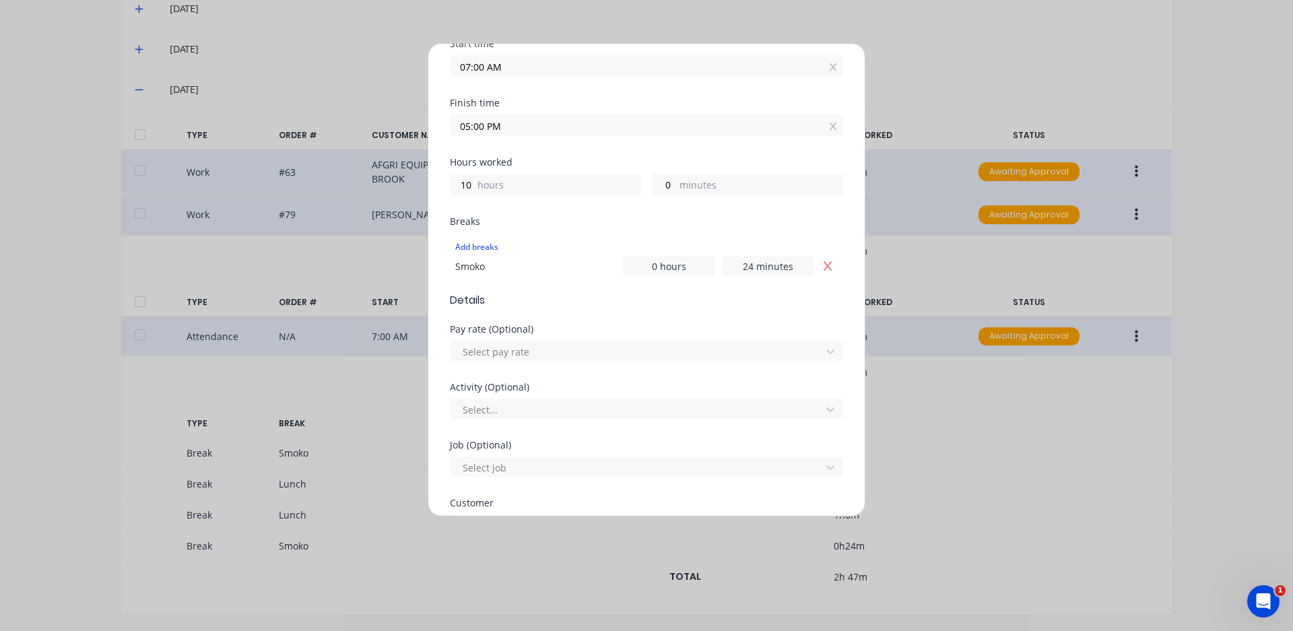
click at [822, 270] on icon "Remove Smoko" at bounding box center [827, 266] width 11 height 11
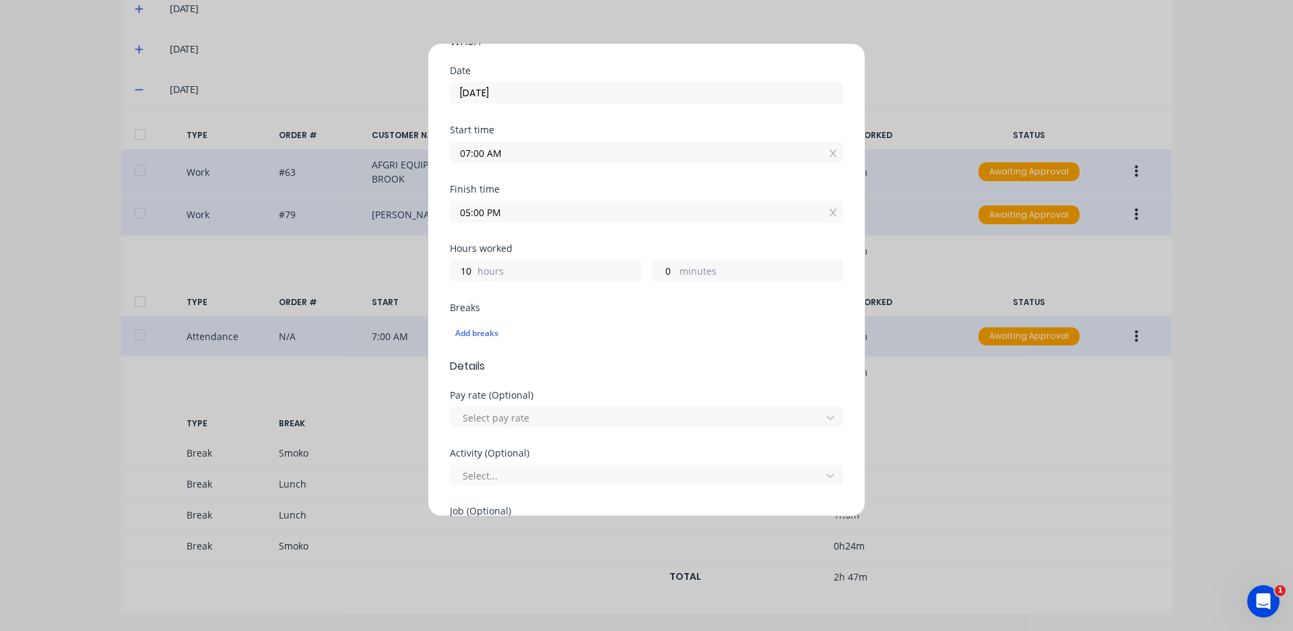
scroll to position [372, 0]
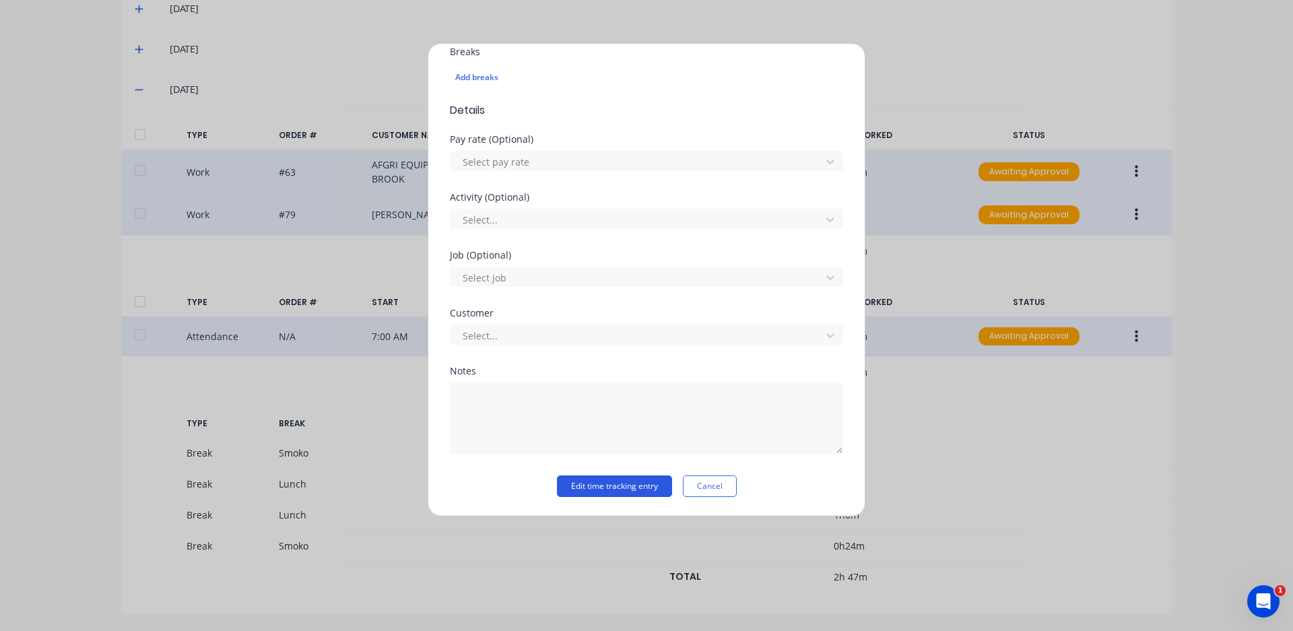
click at [584, 482] on button "Edit time tracking entry" at bounding box center [614, 486] width 115 height 22
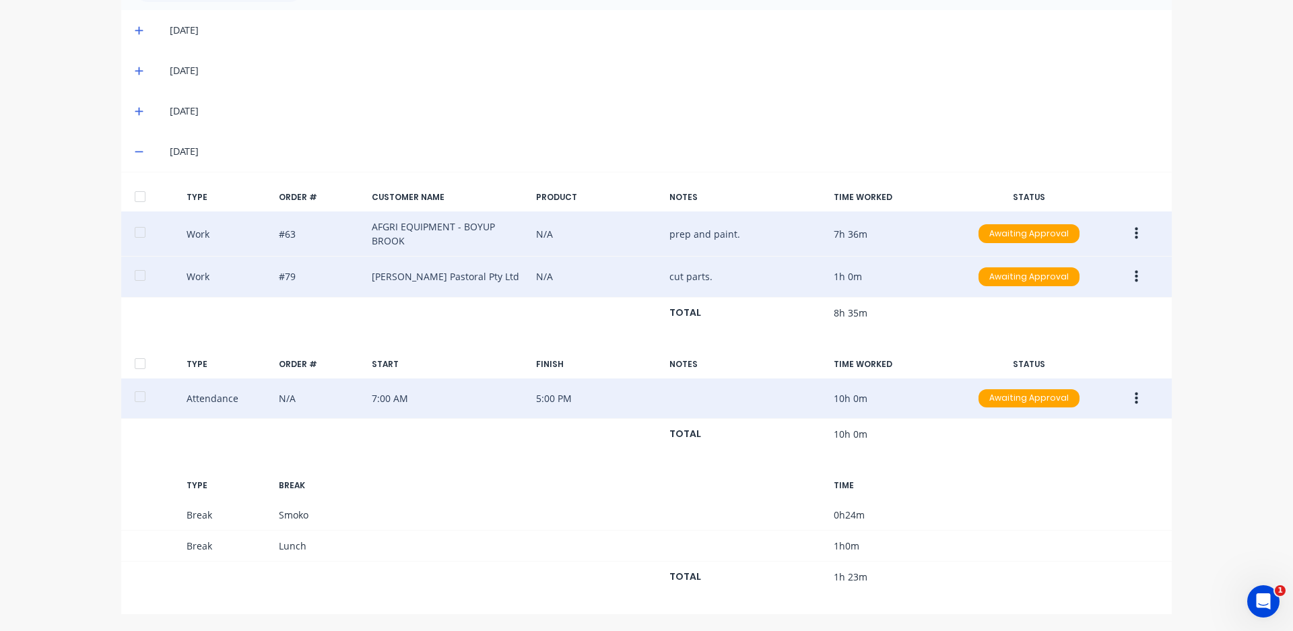
scroll to position [384, 0]
click at [135, 149] on icon at bounding box center [139, 151] width 9 height 9
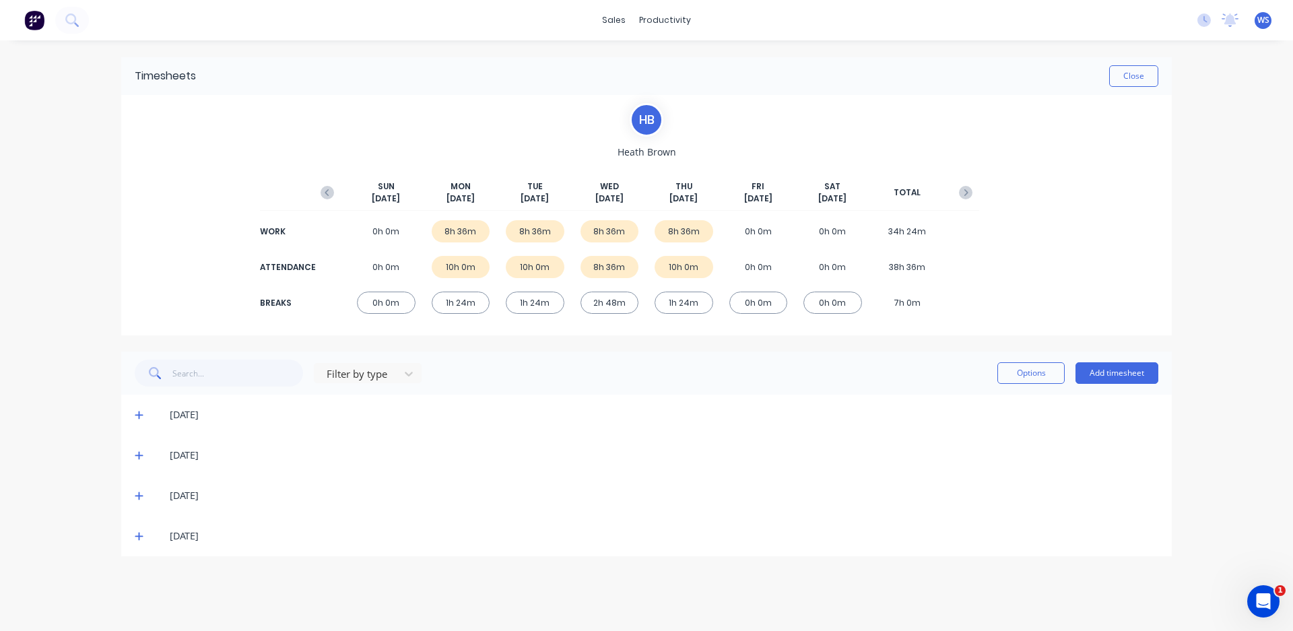
click at [133, 492] on div "[DATE]" at bounding box center [646, 495] width 1050 height 40
click at [135, 496] on icon at bounding box center [139, 496] width 8 height 8
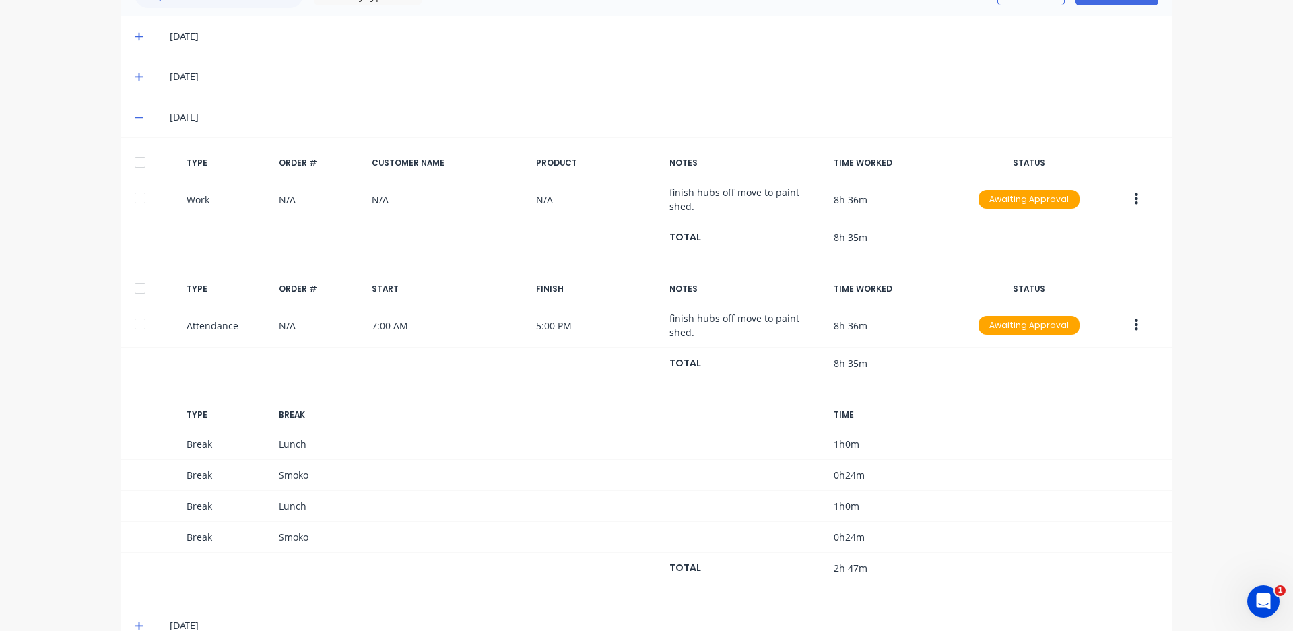
scroll to position [401, 0]
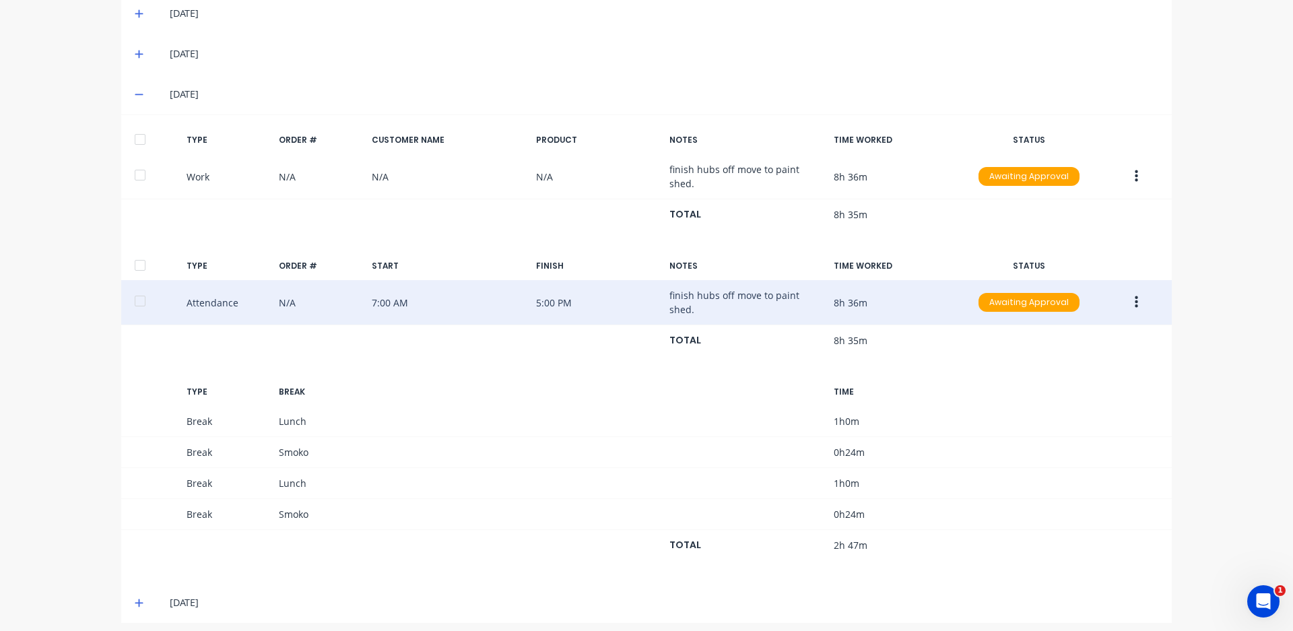
click at [1135, 294] on button "button" at bounding box center [1136, 302] width 32 height 24
click at [1052, 274] on div "Edit" at bounding box center [1088, 279] width 104 height 20
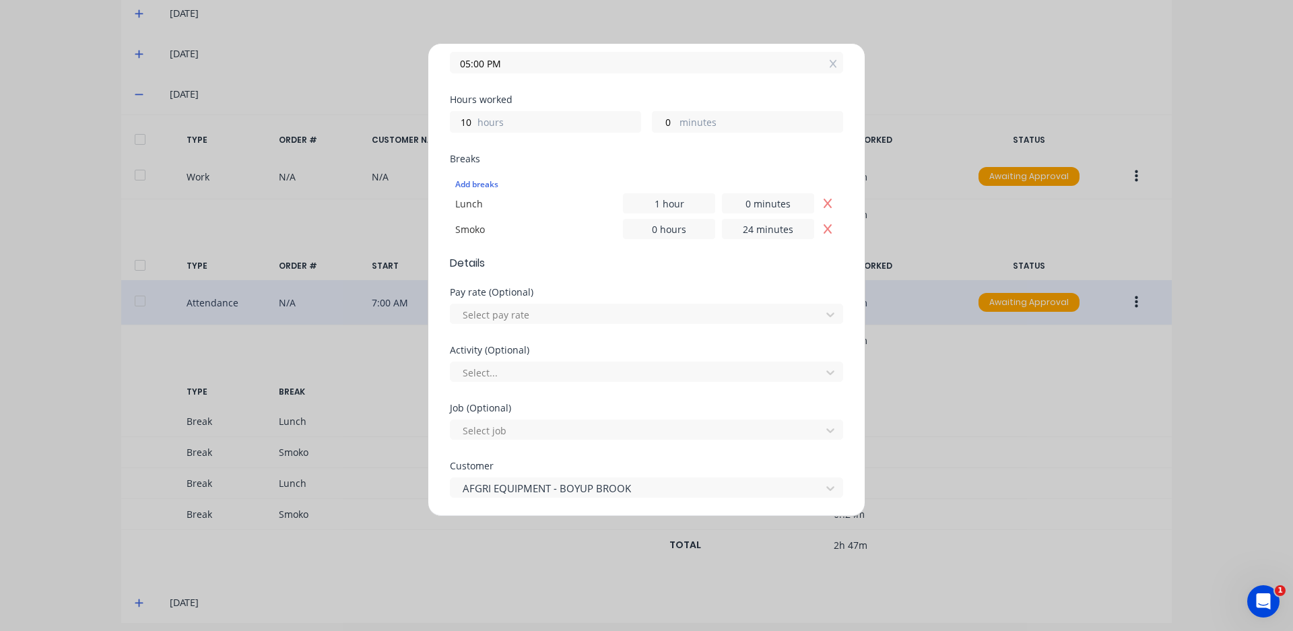
scroll to position [269, 0]
click at [822, 203] on icon "Remove Lunch" at bounding box center [827, 198] width 11 height 11
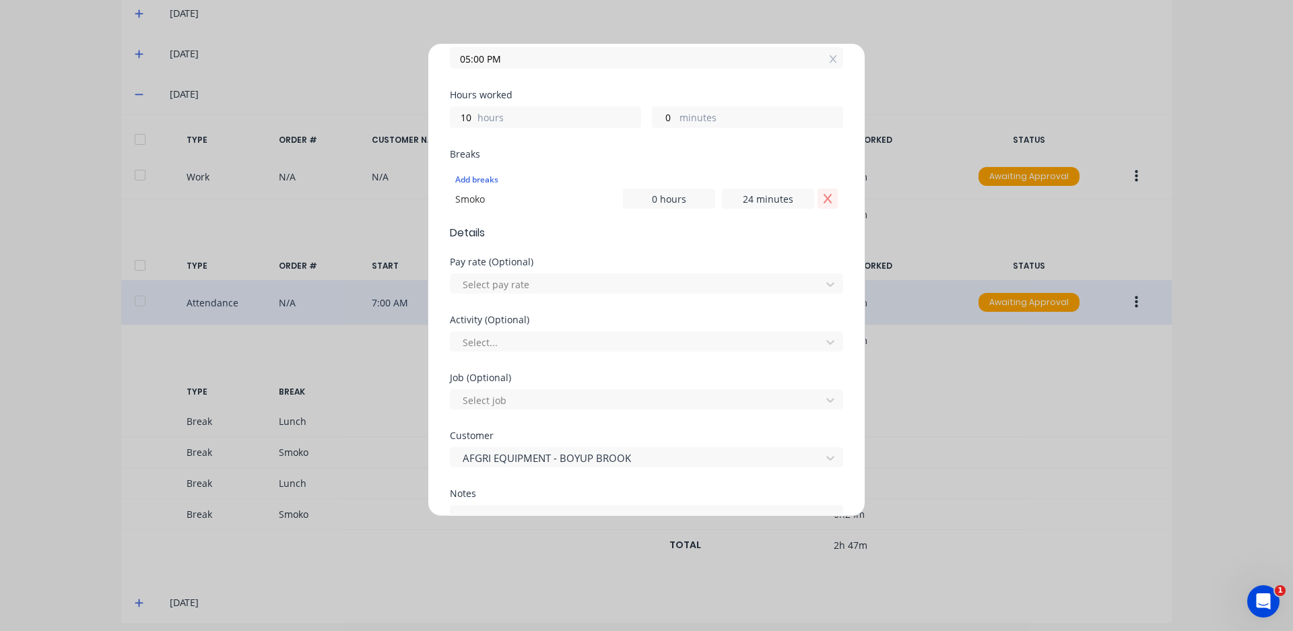
click at [822, 196] on icon "Remove Smoko" at bounding box center [827, 198] width 11 height 11
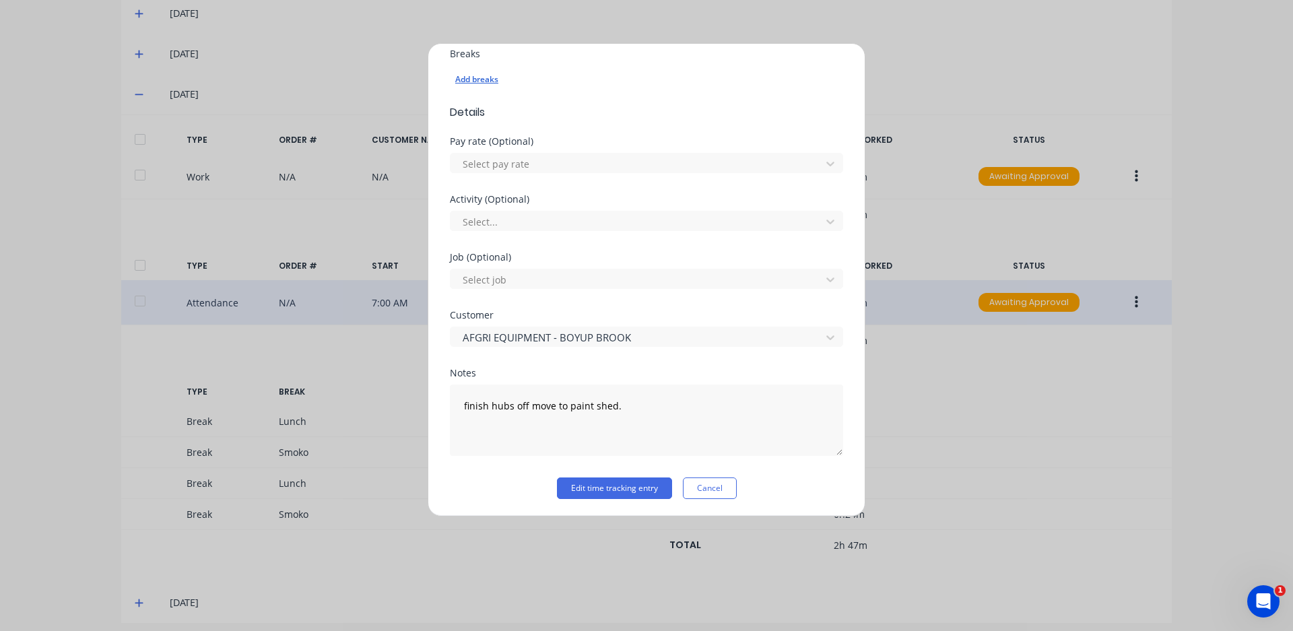
scroll to position [372, 0]
click at [634, 475] on div "Notes finish hubs off move to paint shed." at bounding box center [646, 420] width 393 height 109
click at [636, 483] on button "Edit time tracking entry" at bounding box center [614, 486] width 115 height 22
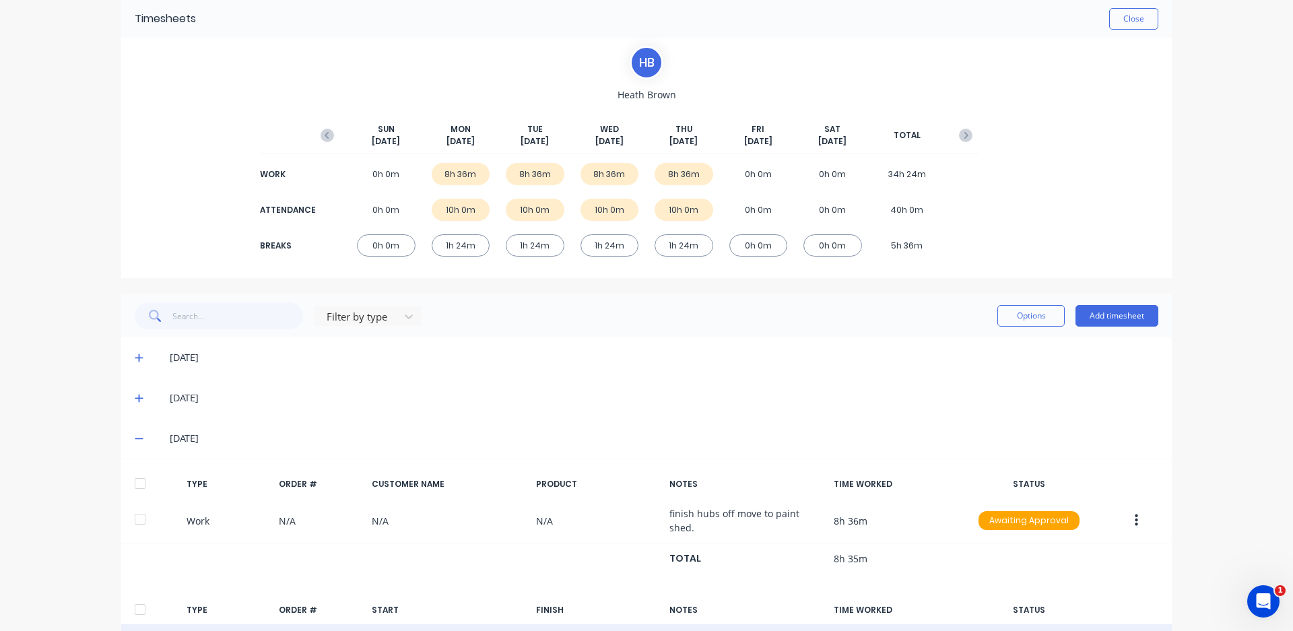
scroll to position [0, 0]
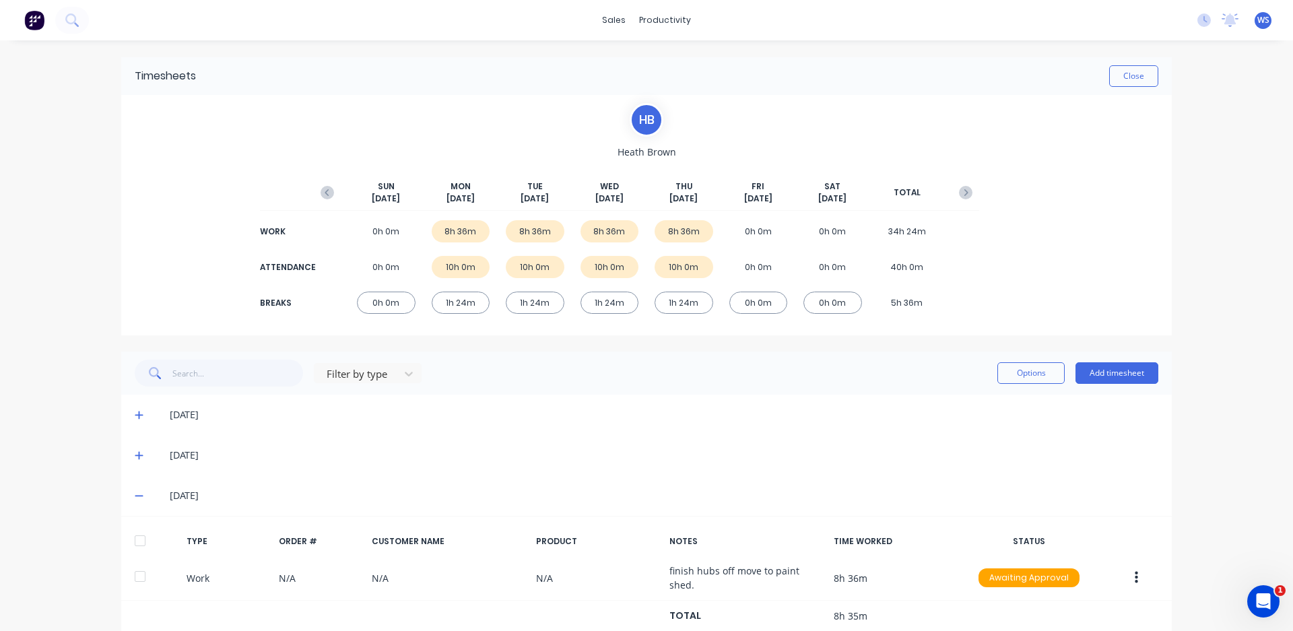
click at [135, 494] on icon at bounding box center [139, 495] width 9 height 9
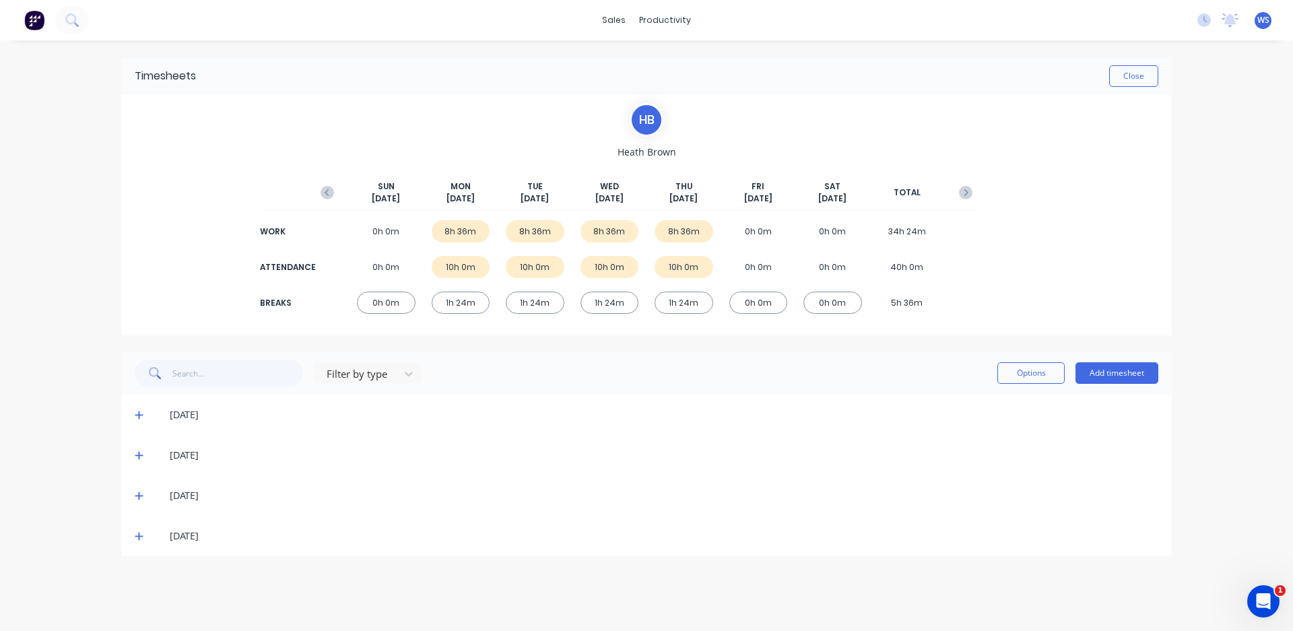
click at [471, 265] on div "10h 0m" at bounding box center [461, 267] width 59 height 22
click at [138, 416] on icon at bounding box center [139, 414] width 9 height 9
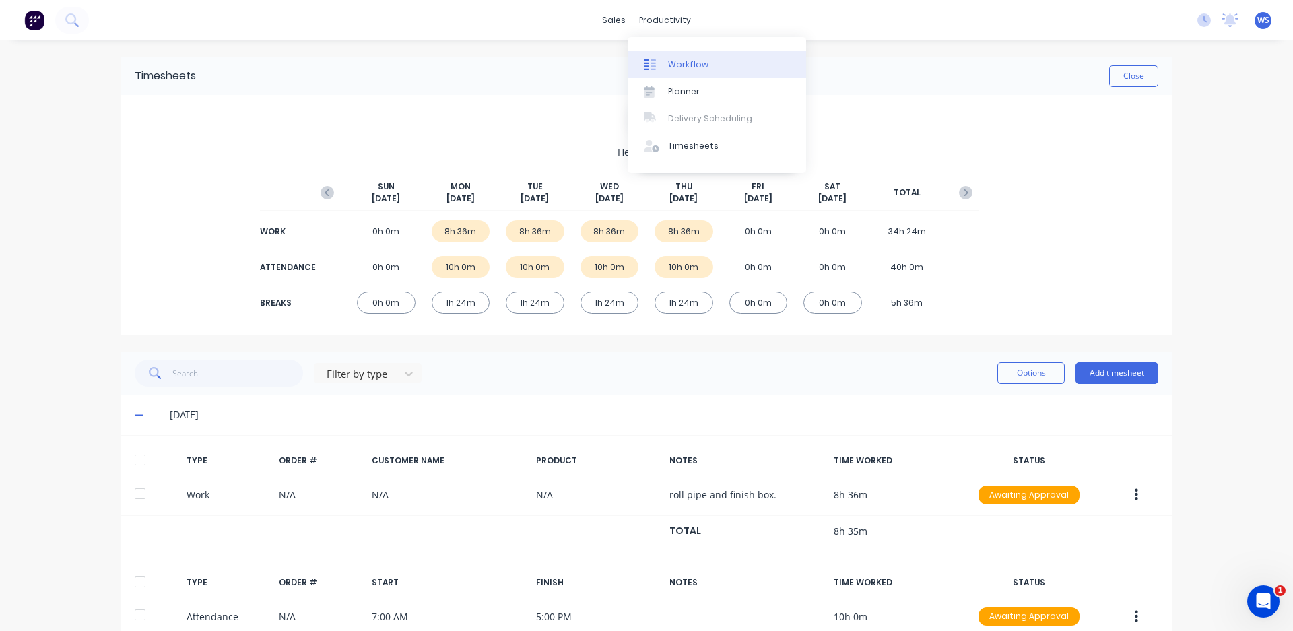
click at [671, 63] on div "Workflow" at bounding box center [688, 65] width 40 height 12
